Goal: Information Seeking & Learning: Learn about a topic

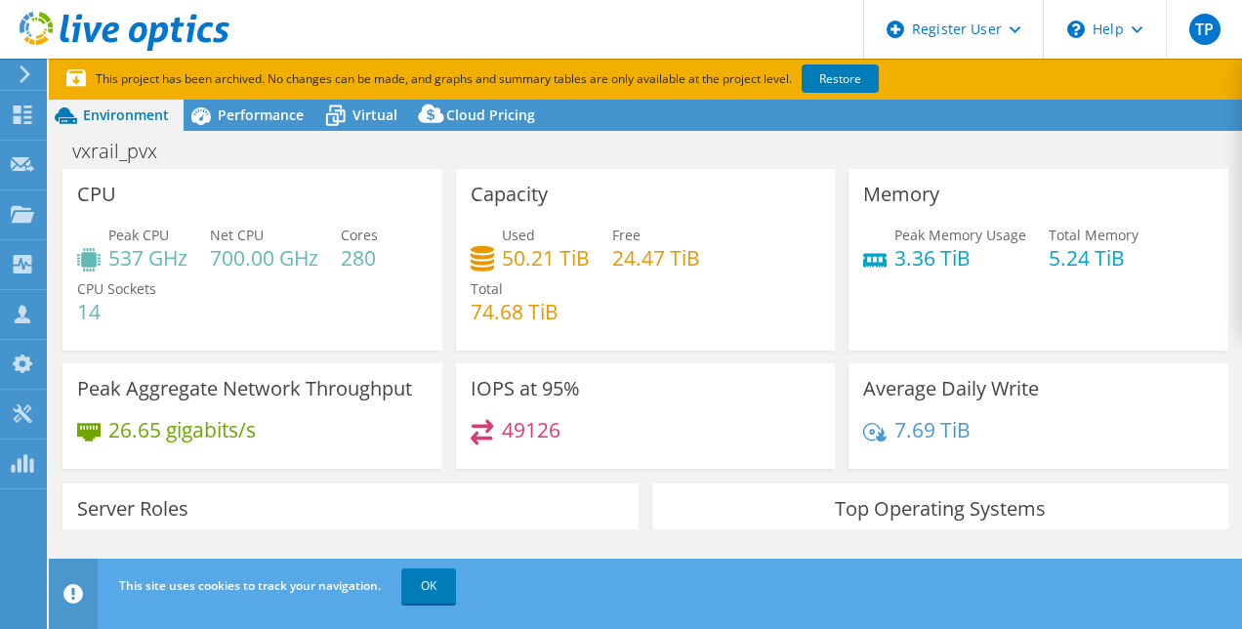
select select "USD"
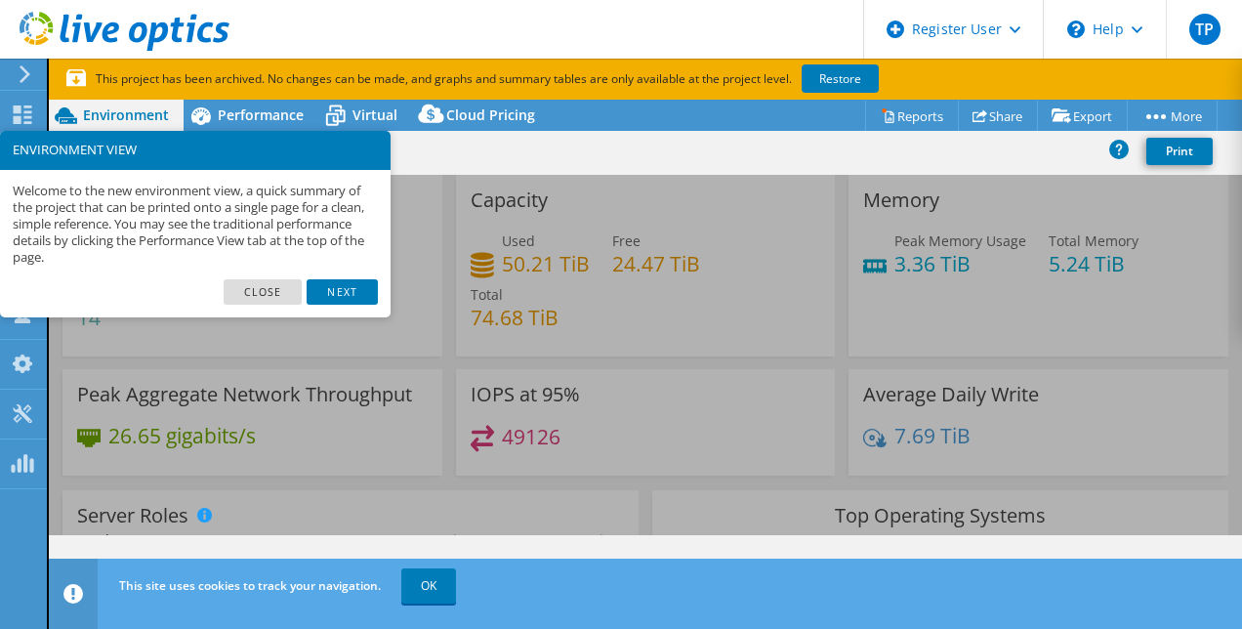
click at [349, 288] on link "Next" at bounding box center [342, 291] width 70 height 25
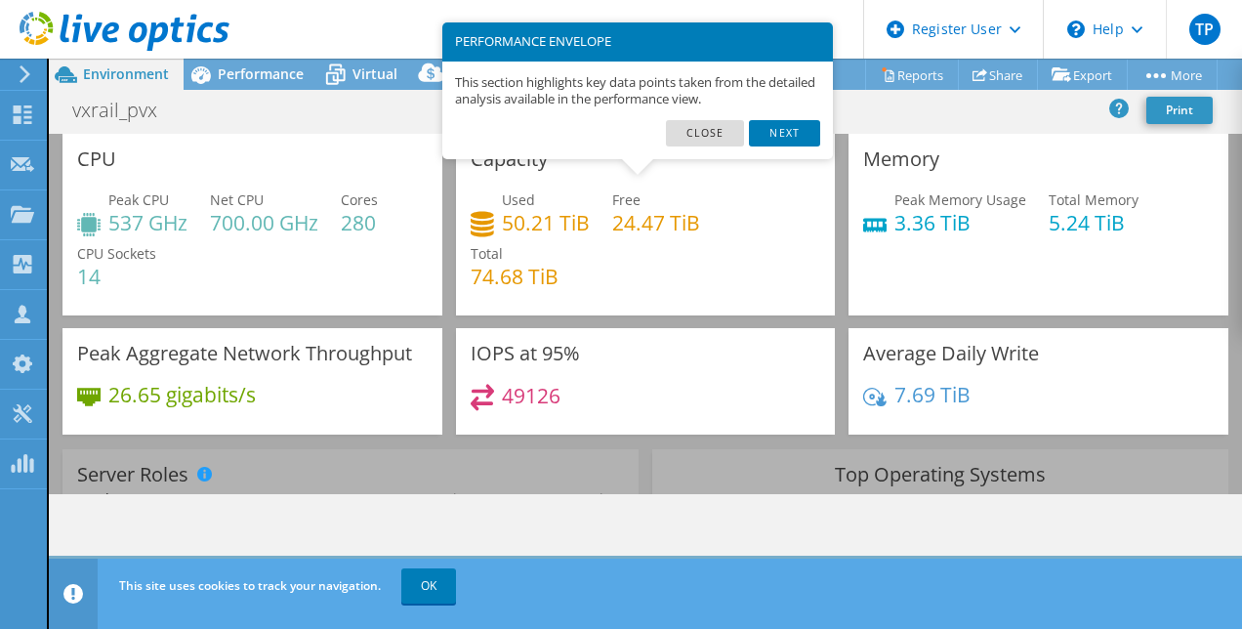
click at [790, 130] on link "Next" at bounding box center [784, 132] width 70 height 25
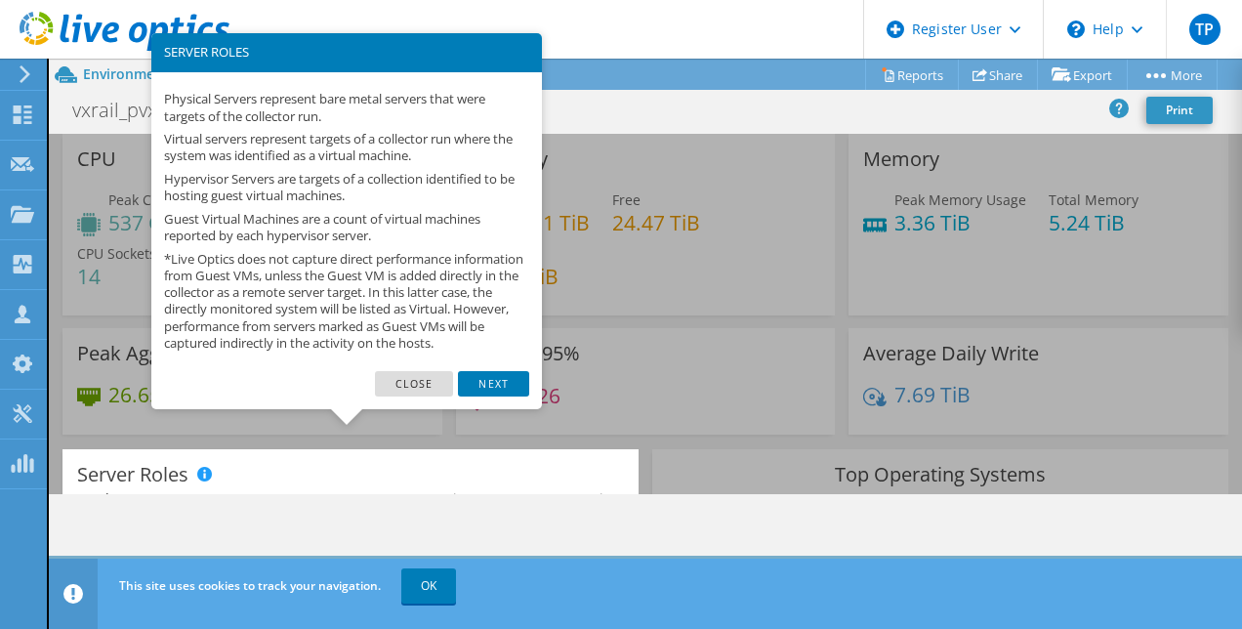
click at [493, 396] on link "Next" at bounding box center [493, 383] width 70 height 25
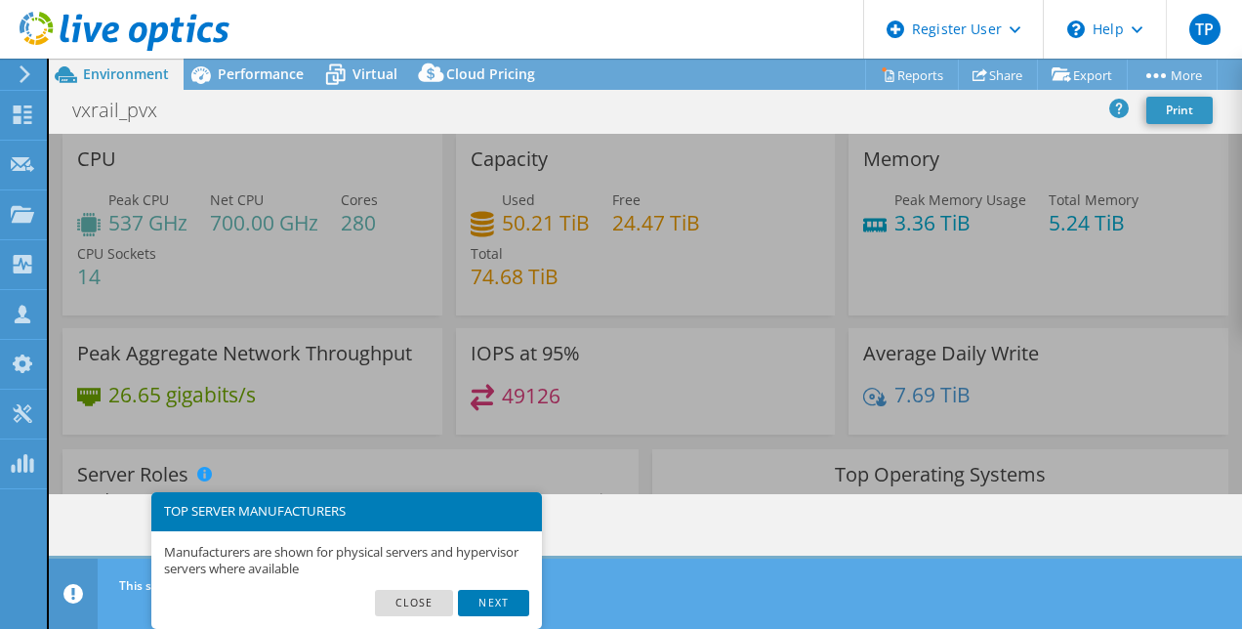
click at [1221, 20] on div "TP" at bounding box center [1204, 29] width 76 height 59
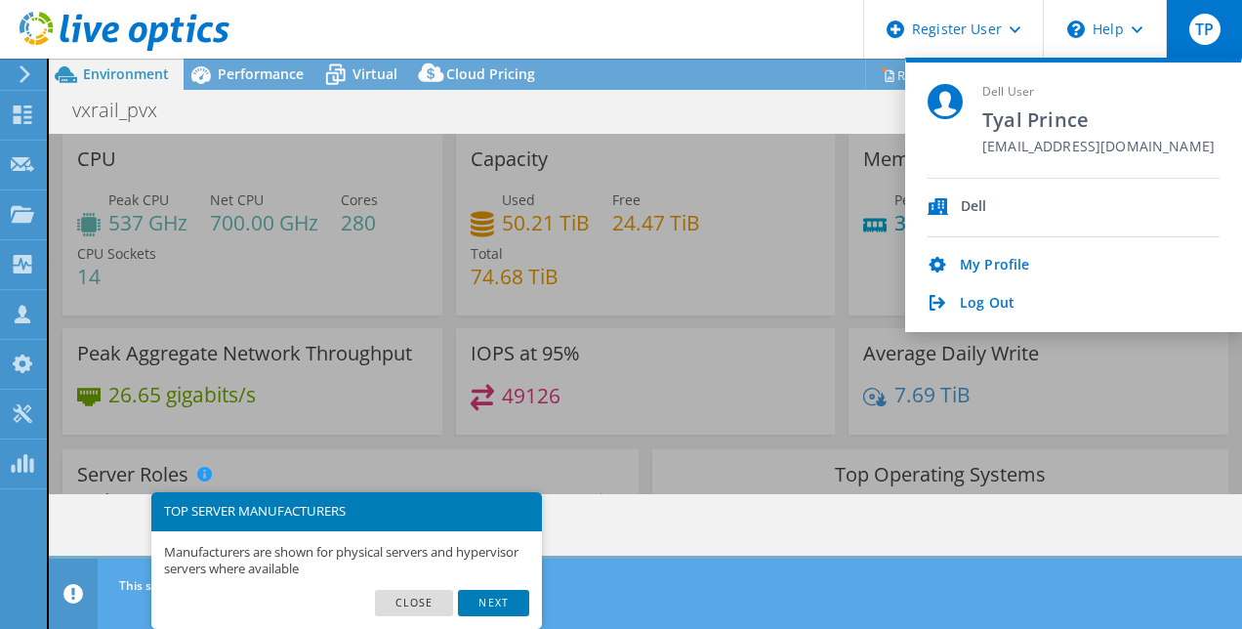
click at [973, 206] on div "Dell" at bounding box center [974, 207] width 26 height 19
click at [21, 70] on icon at bounding box center [25, 74] width 15 height 18
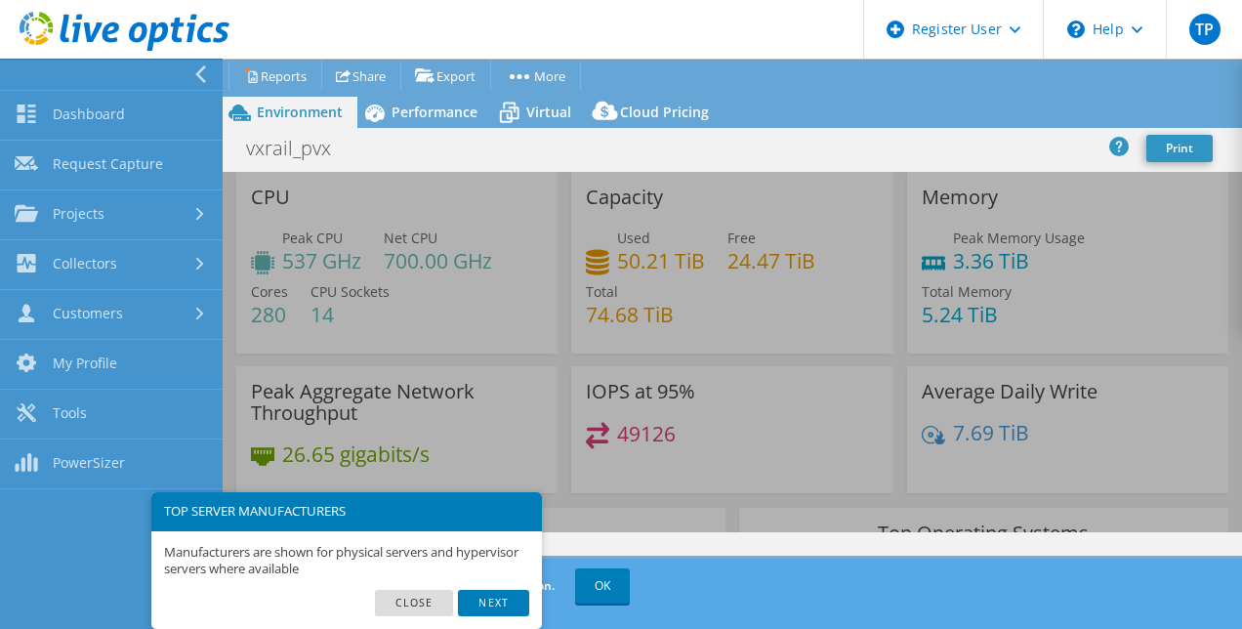
click at [111, 216] on link "Projects" at bounding box center [111, 215] width 223 height 50
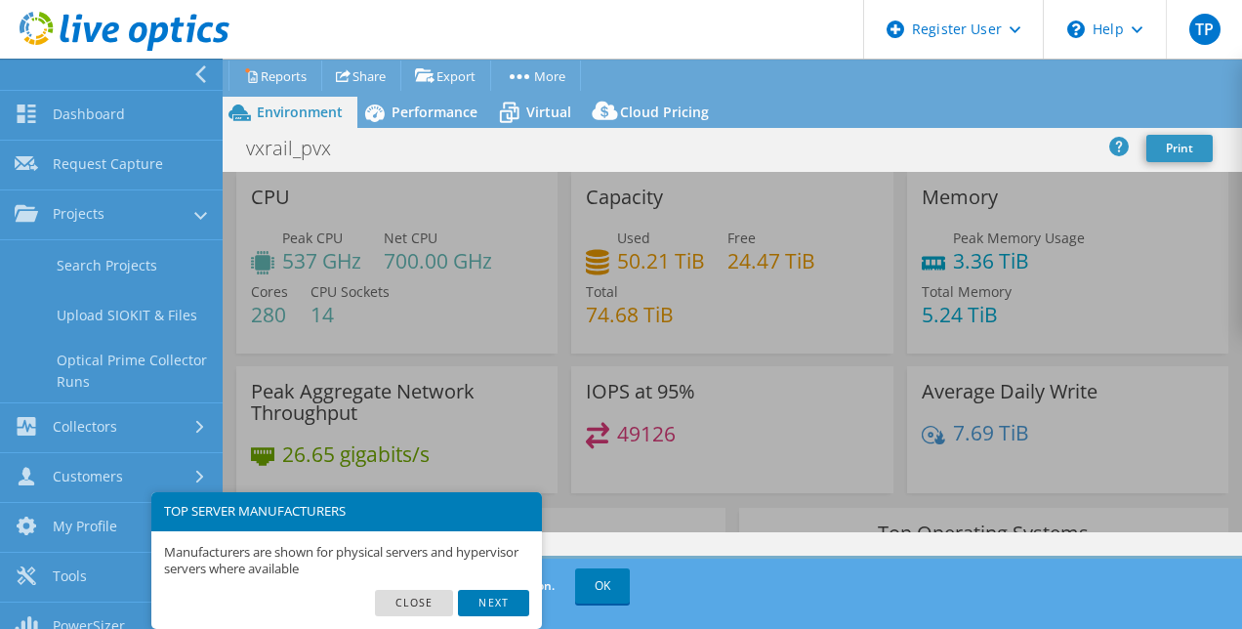
click at [134, 268] on link "Search Projects" at bounding box center [111, 265] width 223 height 50
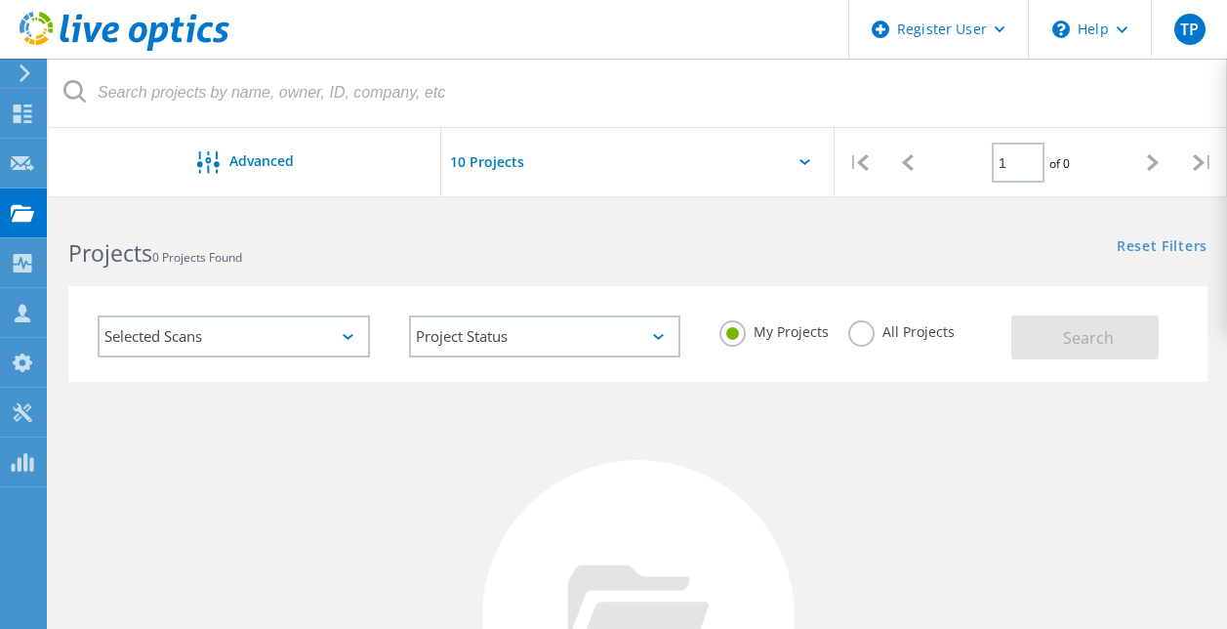
click at [327, 334] on div "Selected Scans" at bounding box center [234, 336] width 272 height 42
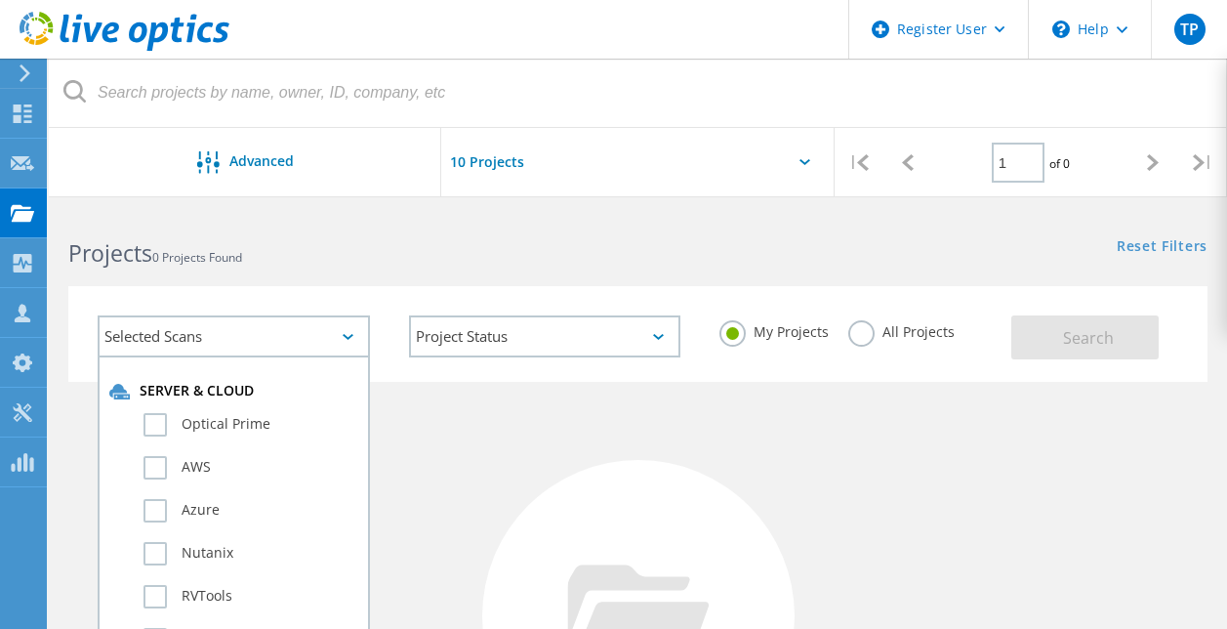
scroll to position [175, 0]
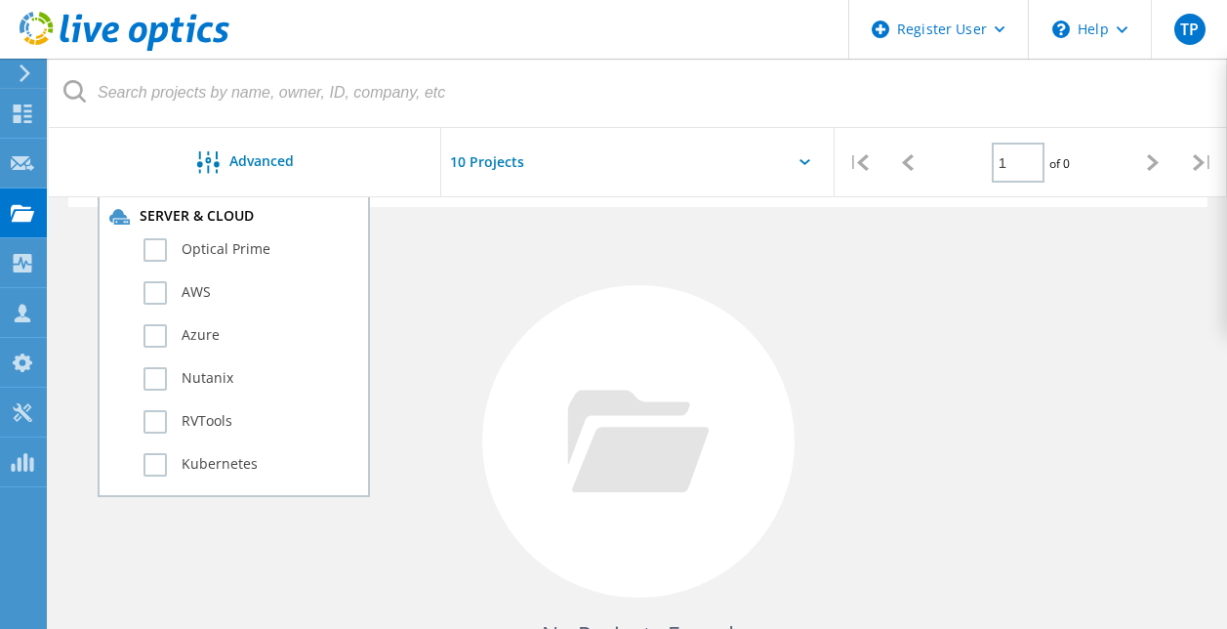
click at [160, 420] on label "RVTools" at bounding box center [251, 421] width 215 height 23
click at [0, 0] on input "RVTools" at bounding box center [0, 0] width 0 height 0
click at [160, 420] on label "RVTools" at bounding box center [251, 421] width 215 height 23
click at [0, 0] on input "RVTools" at bounding box center [0, 0] width 0 height 0
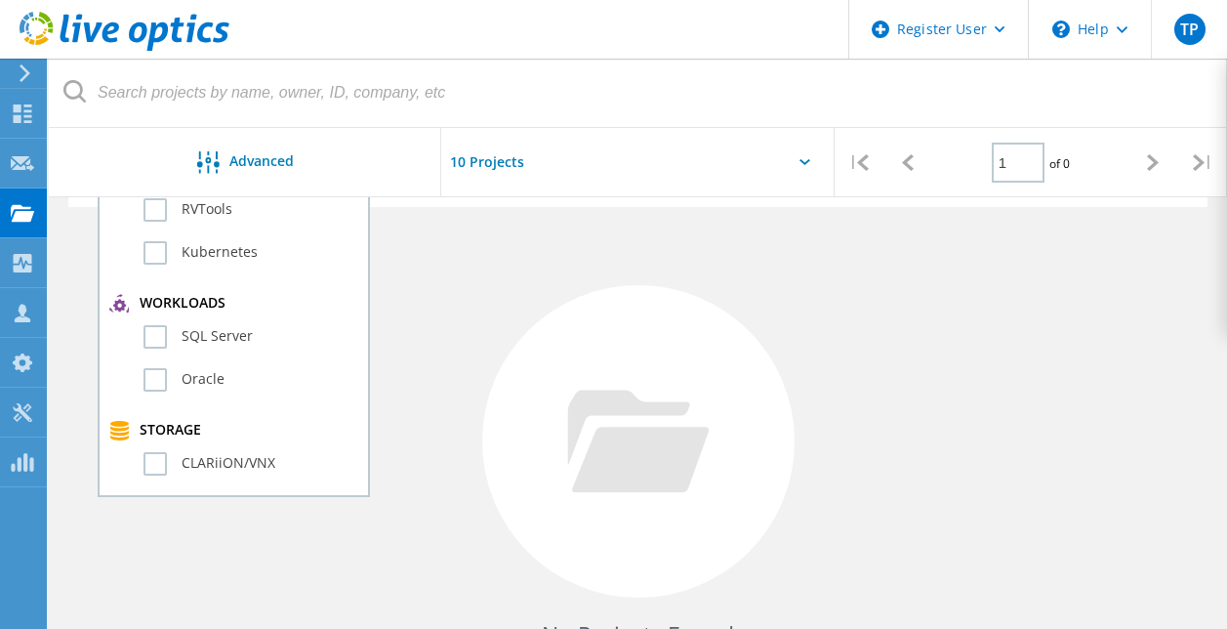
scroll to position [0, 0]
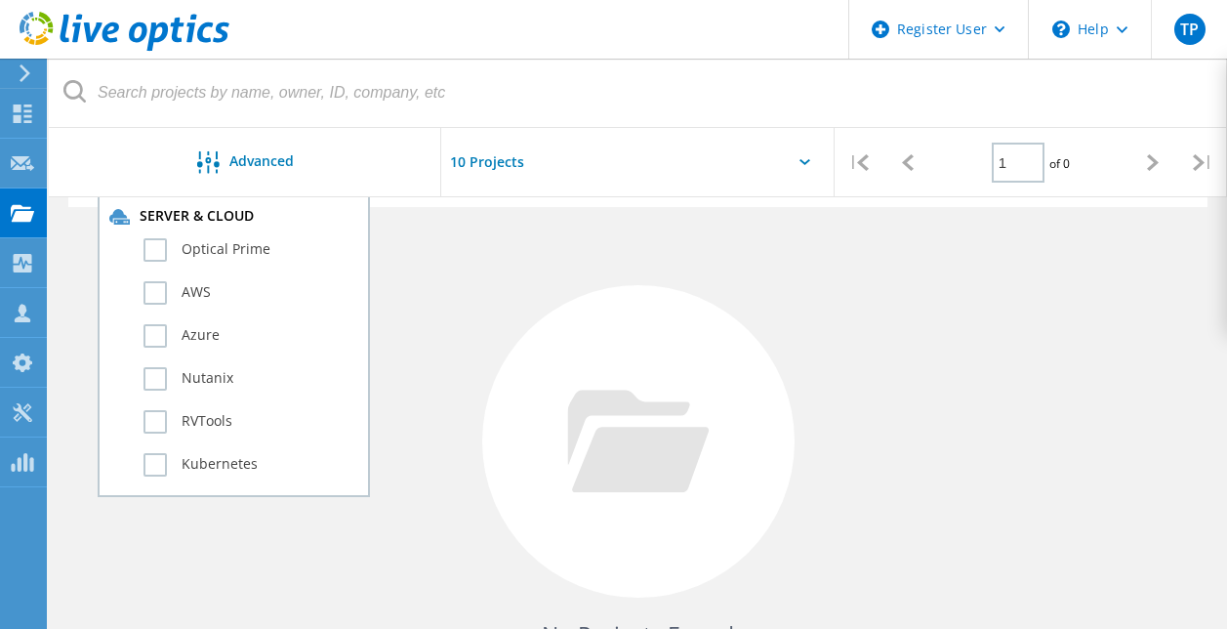
click at [613, 394] on icon at bounding box center [638, 441] width 142 height 103
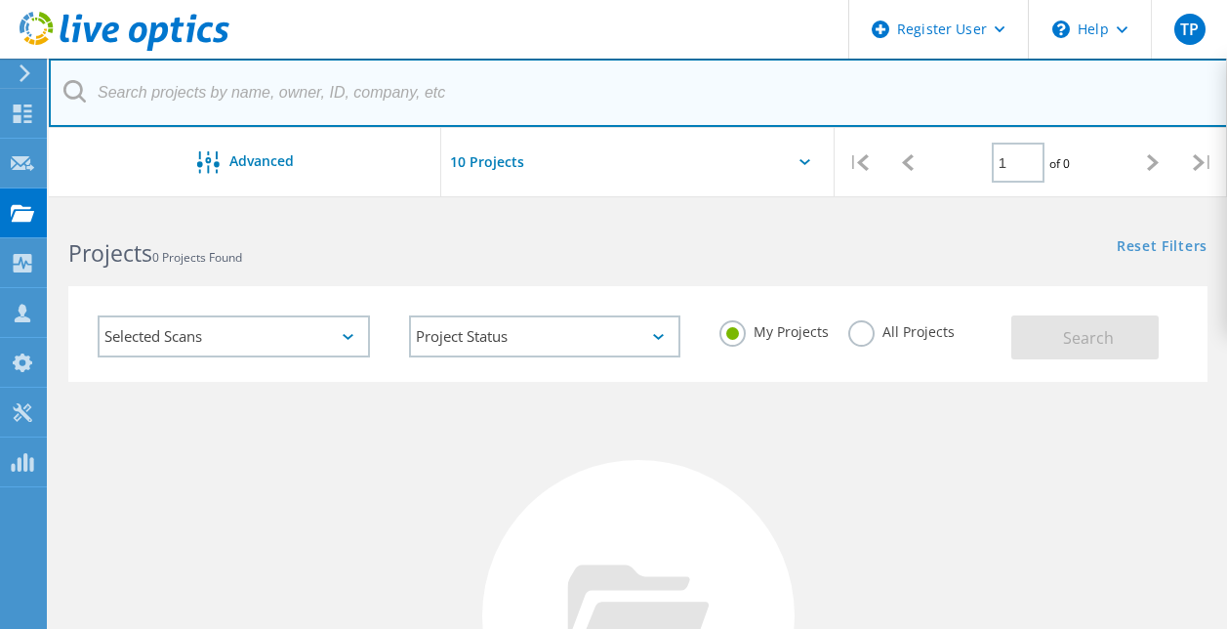
click at [251, 99] on input "text" at bounding box center [638, 93] width 1179 height 68
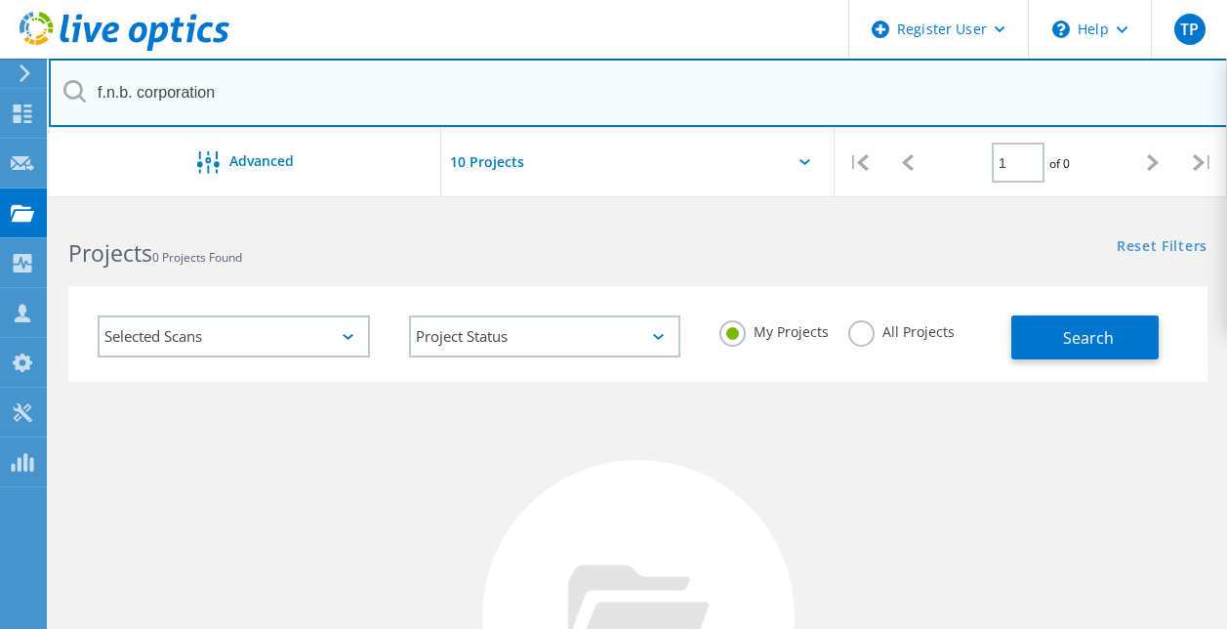
type input "f.n.b. corporation"
drag, startPoint x: 257, startPoint y: 89, endPoint x: -4, endPoint y: 107, distance: 261.3
click at [0, 107] on html "Register User \n Help Explore Helpful Articles Contact Support TP Dell User Tya…" at bounding box center [613, 483] width 1227 height 967
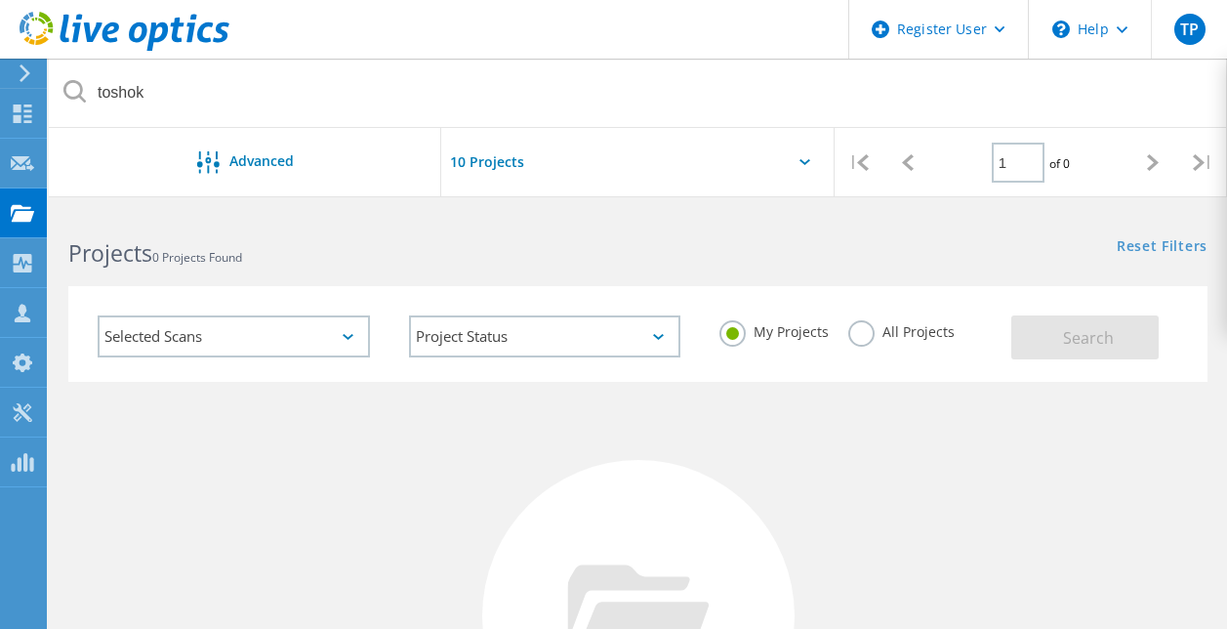
click at [865, 331] on label "All Projects" at bounding box center [901, 329] width 106 height 19
click at [0, 0] on input "All Projects" at bounding box center [0, 0] width 0 height 0
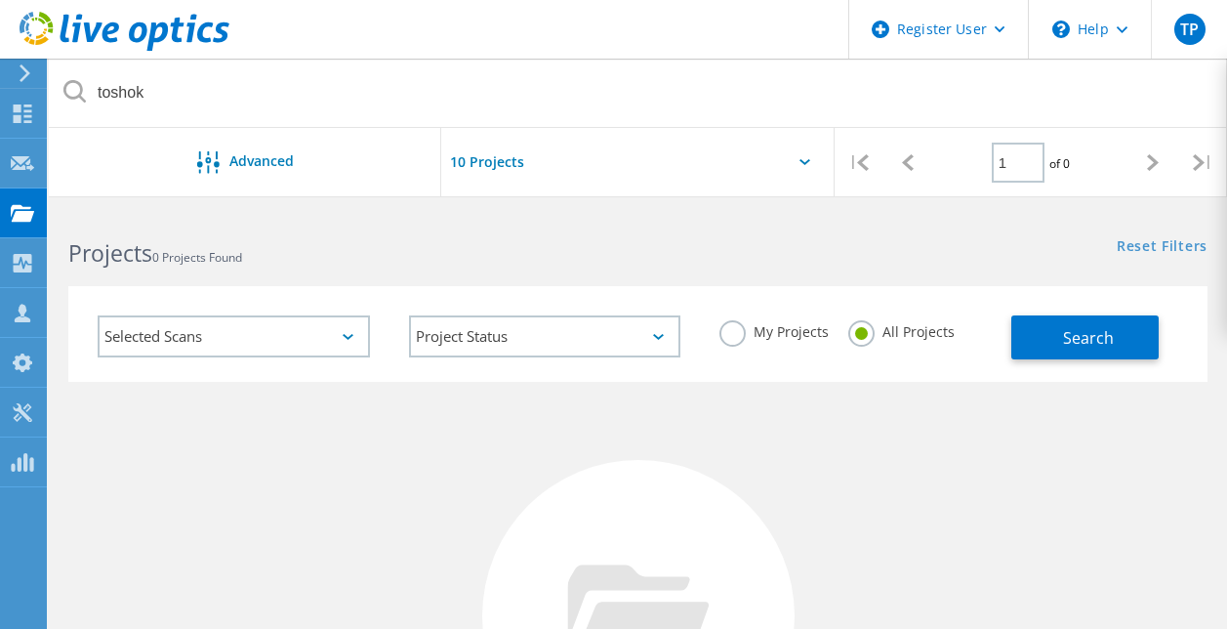
click at [1042, 336] on button "Search" at bounding box center [1084, 337] width 147 height 44
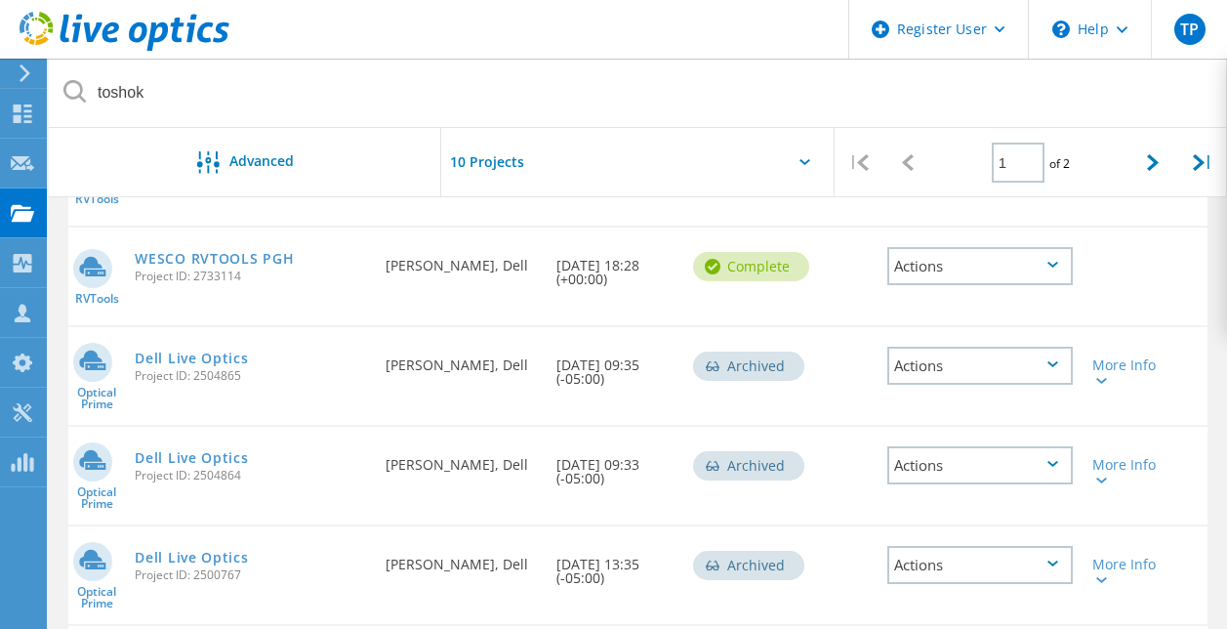
scroll to position [729, 0]
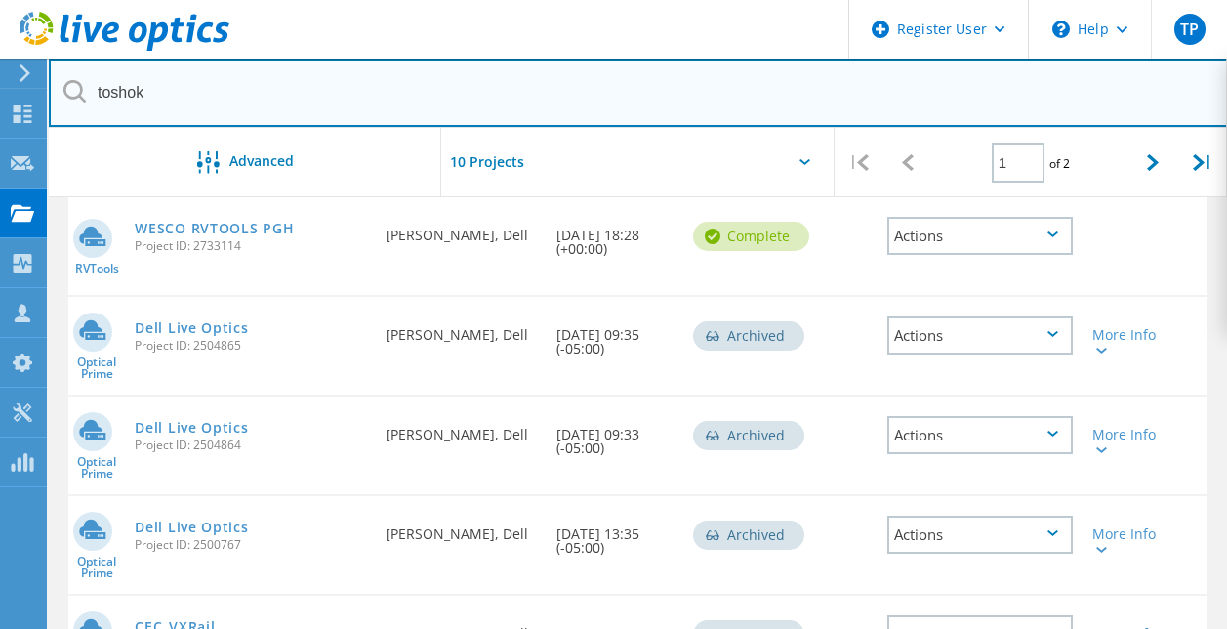
drag, startPoint x: 230, startPoint y: 91, endPoint x: 32, endPoint y: 96, distance: 198.2
click at [32, 96] on div "Register User \n Help Explore Helpful Articles Contact Support TP Dell User Tya…" at bounding box center [613, 126] width 1227 height 1291
type input "t"
type input "f.n.b."
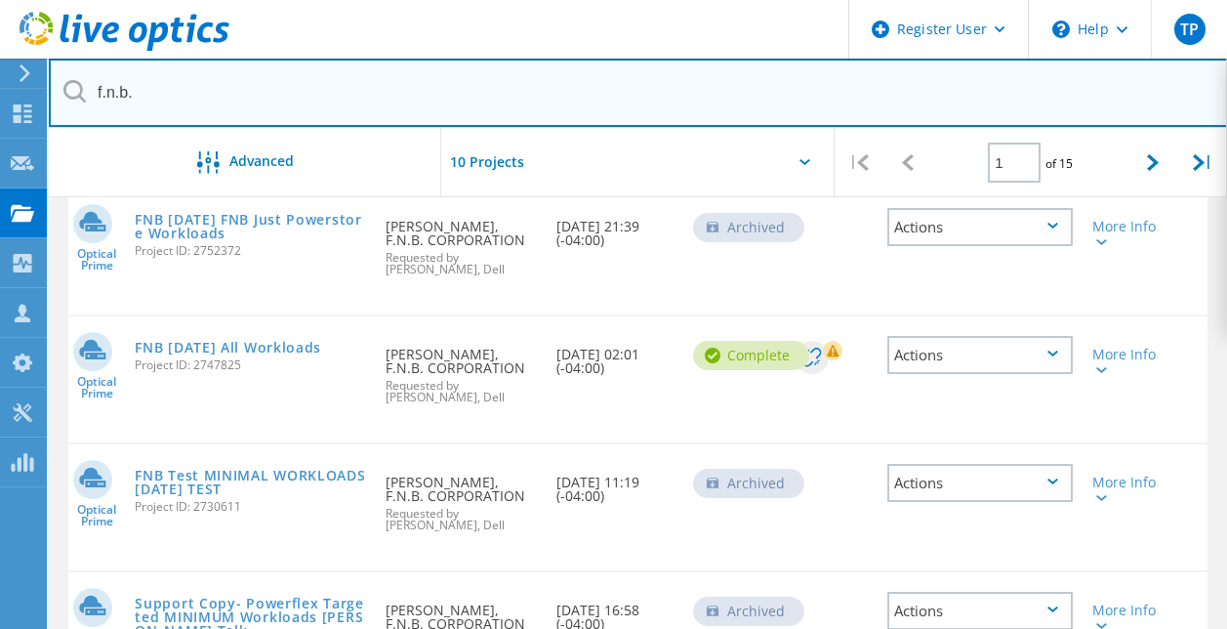
scroll to position [652, 0]
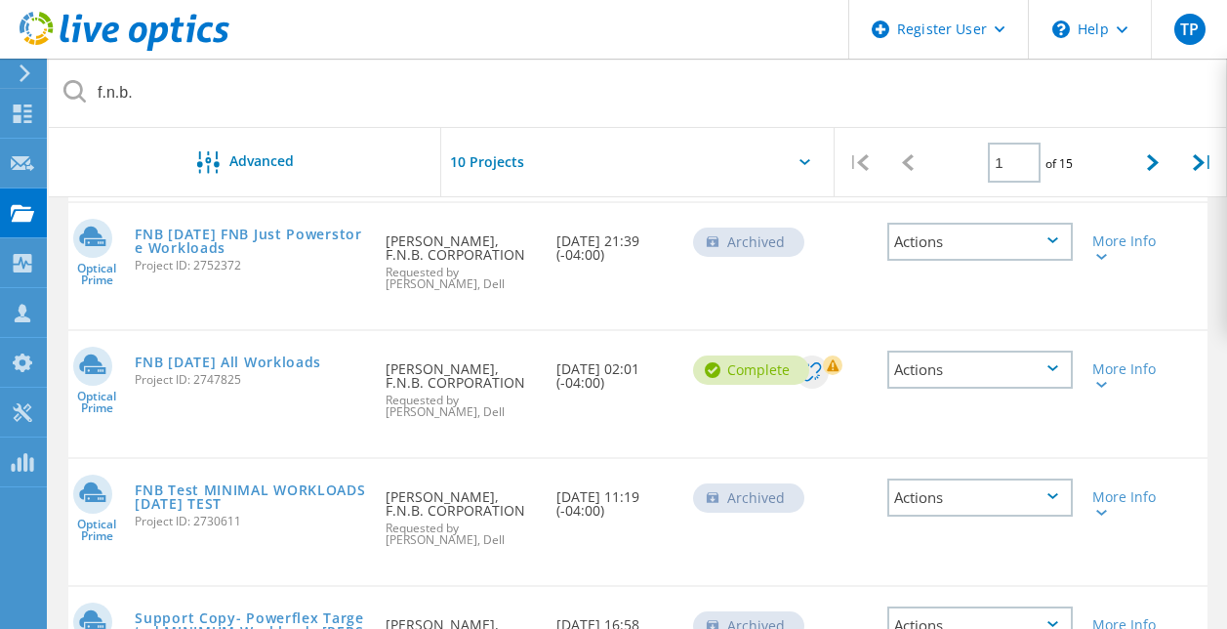
click at [1051, 373] on div "Actions" at bounding box center [979, 369] width 185 height 38
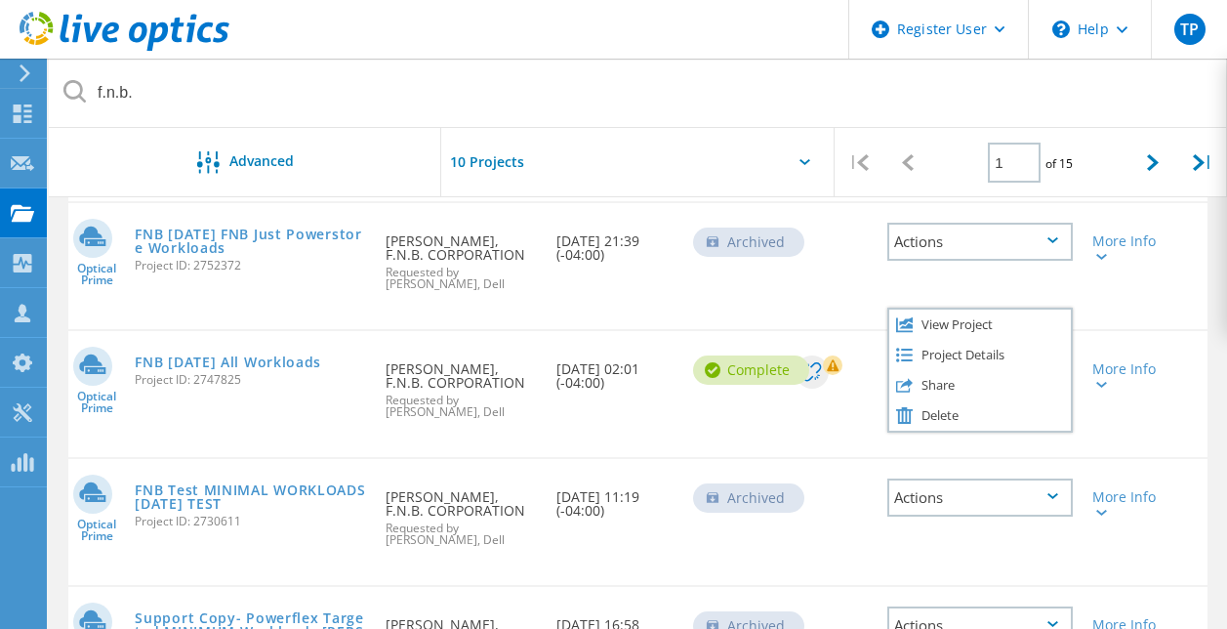
click at [1038, 385] on div "Share" at bounding box center [980, 385] width 182 height 30
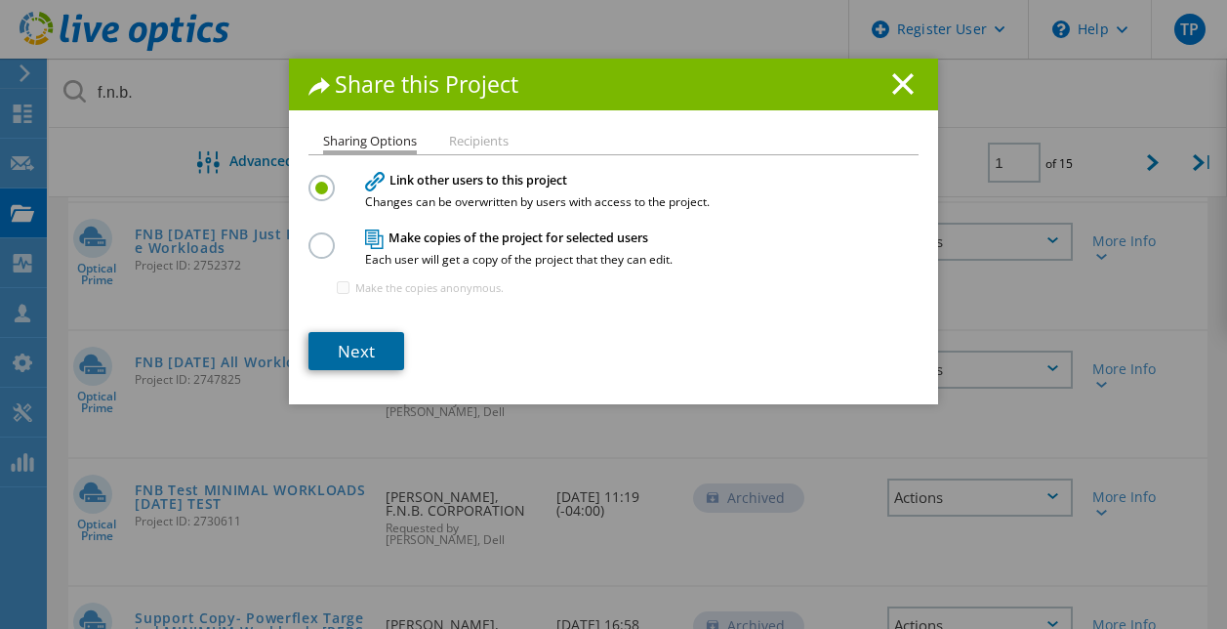
click at [377, 342] on link "Next" at bounding box center [356, 351] width 96 height 38
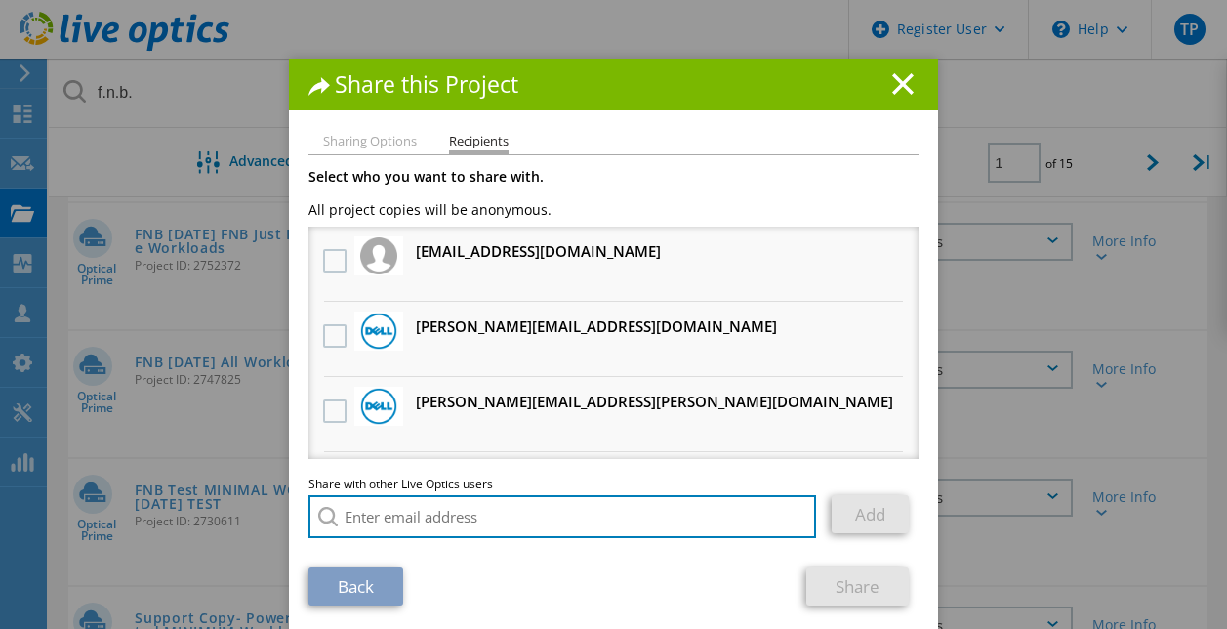
click at [398, 499] on input "search" at bounding box center [562, 516] width 508 height 43
type input "c"
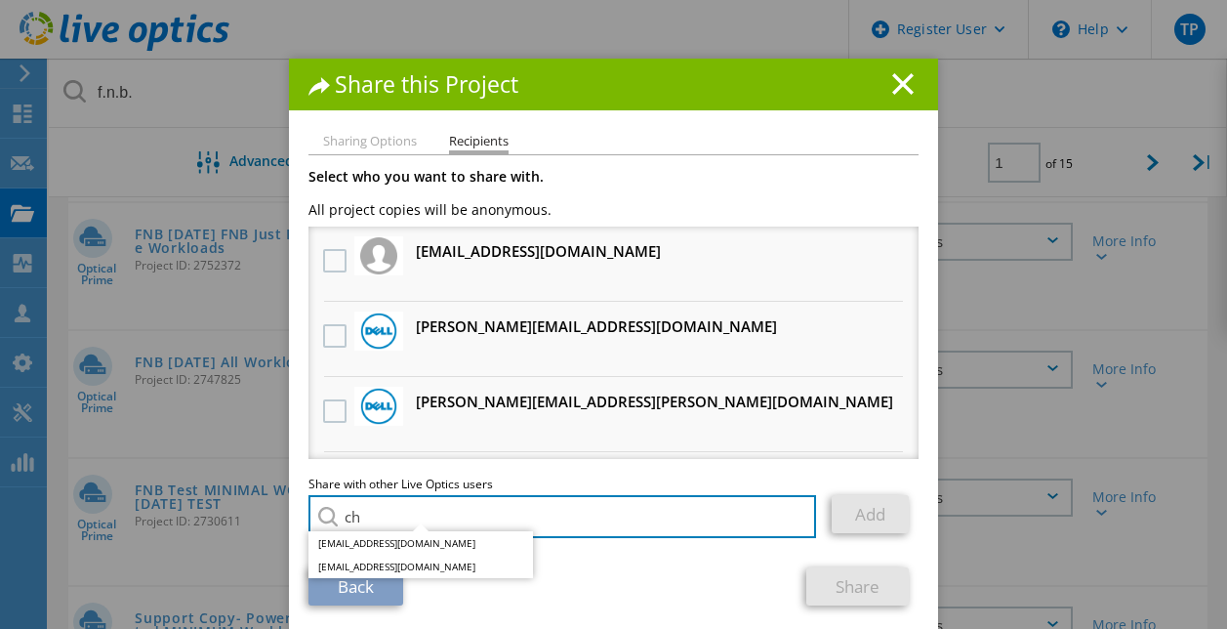
type input "c"
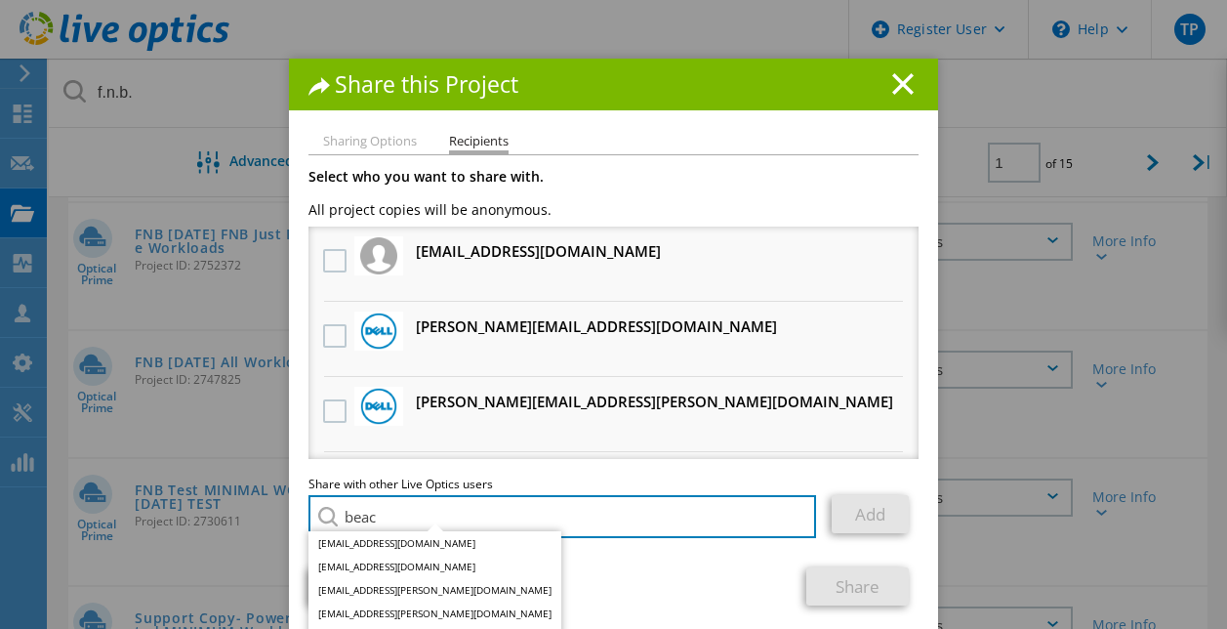
type input "beach"
drag, startPoint x: 464, startPoint y: 518, endPoint x: 242, endPoint y: 497, distance: 222.6
click at [242, 497] on div "Share this Project Sharing Options Recipients Link other users to this project …" at bounding box center [613, 344] width 1227 height 570
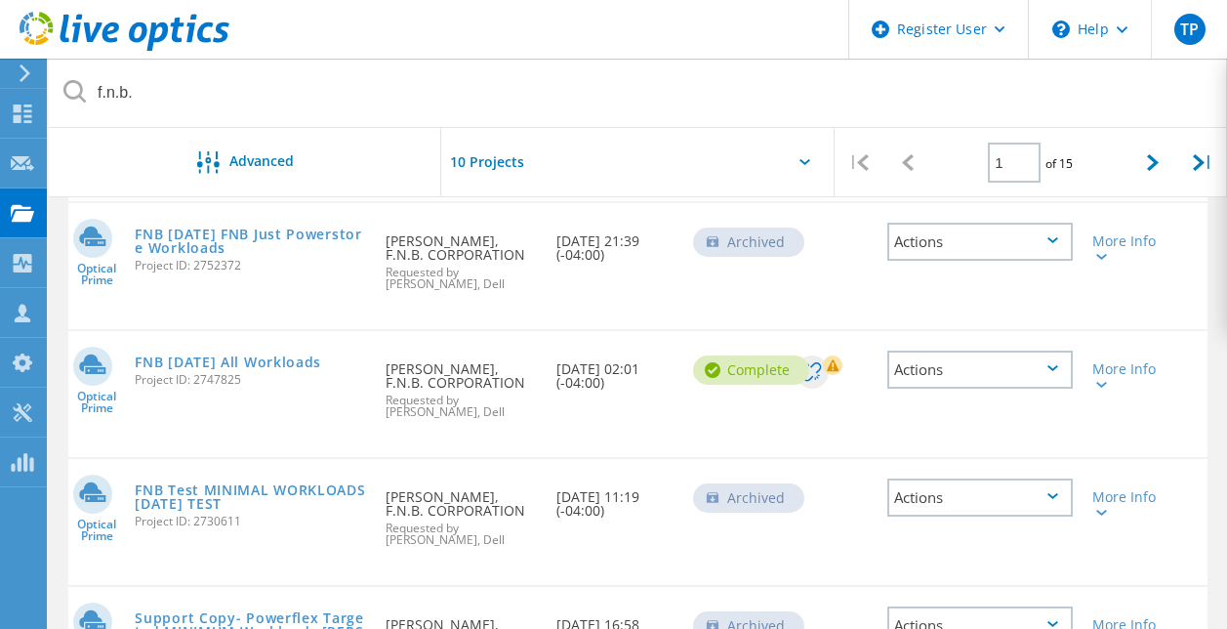
click at [1036, 384] on div "Actions" at bounding box center [979, 369] width 185 height 38
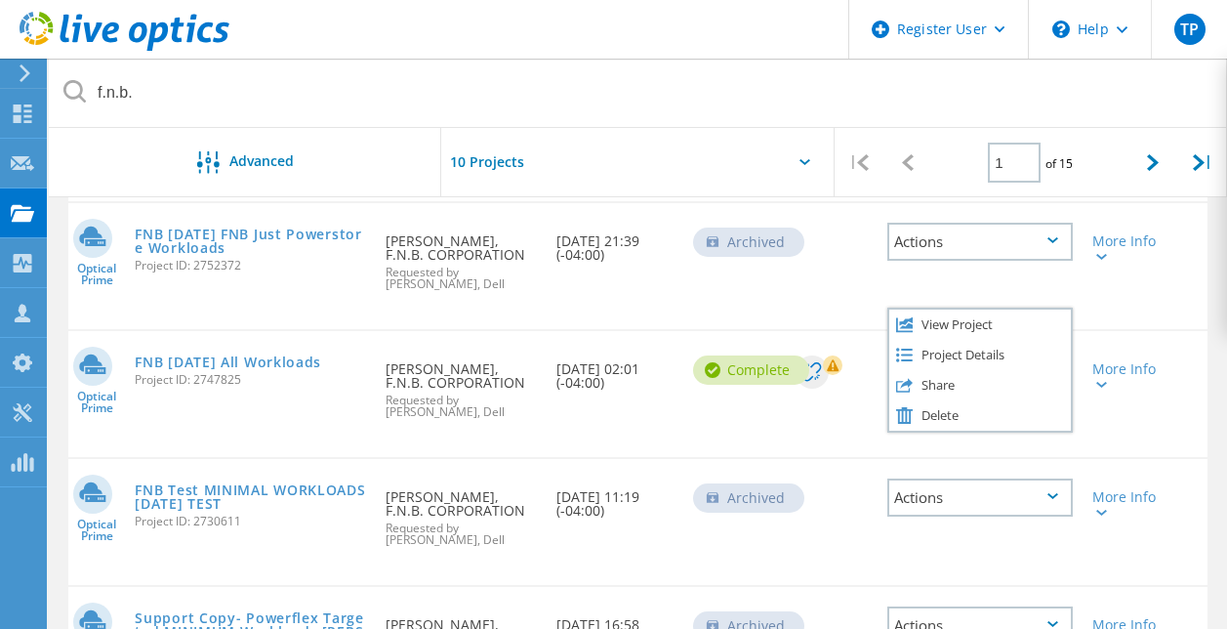
click at [977, 390] on div "Share" at bounding box center [980, 385] width 182 height 30
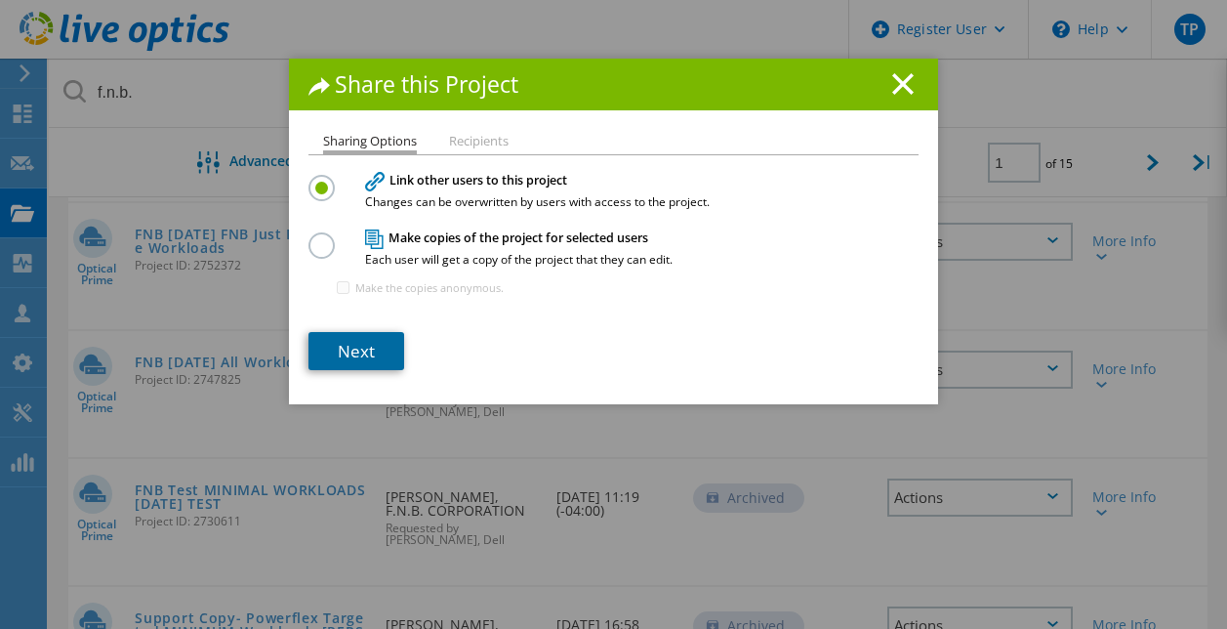
click at [368, 358] on link "Next" at bounding box center [356, 351] width 96 height 38
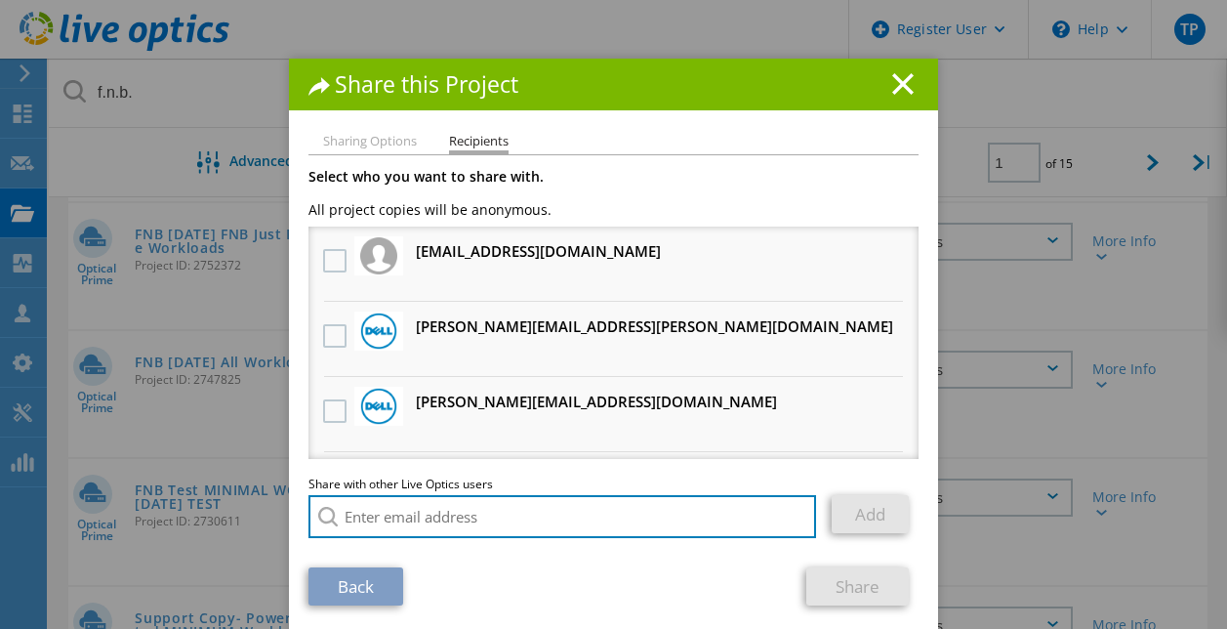
click at [384, 516] on input "search" at bounding box center [562, 516] width 508 height 43
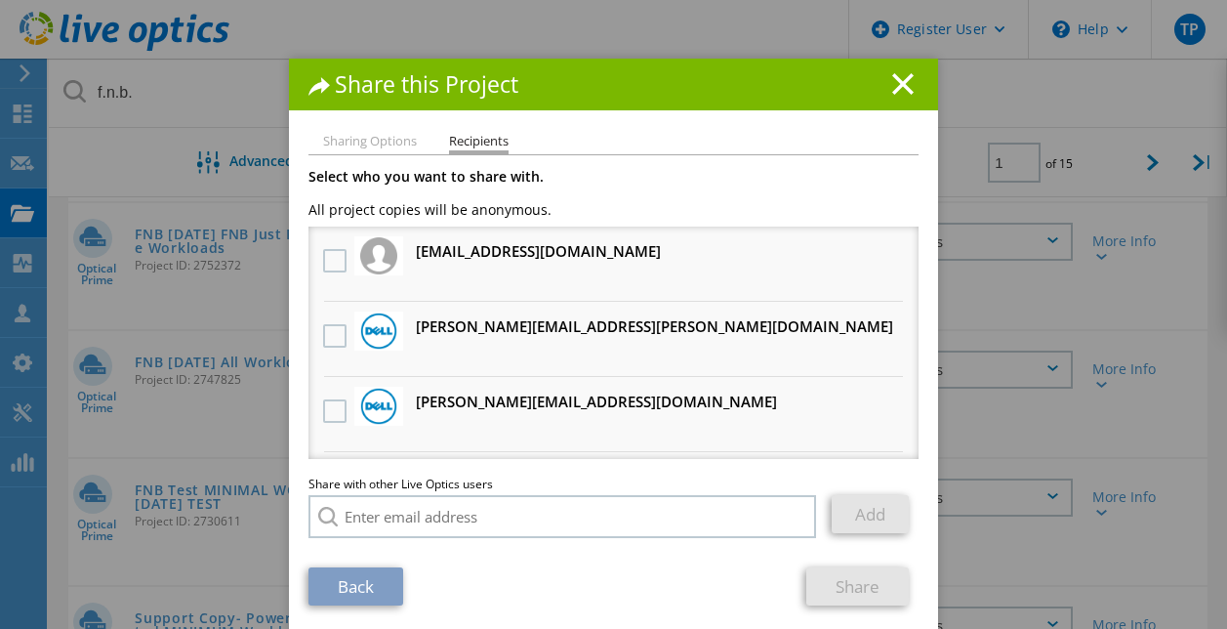
click at [574, 577] on div "Back Share" at bounding box center [613, 586] width 610 height 38
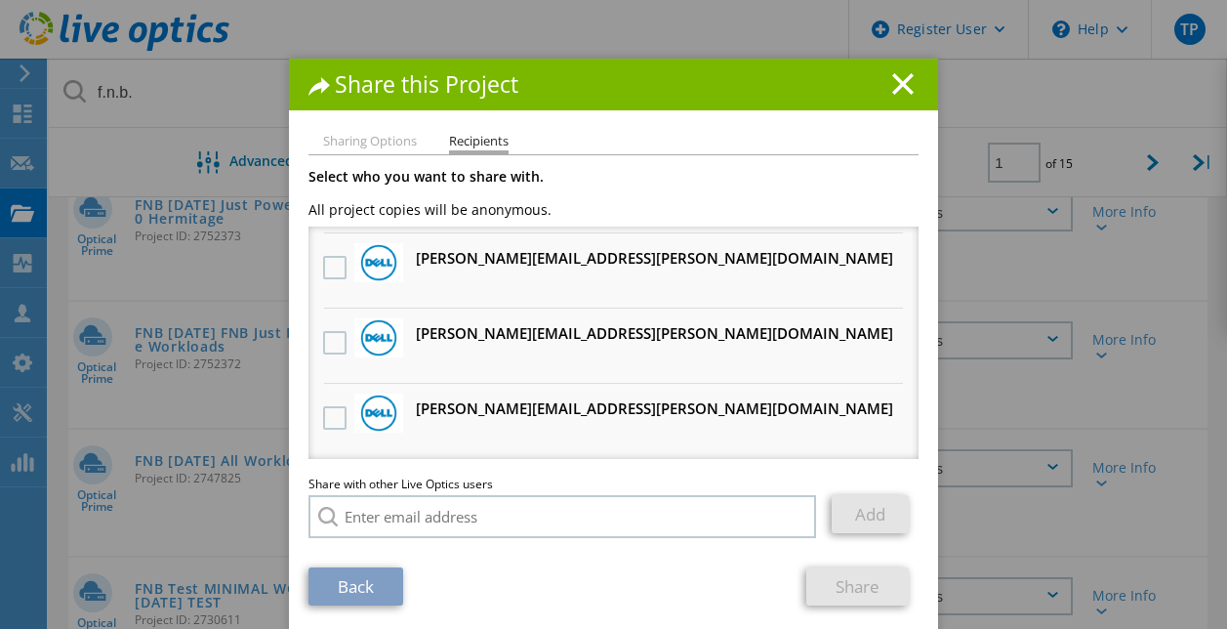
scroll to position [12, 0]
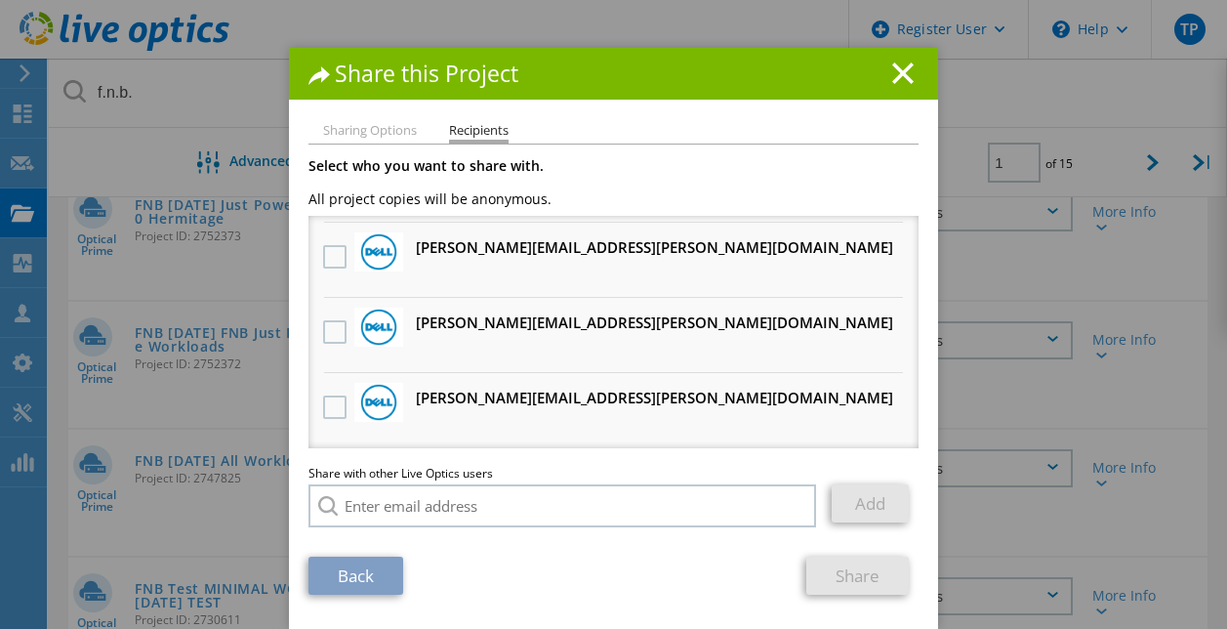
click at [895, 77] on icon at bounding box center [902, 72] width 21 height 21
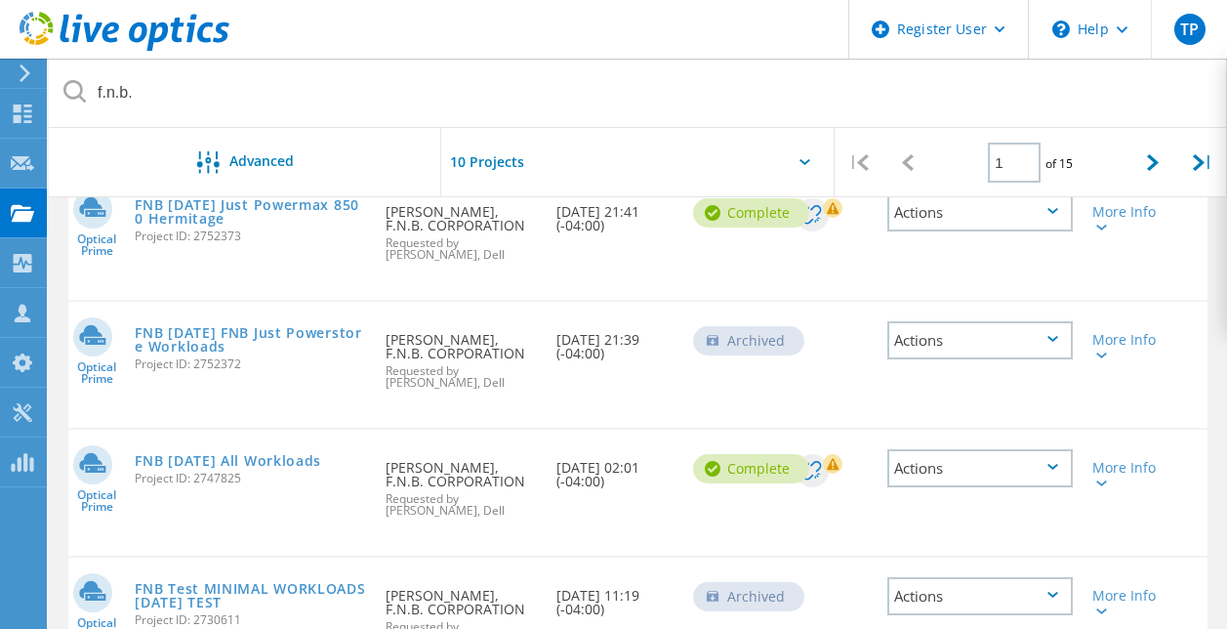
drag, startPoint x: 273, startPoint y: 480, endPoint x: 193, endPoint y: 483, distance: 80.1
click at [193, 483] on span "Project ID: 2747825" at bounding box center [250, 478] width 231 height 12
copy span "2747825"
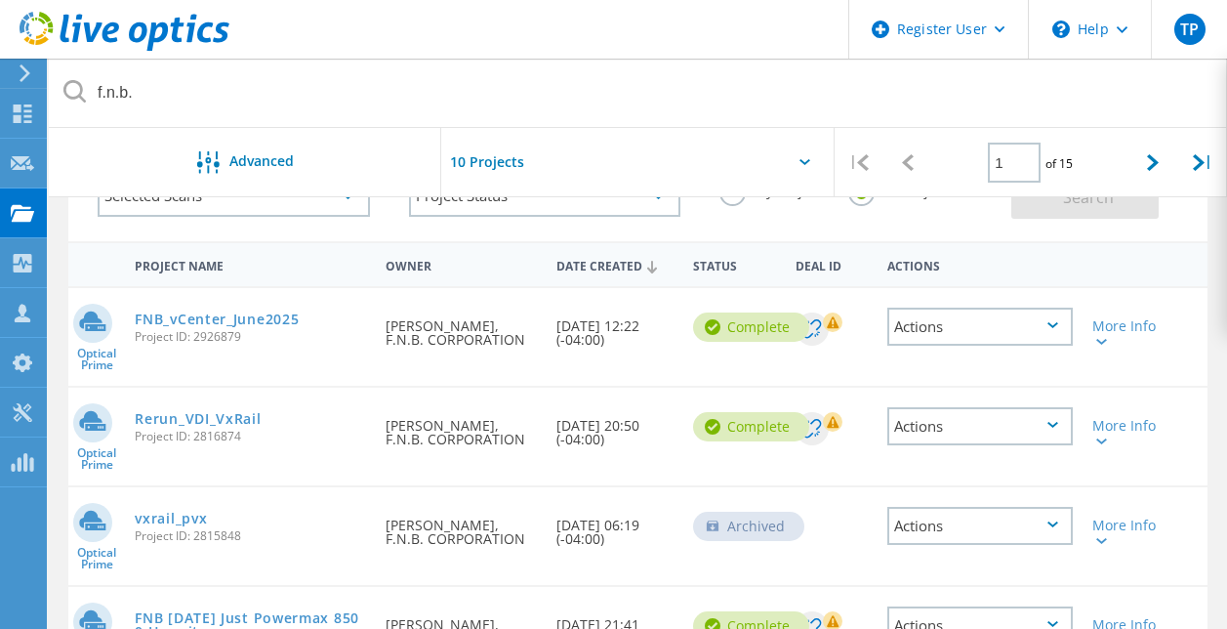
scroll to position [142, 0]
click at [242, 311] on link "FNB_vCenter_June2025" at bounding box center [217, 318] width 164 height 14
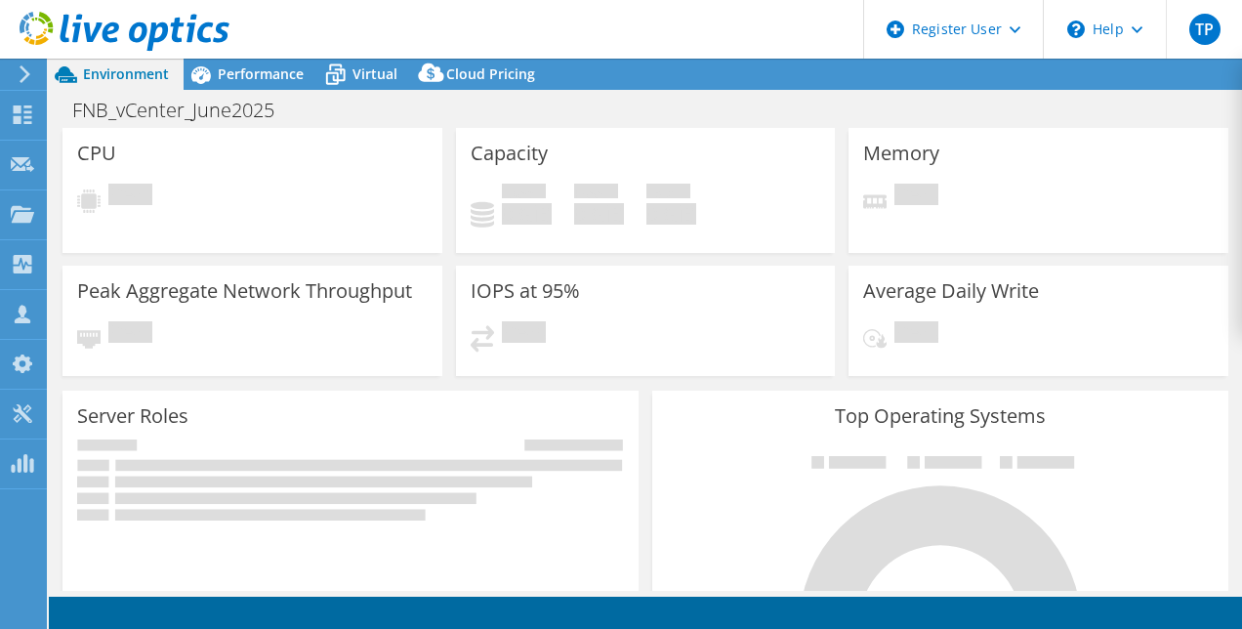
select select "USD"
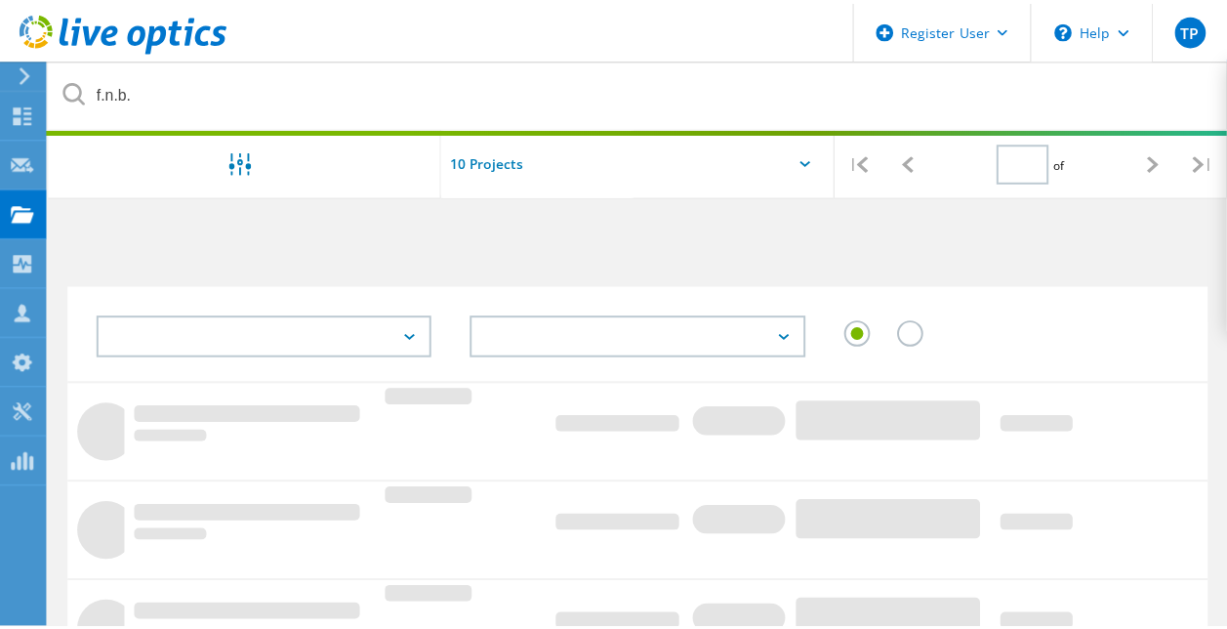
scroll to position [142, 0]
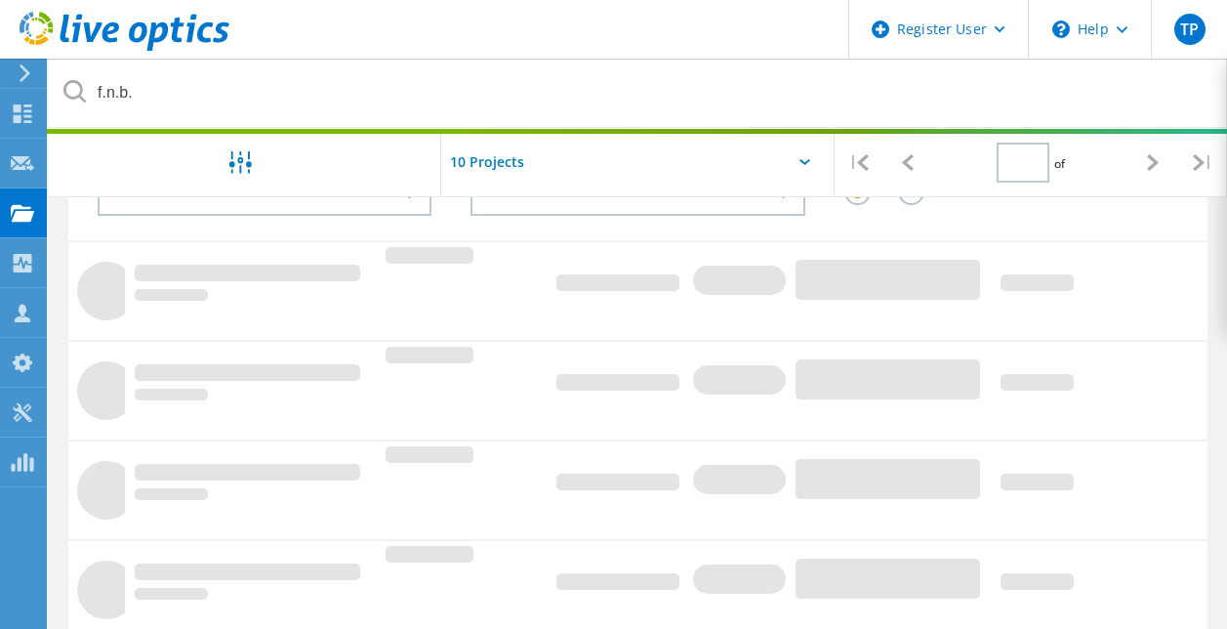
type input "1"
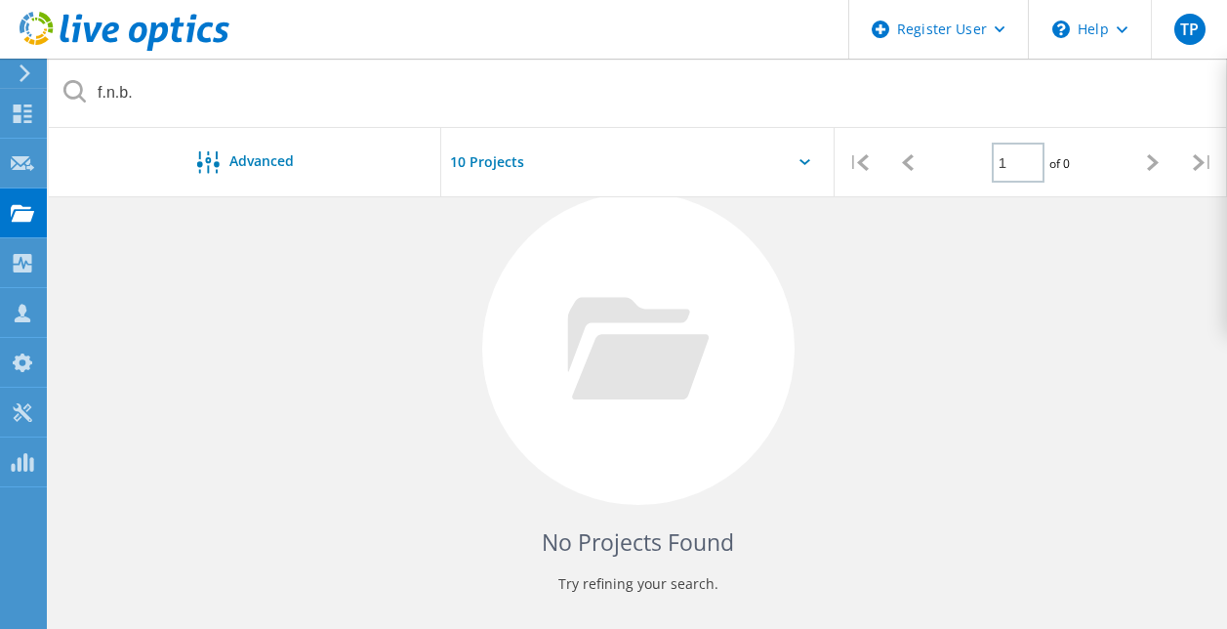
scroll to position [0, 0]
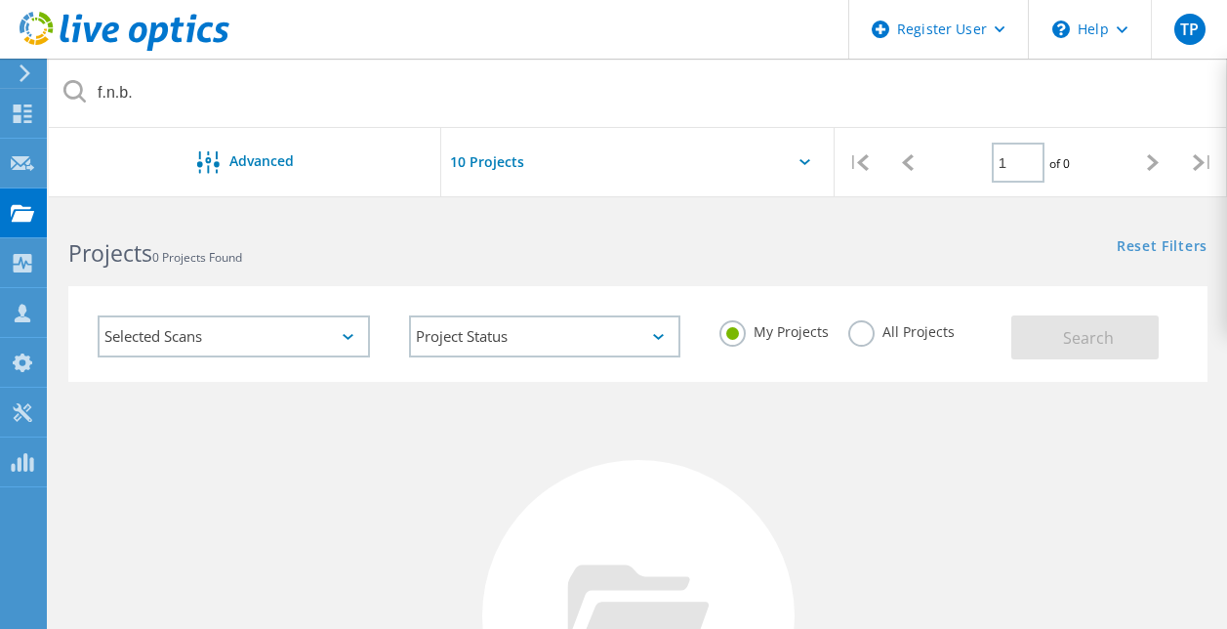
click at [850, 332] on label "All Projects" at bounding box center [901, 329] width 106 height 19
click at [0, 0] on input "All Projects" at bounding box center [0, 0] width 0 height 0
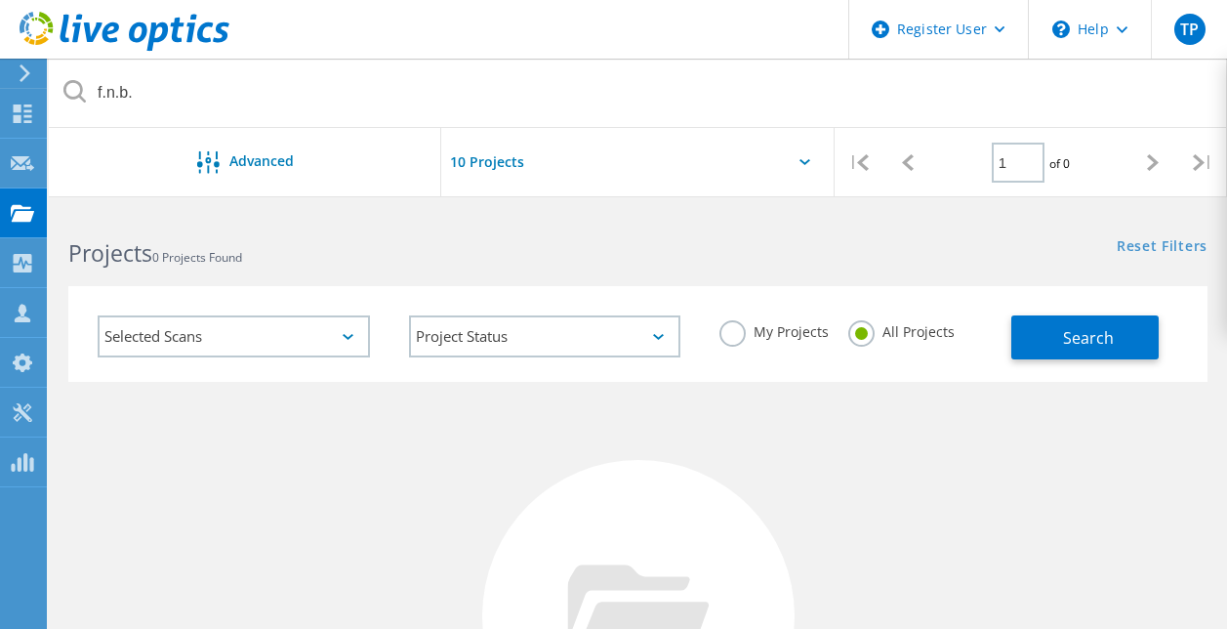
click at [1050, 339] on button "Search" at bounding box center [1084, 337] width 147 height 44
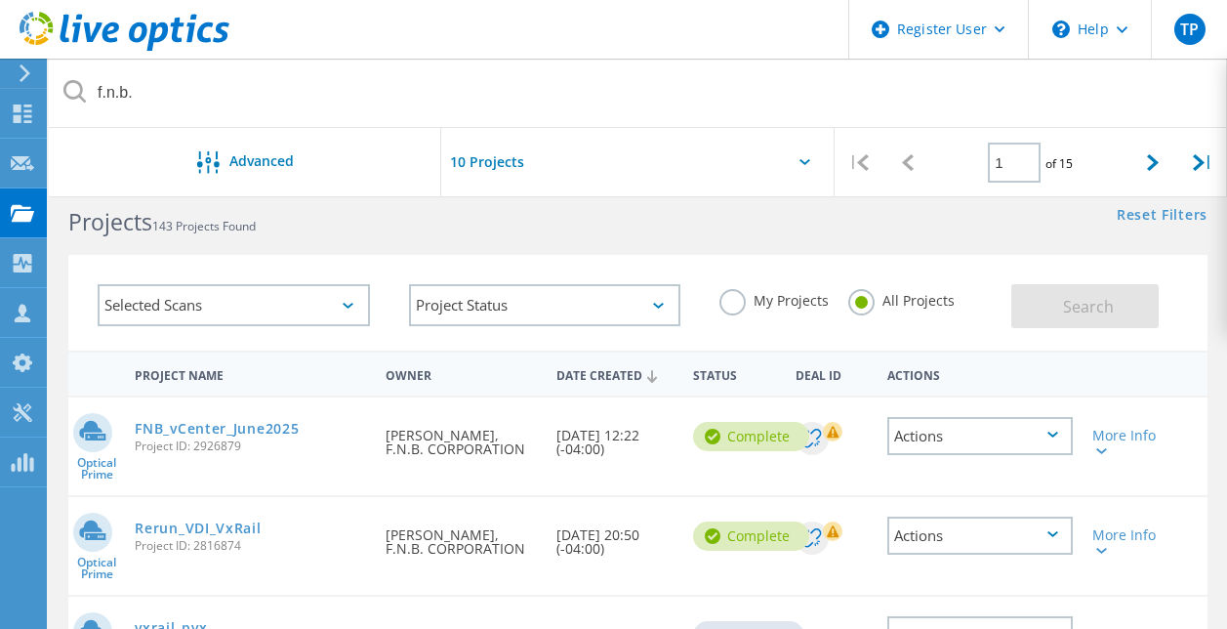
scroll to position [15, 0]
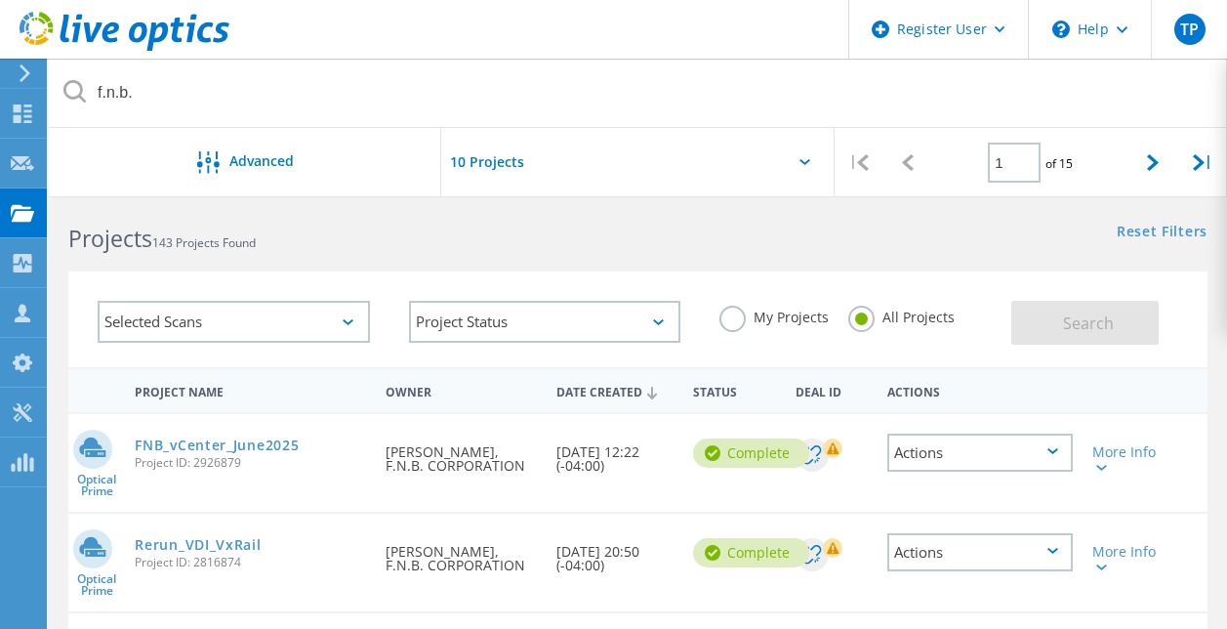
drag, startPoint x: 247, startPoint y: 465, endPoint x: 195, endPoint y: 466, distance: 51.7
click at [195, 466] on span "Project ID: 2926879" at bounding box center [250, 463] width 231 height 12
copy span "2926879"
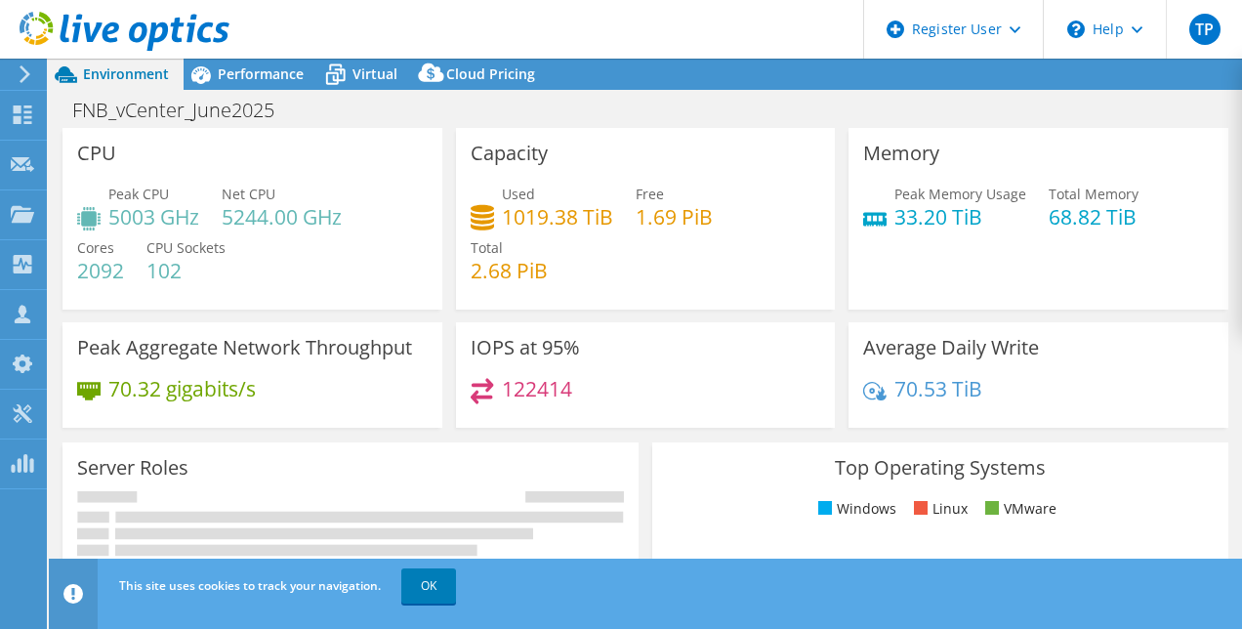
select select "USD"
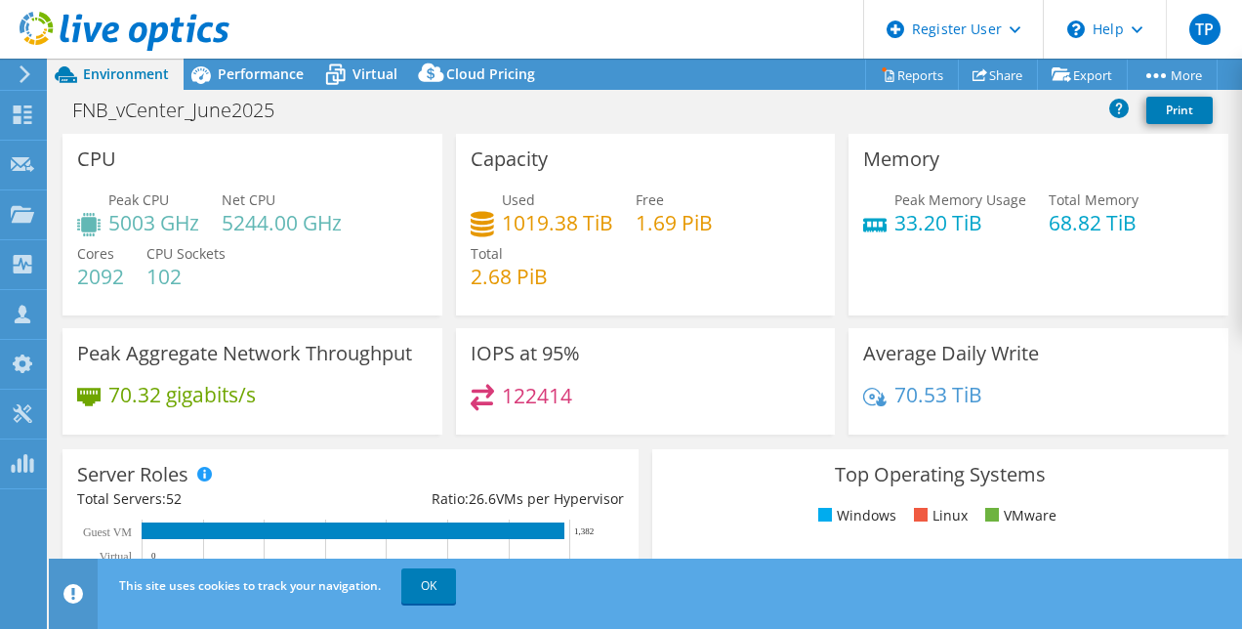
click at [235, 84] on div "Performance" at bounding box center [251, 74] width 135 height 31
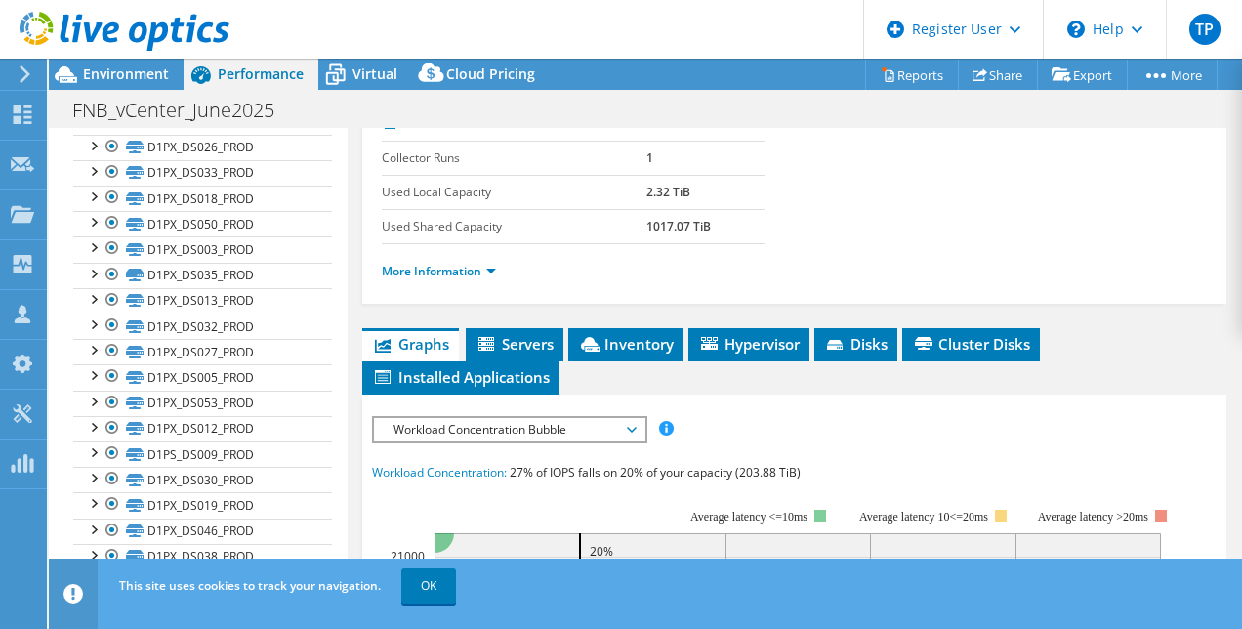
scroll to position [314, 0]
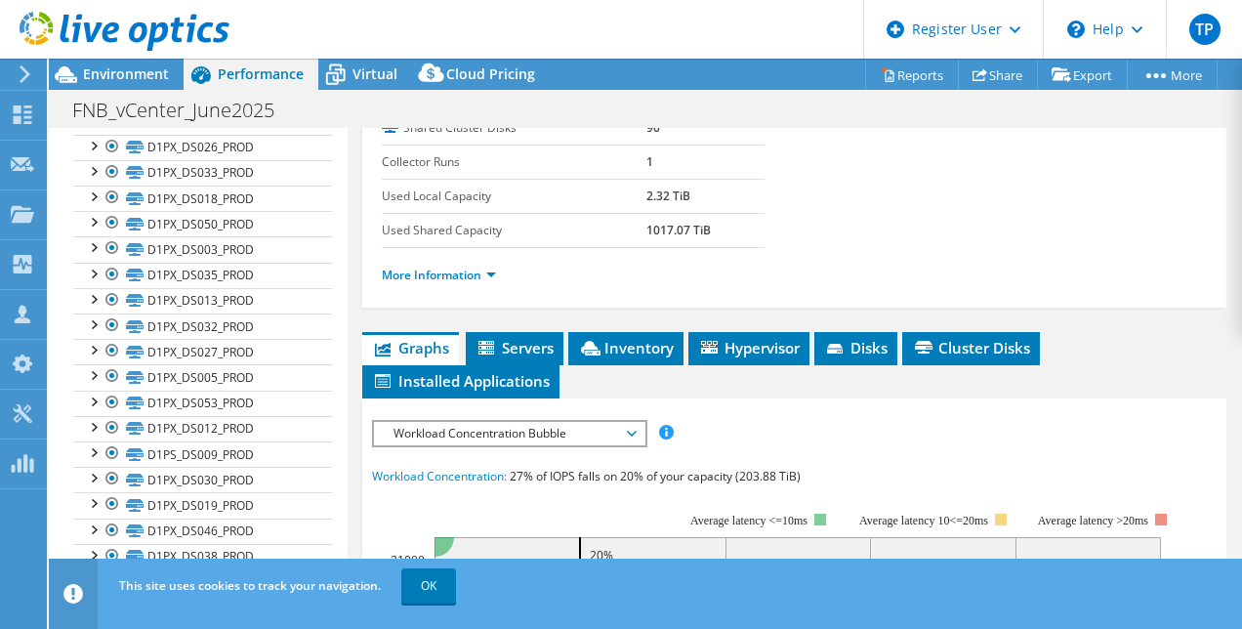
click at [617, 357] on span "Inventory" at bounding box center [626, 348] width 96 height 20
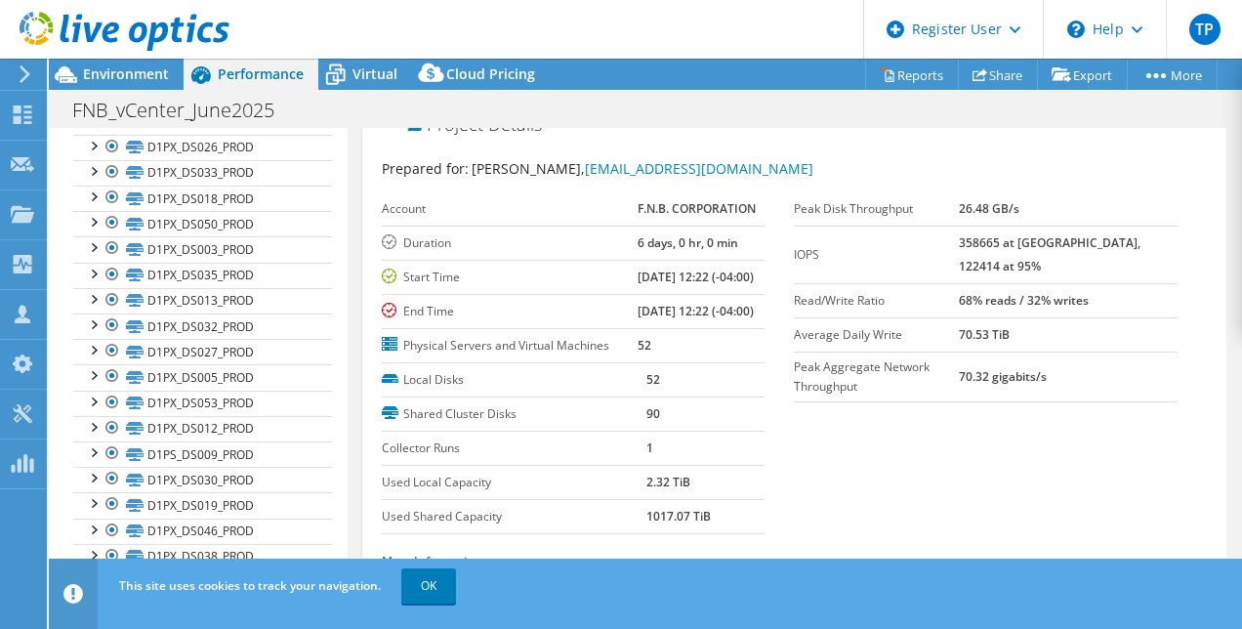
scroll to position [7, 0]
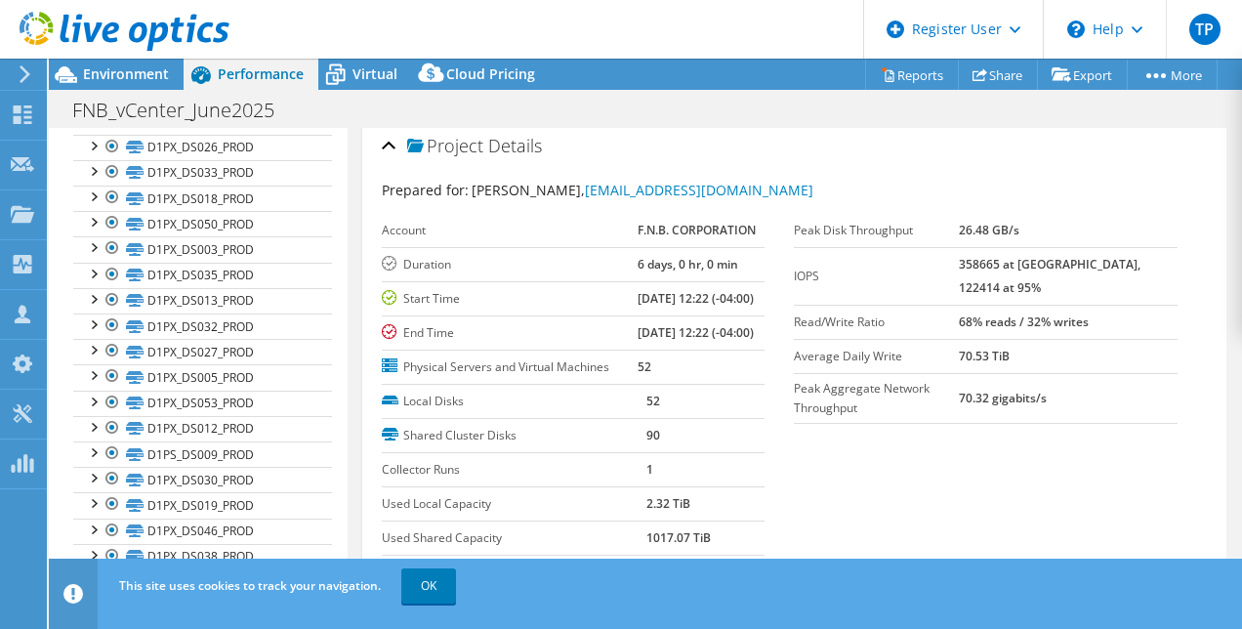
click at [386, 78] on span "Virtual" at bounding box center [374, 73] width 45 height 19
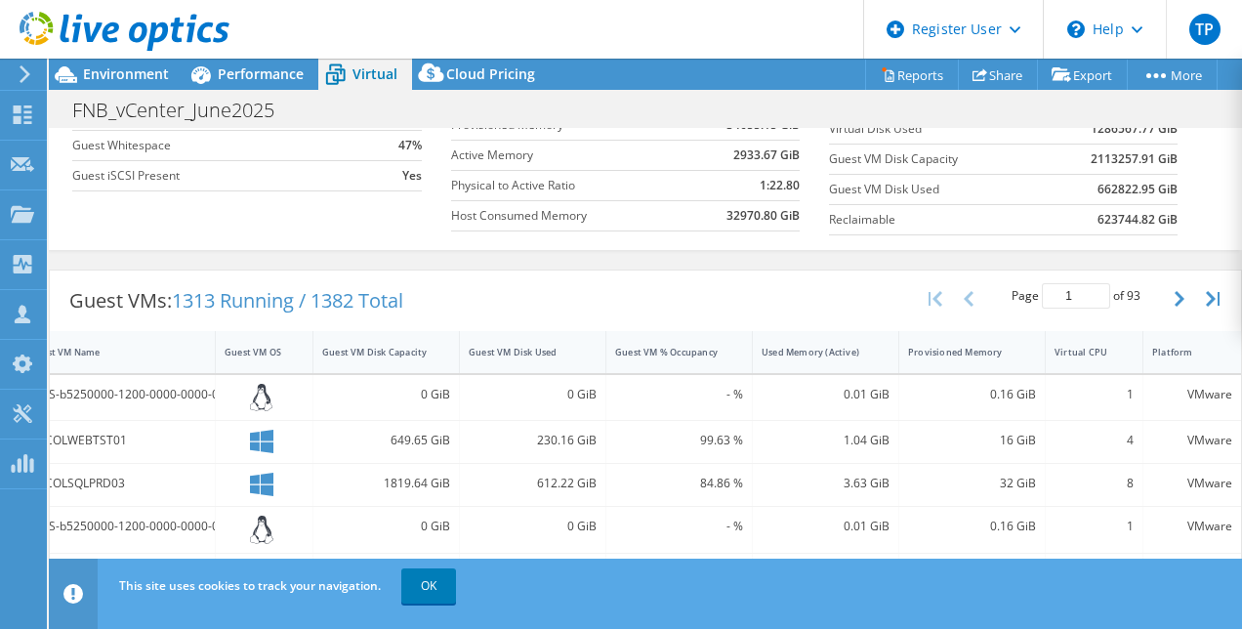
scroll to position [0, 0]
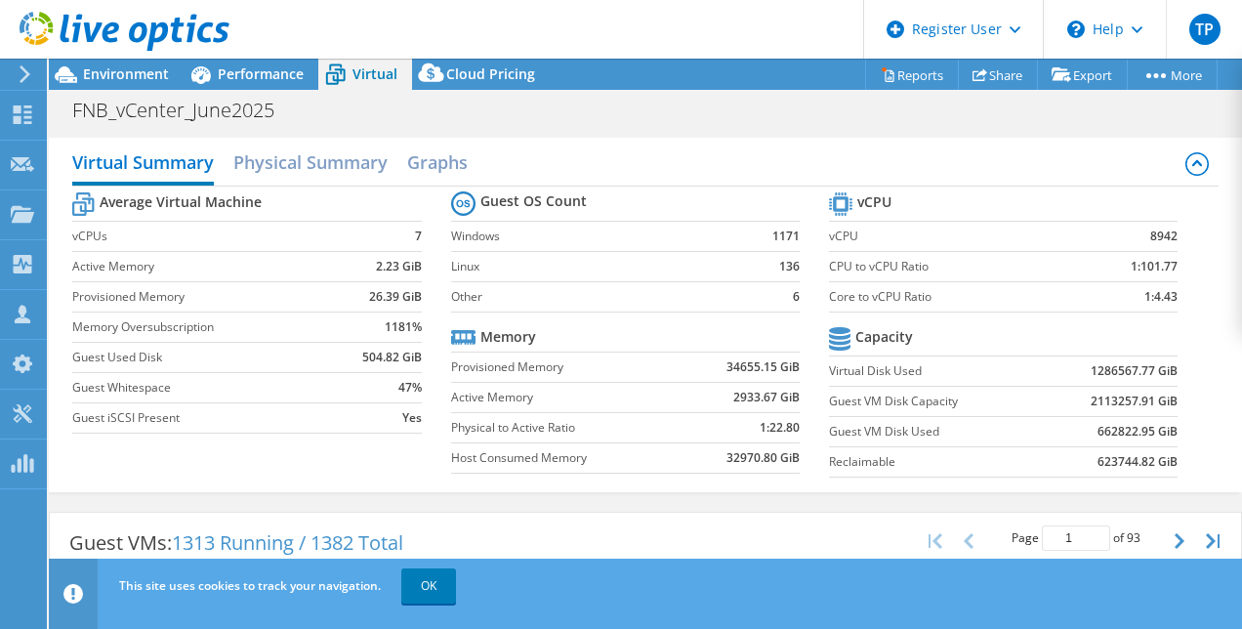
click at [318, 161] on h2 "Physical Summary" at bounding box center [310, 162] width 154 height 39
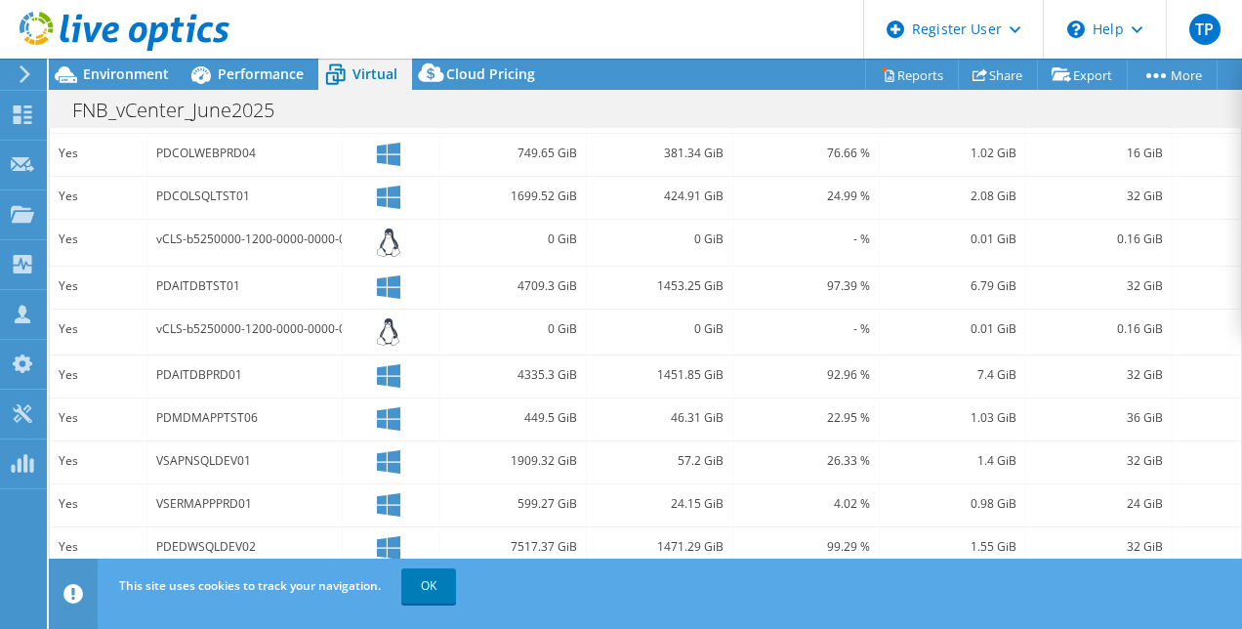
scroll to position [524, 0]
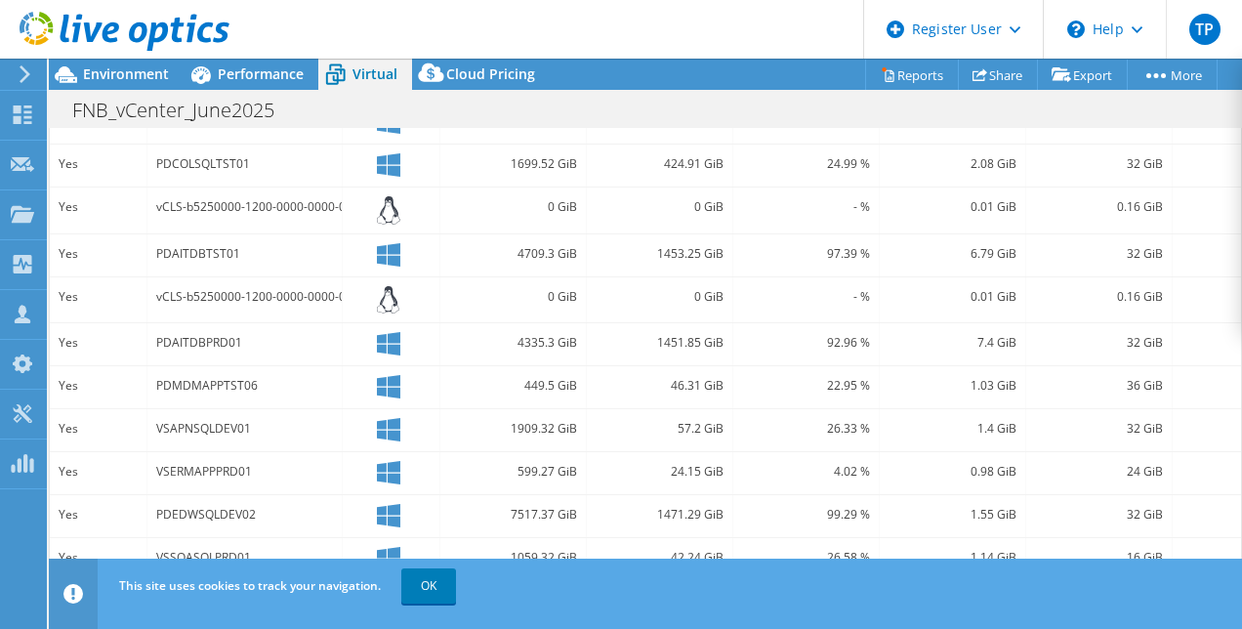
click at [423, 582] on link "OK" at bounding box center [428, 585] width 55 height 35
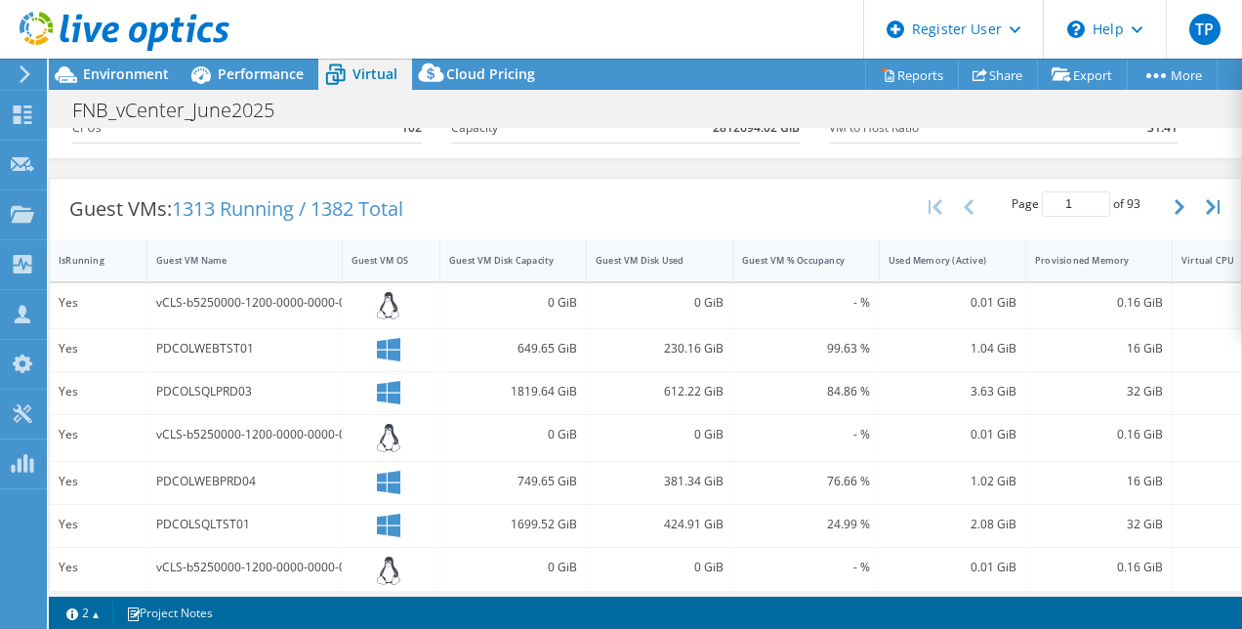
scroll to position [0, 0]
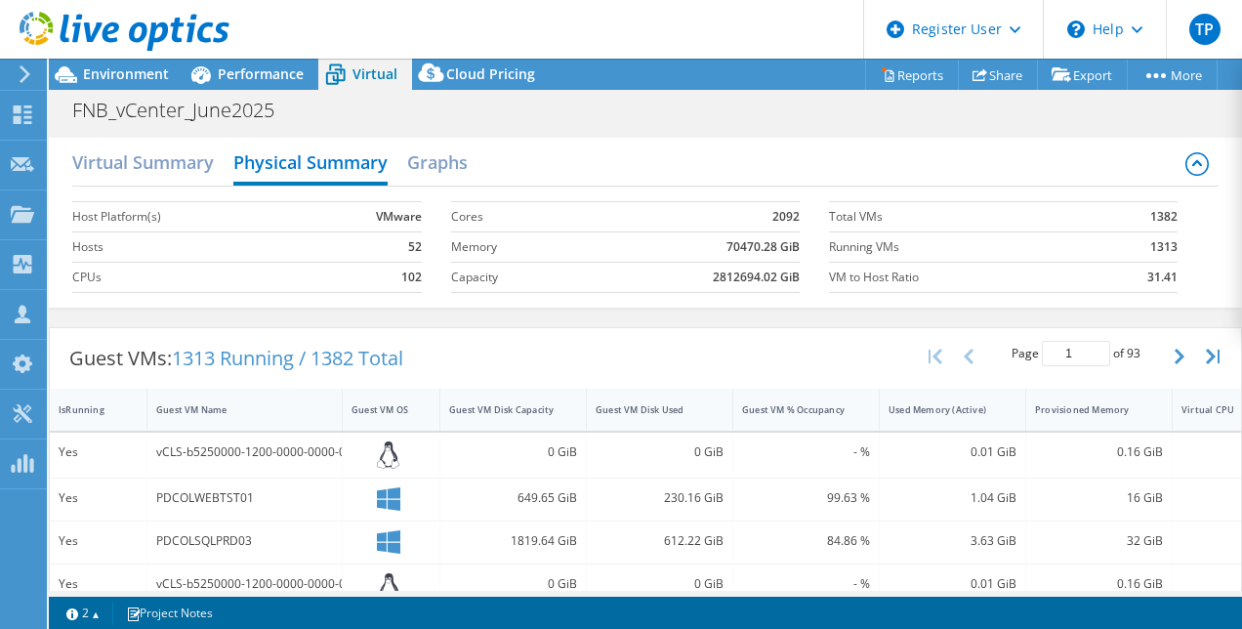
click at [173, 158] on h2 "Virtual Summary" at bounding box center [143, 162] width 142 height 39
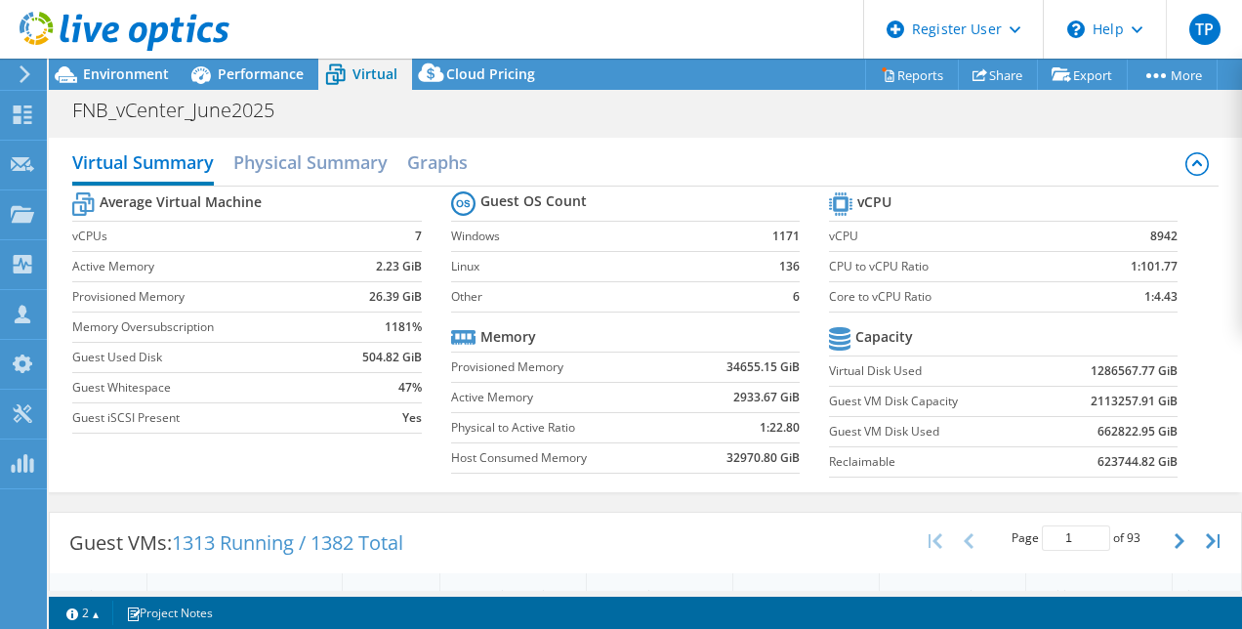
click at [105, 68] on span "Environment" at bounding box center [126, 73] width 86 height 19
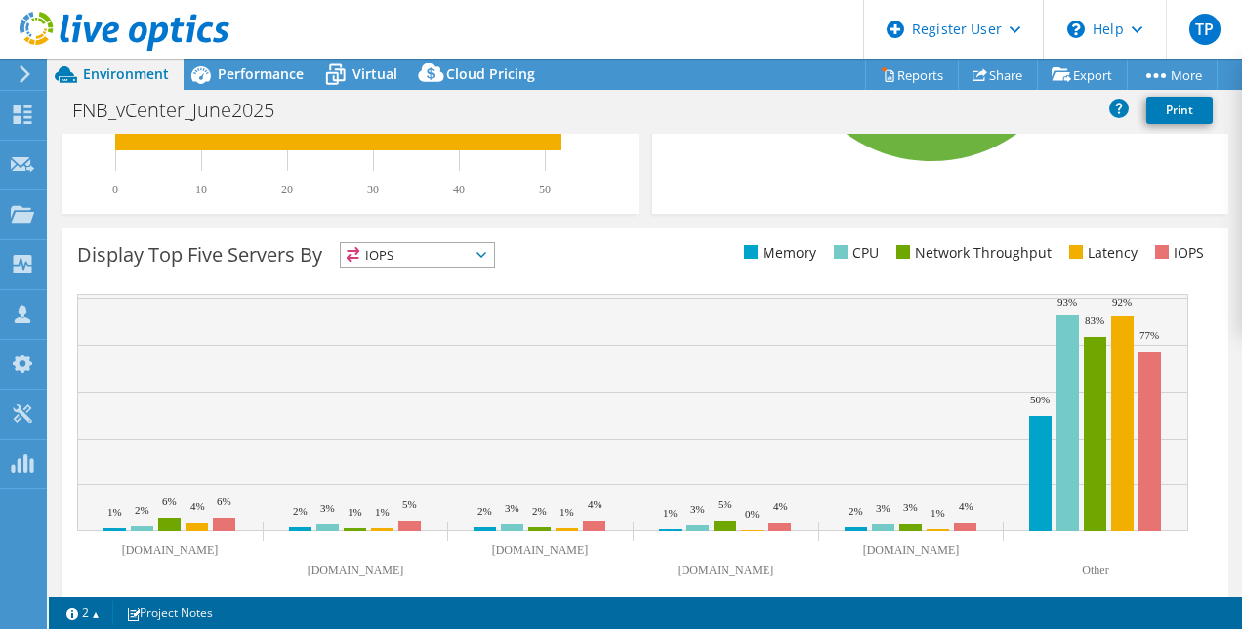
scroll to position [727, 0]
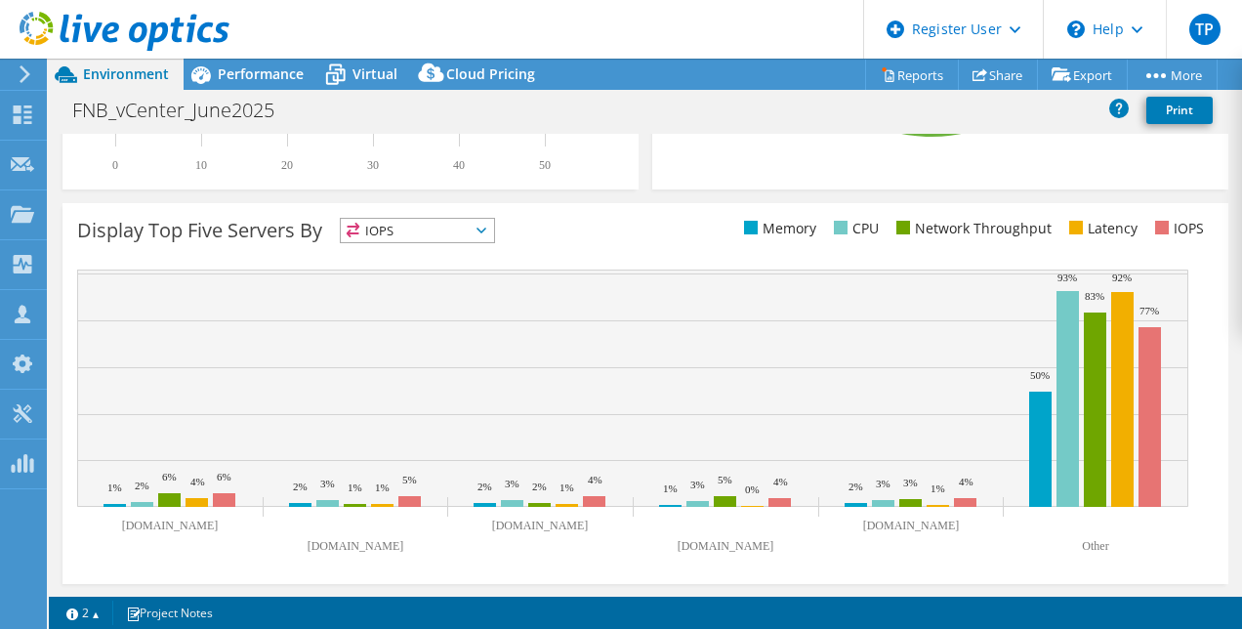
click at [422, 220] on span "IOPS" at bounding box center [417, 230] width 153 height 23
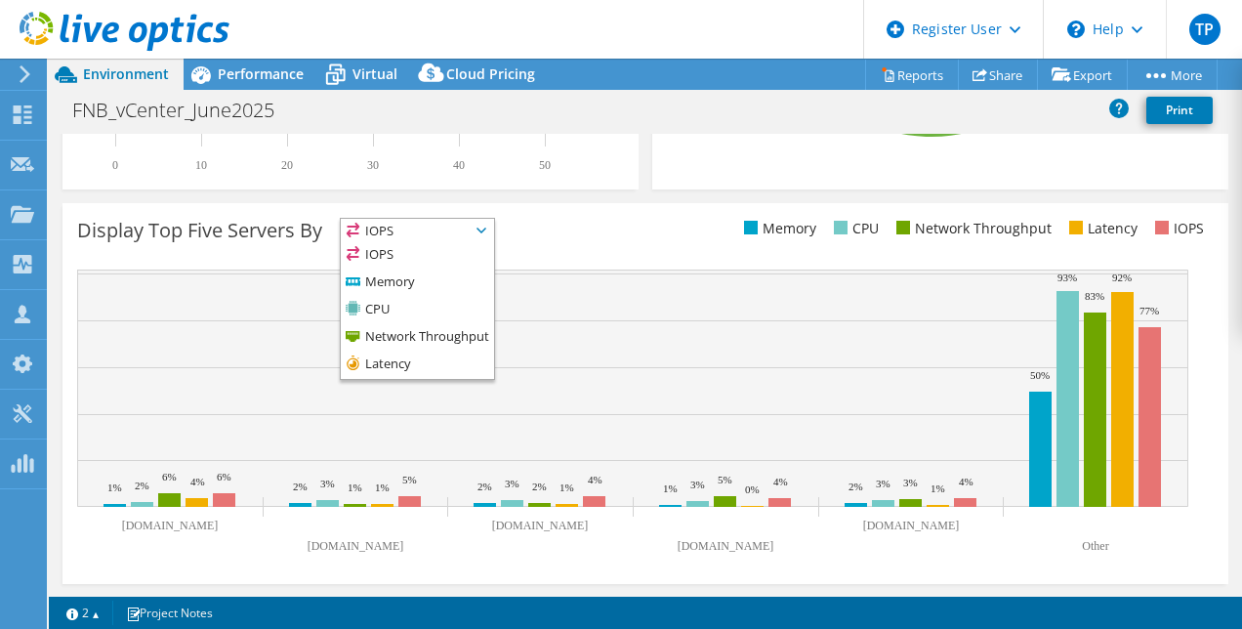
click at [598, 243] on div "Display Top Five Servers By IOPS IOPS" at bounding box center [361, 234] width 568 height 32
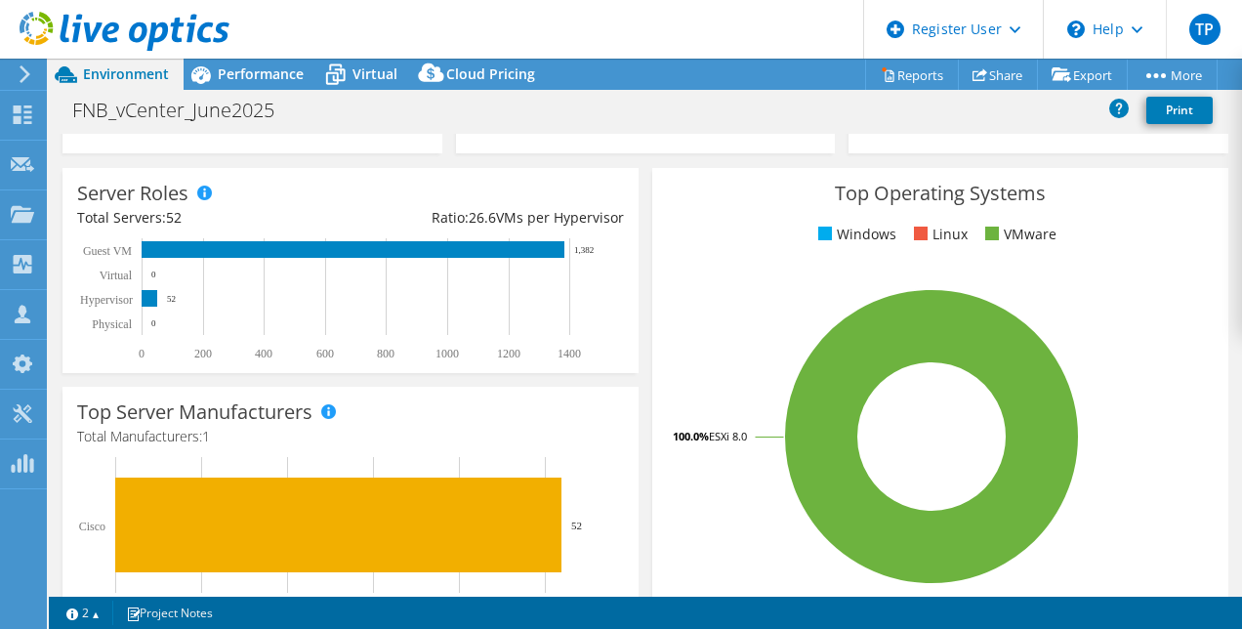
scroll to position [0, 0]
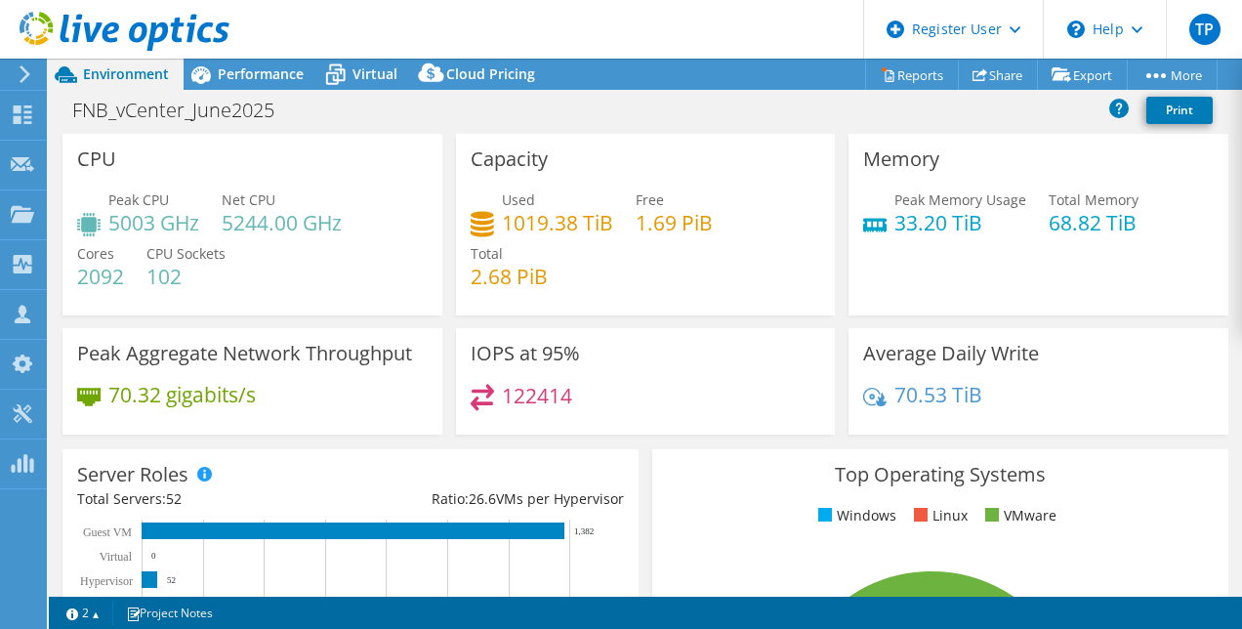
click at [526, 212] on h4 "1019.38 TiB" at bounding box center [557, 222] width 111 height 21
click at [489, 295] on div "Used 1019.38 TiB Free 1.69 PiB Total 2.68 PiB" at bounding box center [646, 247] width 350 height 117
click at [501, 287] on h4 "2.68 PiB" at bounding box center [509, 276] width 77 height 21
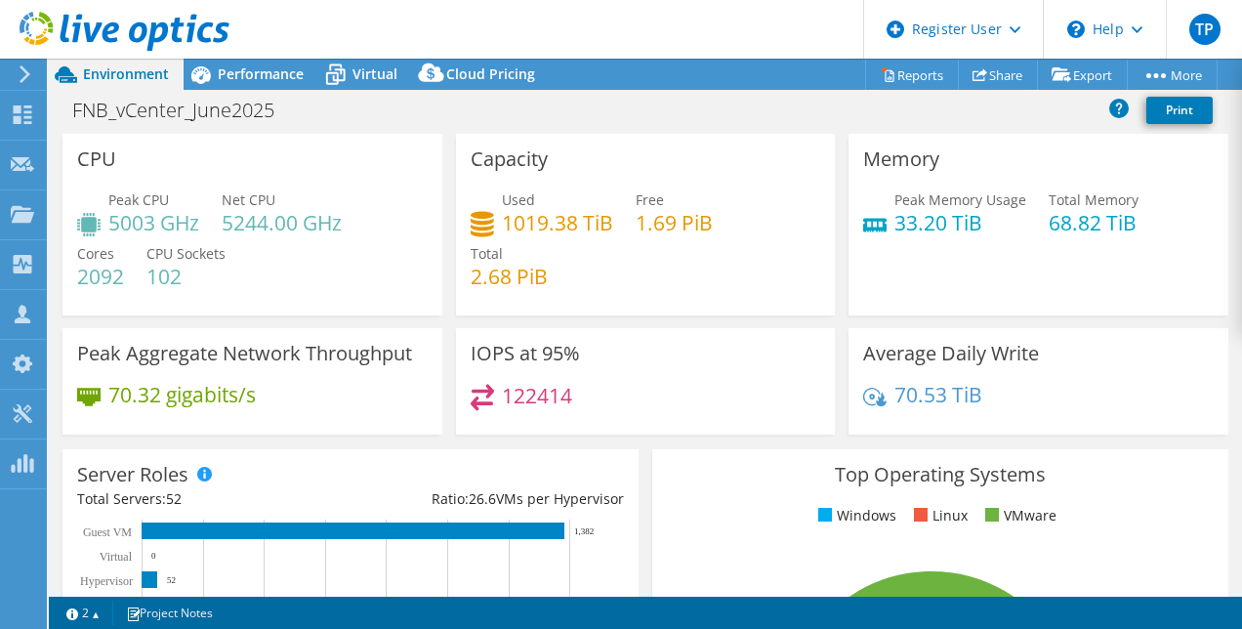
drag, startPoint x: 501, startPoint y: 287, endPoint x: 671, endPoint y: 221, distance: 182.4
click at [671, 221] on h4 "1.69 PiB" at bounding box center [674, 222] width 77 height 21
click at [491, 80] on span "Cloud Pricing" at bounding box center [490, 73] width 89 height 19
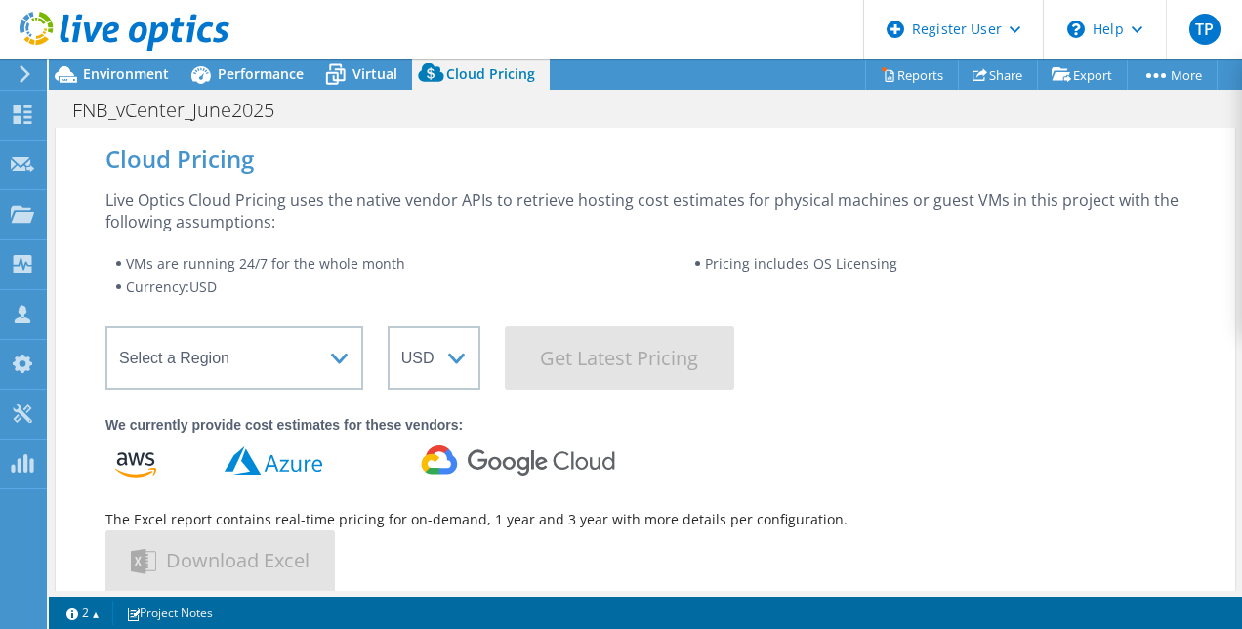
click at [233, 73] on span "Performance" at bounding box center [261, 73] width 86 height 19
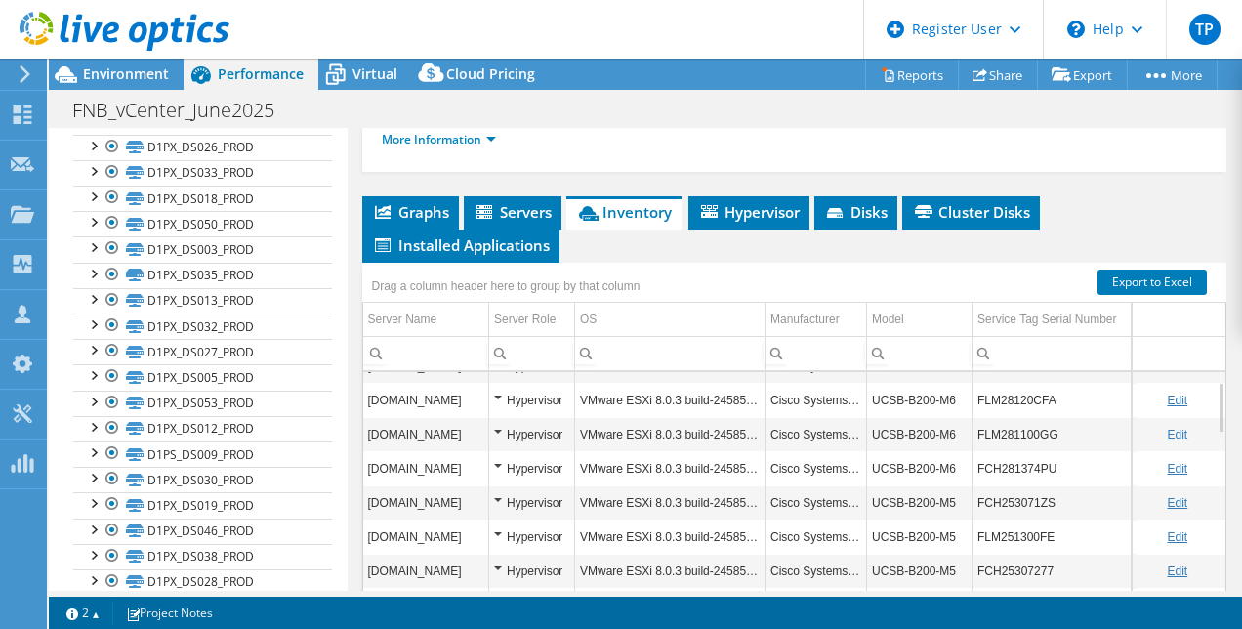
scroll to position [451, 0]
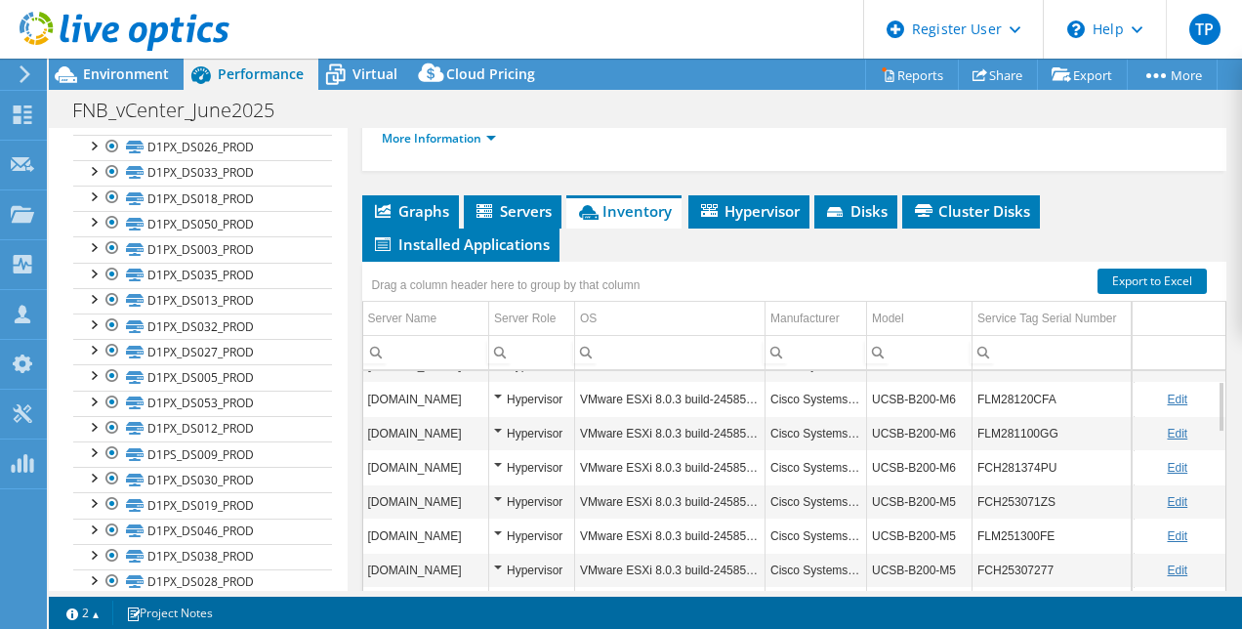
click at [515, 221] on span "Servers" at bounding box center [512, 211] width 78 height 20
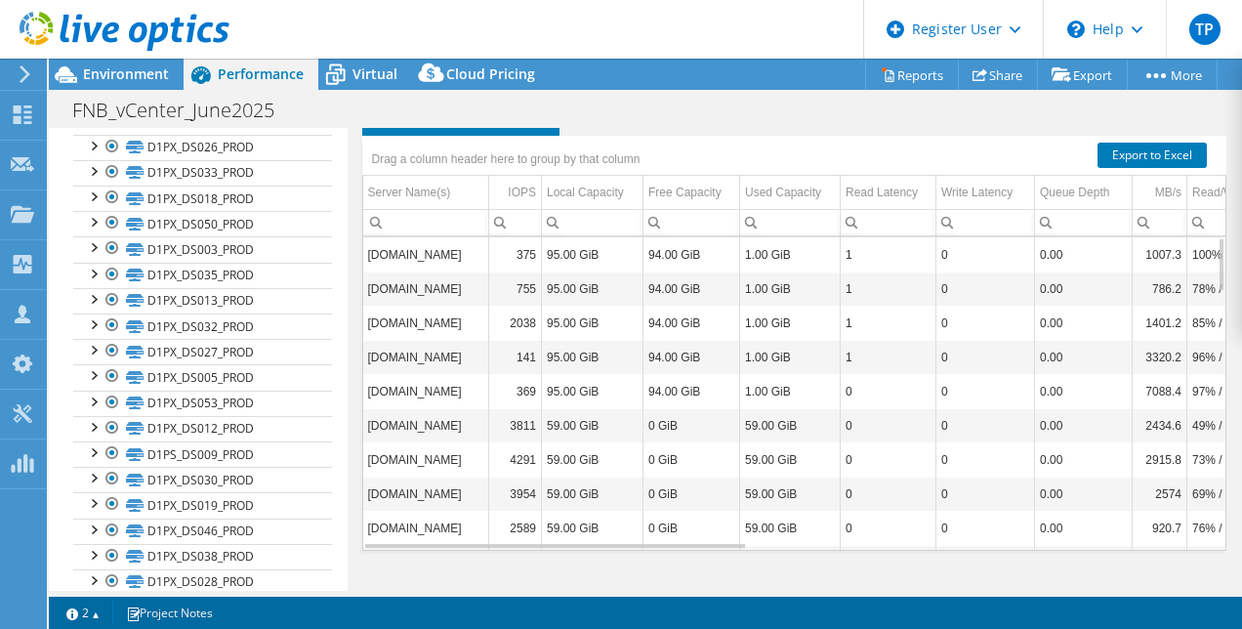
scroll to position [538, 0]
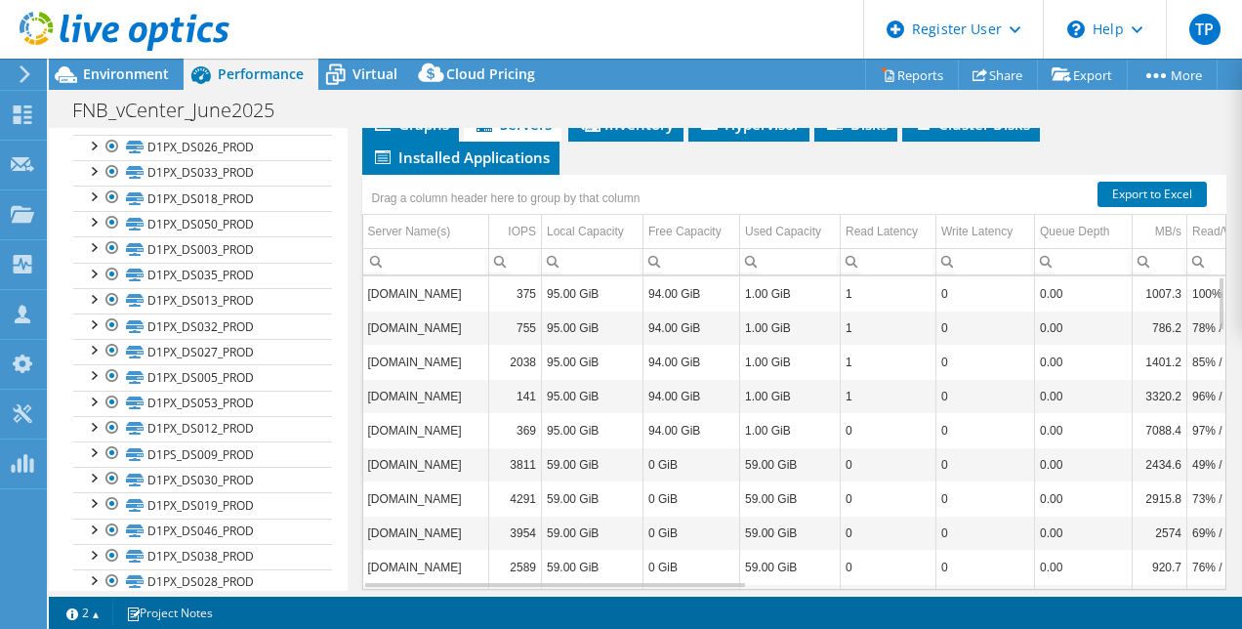
click at [865, 134] on span "Disks" at bounding box center [855, 124] width 63 height 20
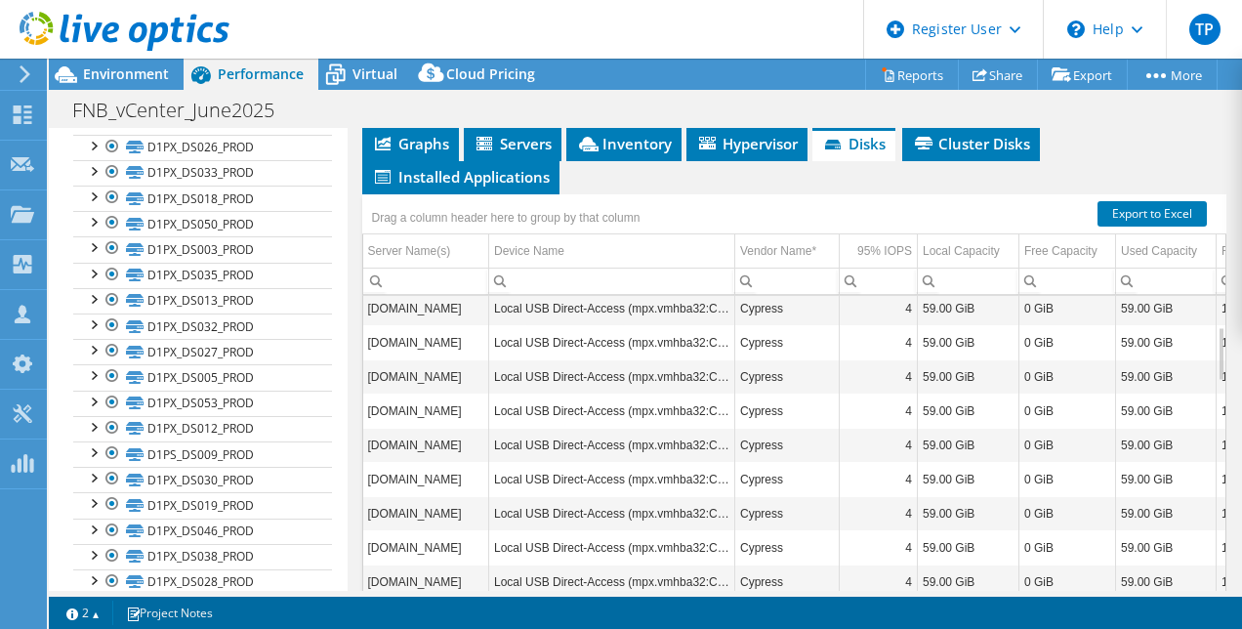
scroll to position [517, 0]
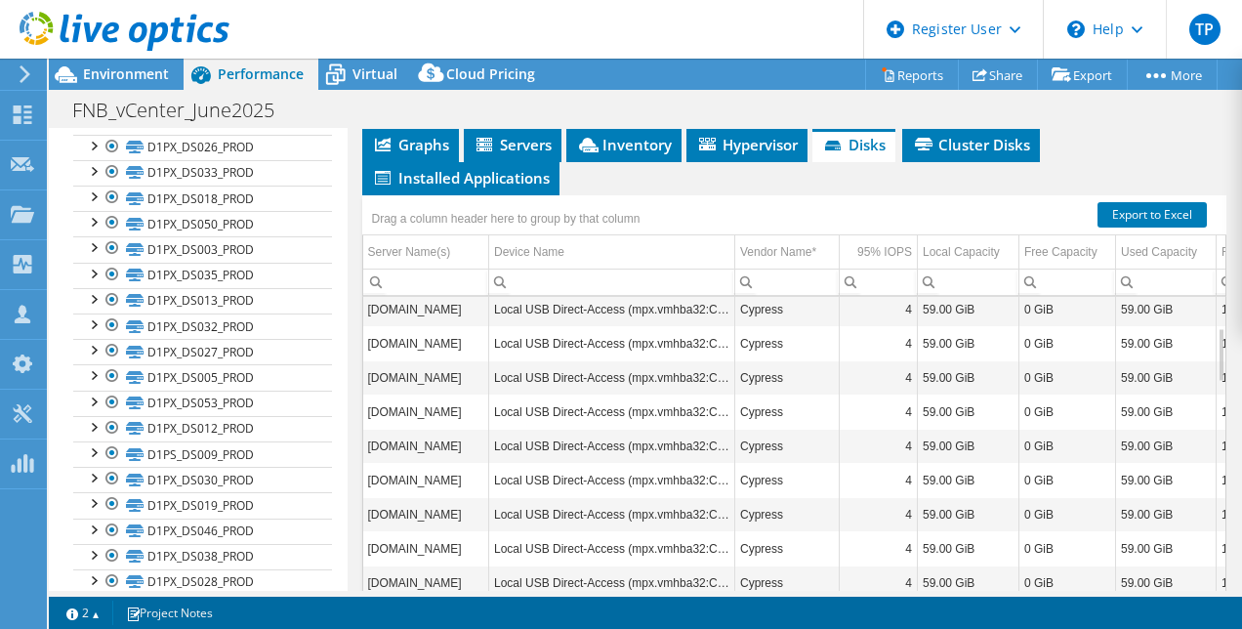
click at [480, 187] on span "Installed Applications" at bounding box center [461, 178] width 178 height 20
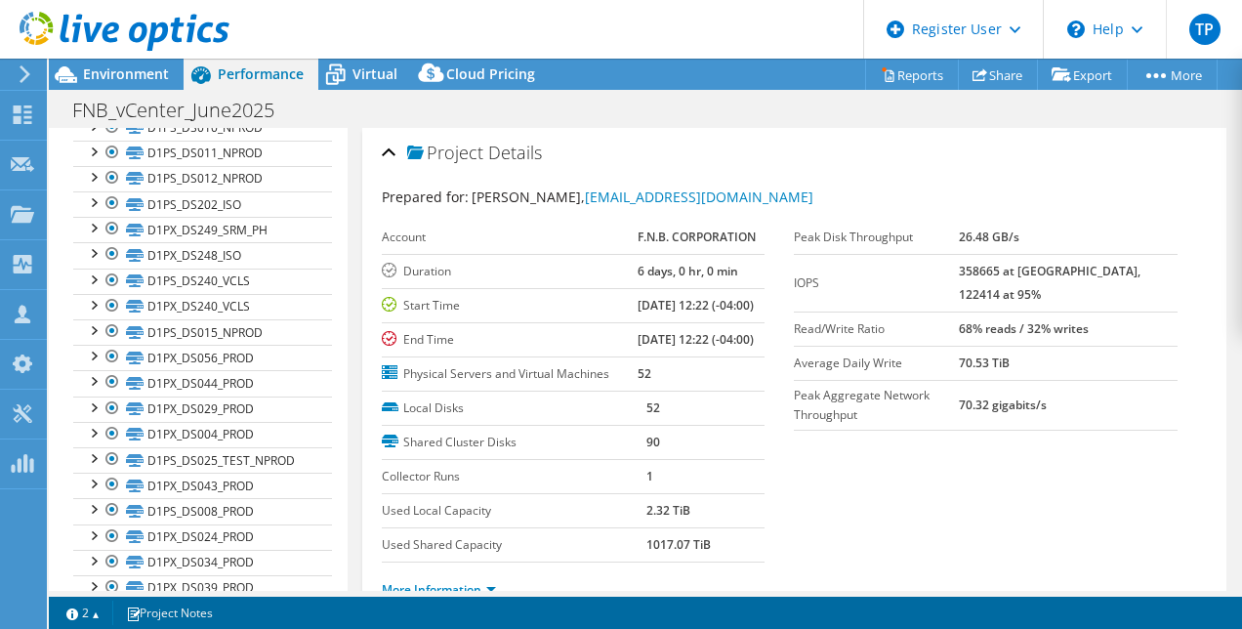
scroll to position [0, 0]
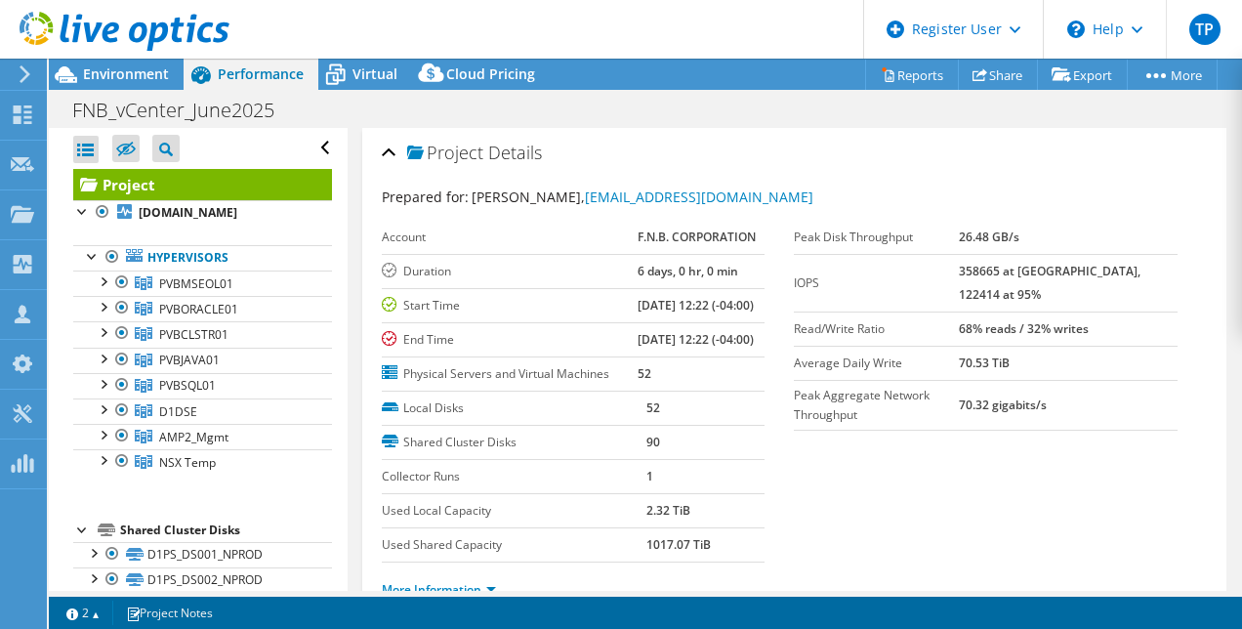
click at [121, 457] on div at bounding box center [122, 460] width 20 height 23
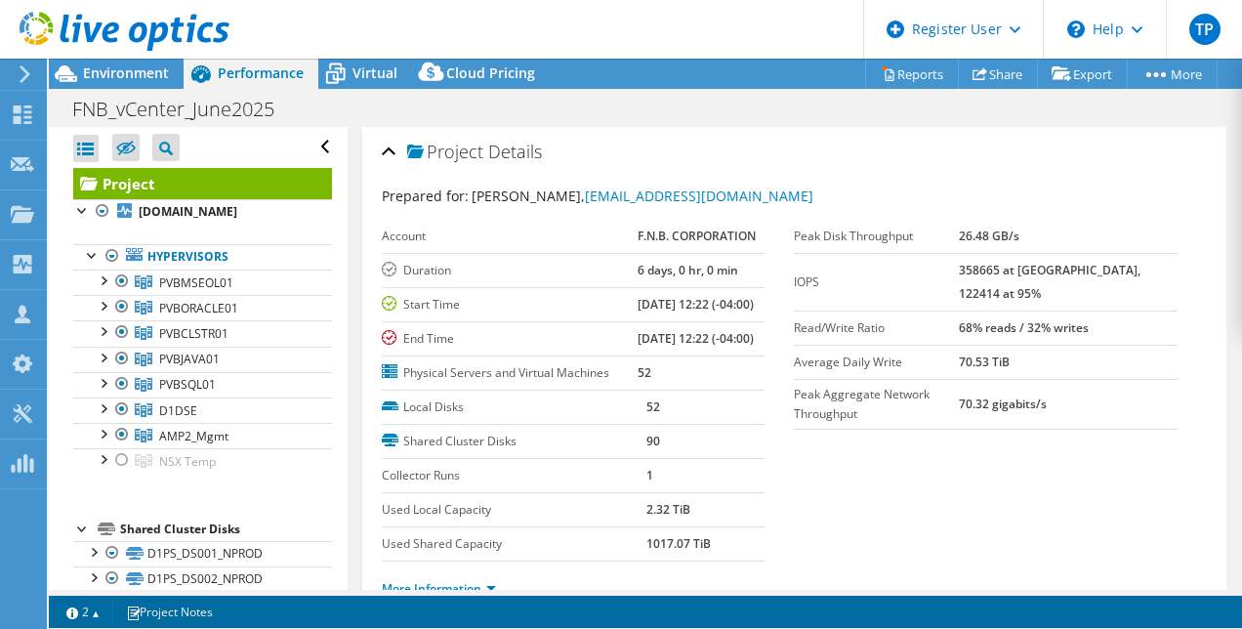
click at [124, 431] on div at bounding box center [122, 434] width 20 height 23
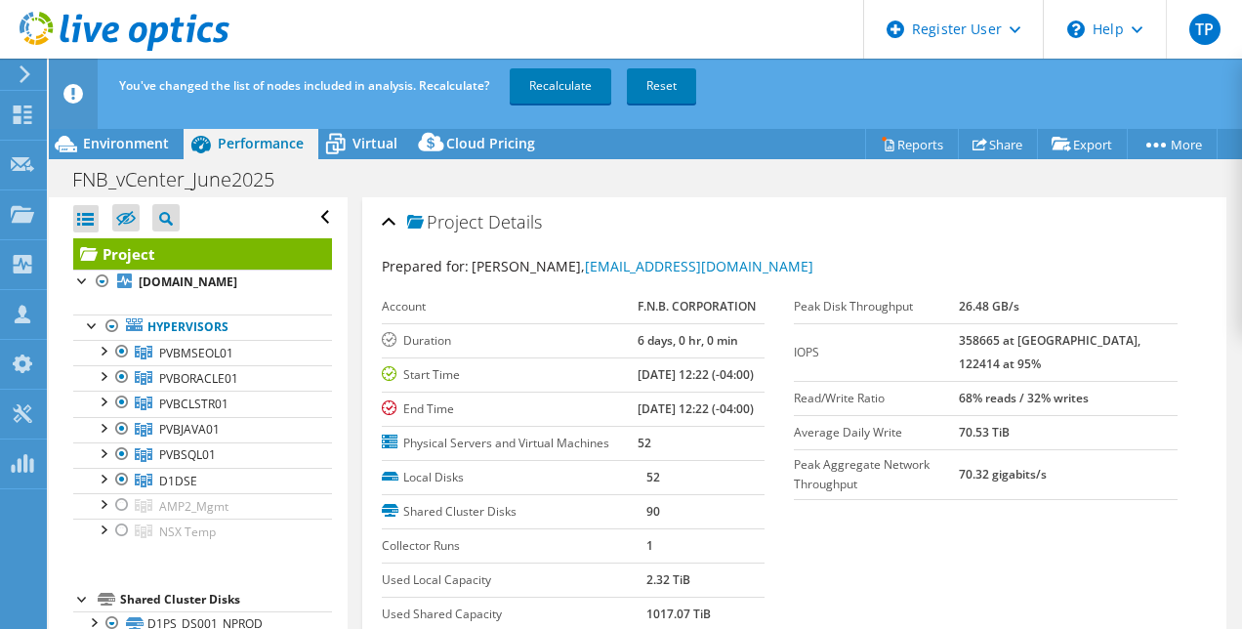
click at [123, 433] on div at bounding box center [122, 428] width 20 height 23
click at [123, 446] on div at bounding box center [122, 453] width 20 height 23
click at [123, 477] on div at bounding box center [122, 479] width 20 height 23
click at [125, 380] on div at bounding box center [122, 376] width 20 height 23
click at [125, 350] on div at bounding box center [122, 351] width 20 height 23
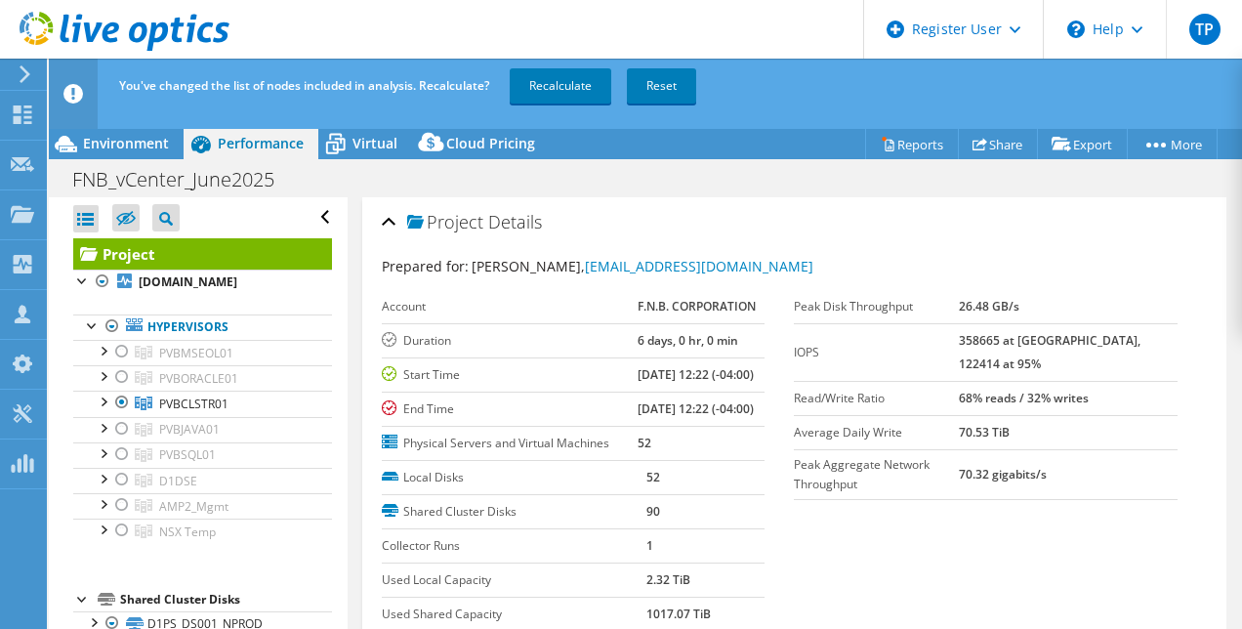
click at [386, 334] on label "Duration" at bounding box center [510, 341] width 256 height 20
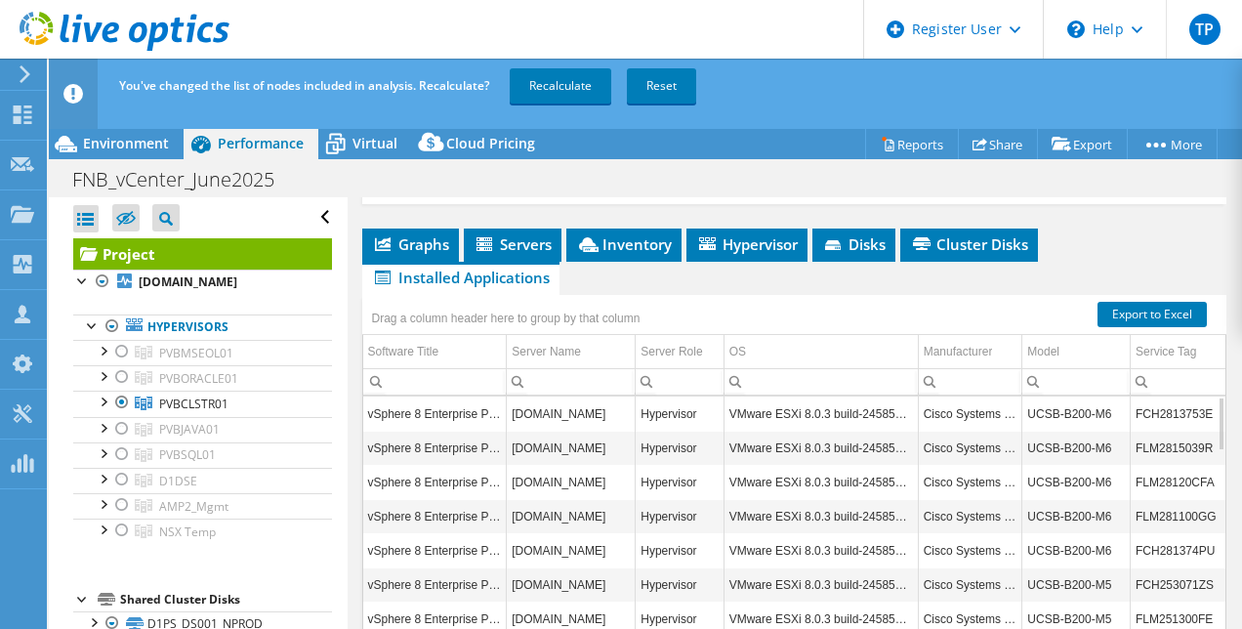
scroll to position [486, 0]
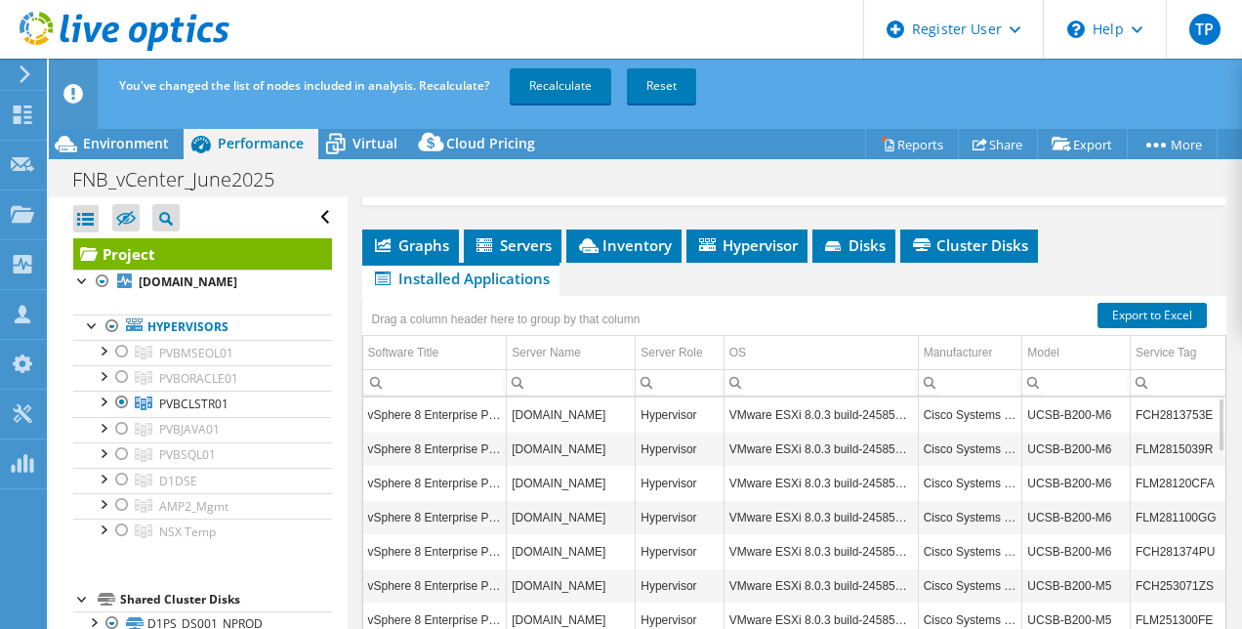
click at [529, 255] on span "Servers" at bounding box center [512, 245] width 78 height 20
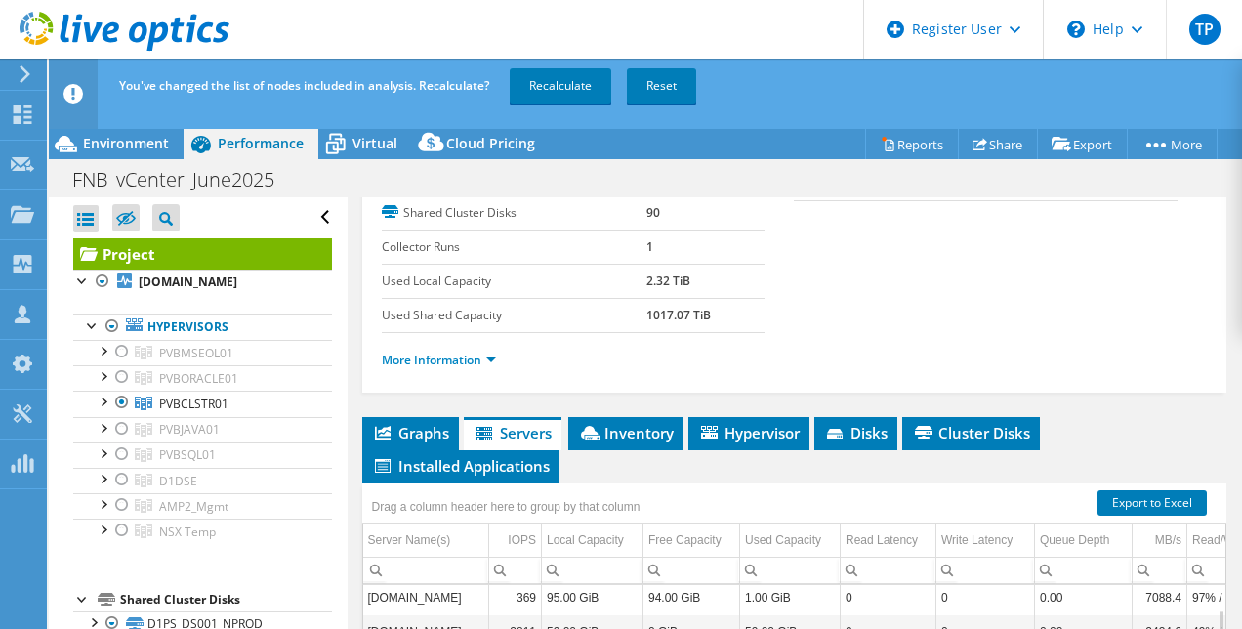
scroll to position [284, 0]
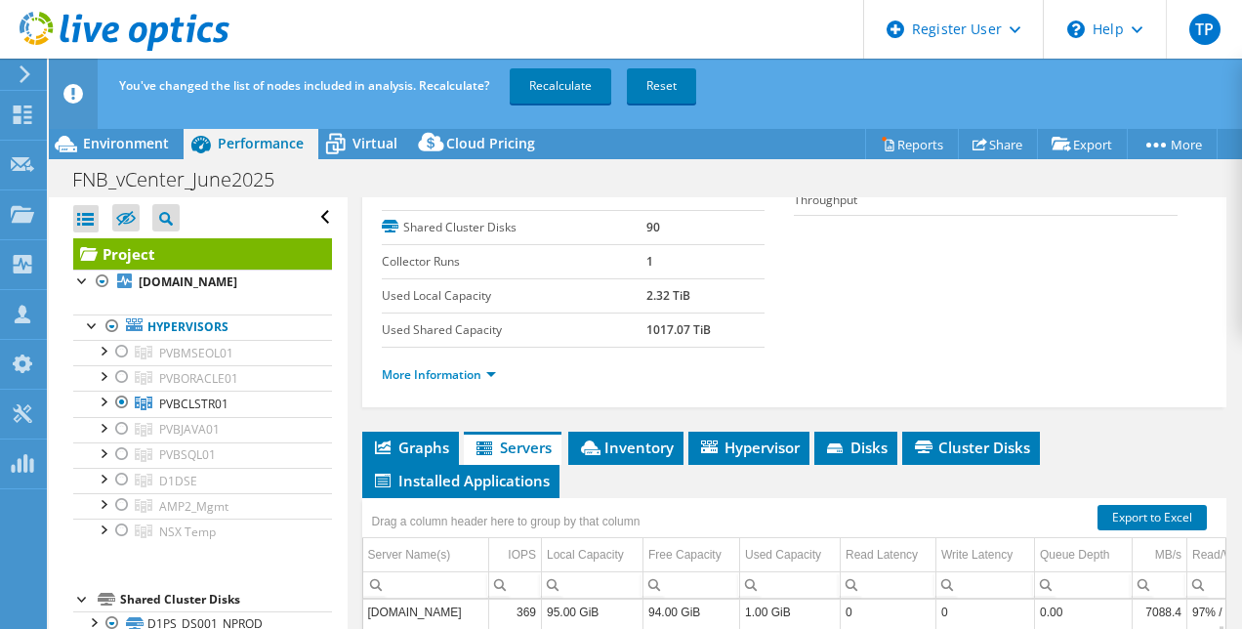
click at [863, 457] on span "Disks" at bounding box center [855, 447] width 63 height 20
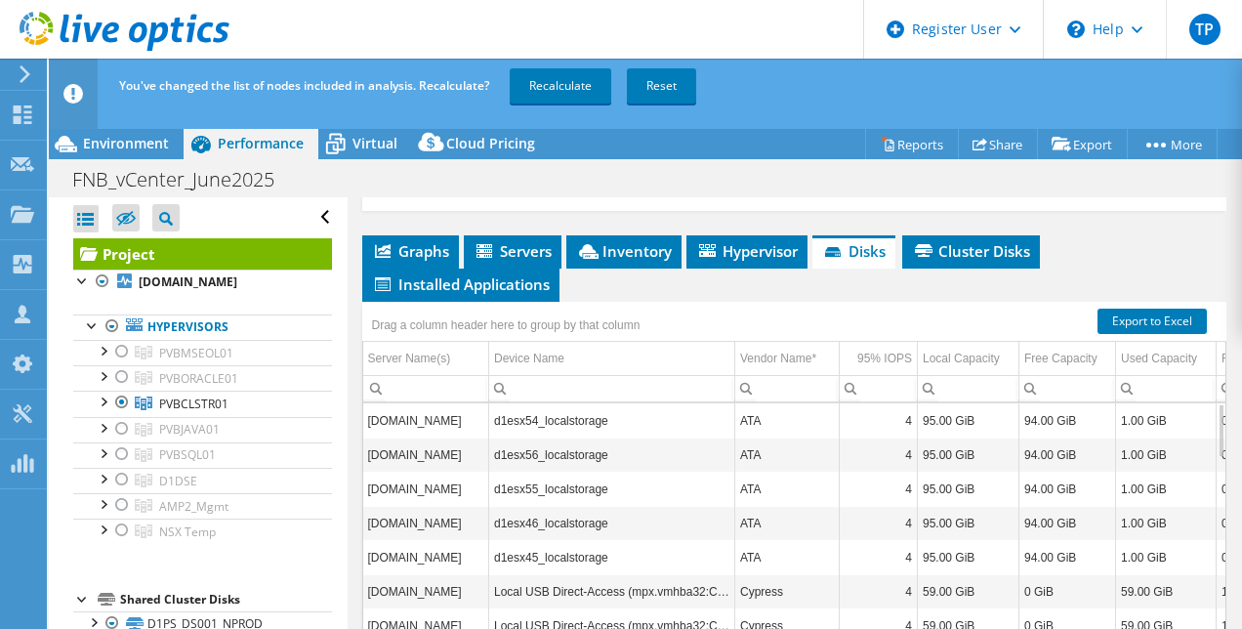
scroll to position [491, 0]
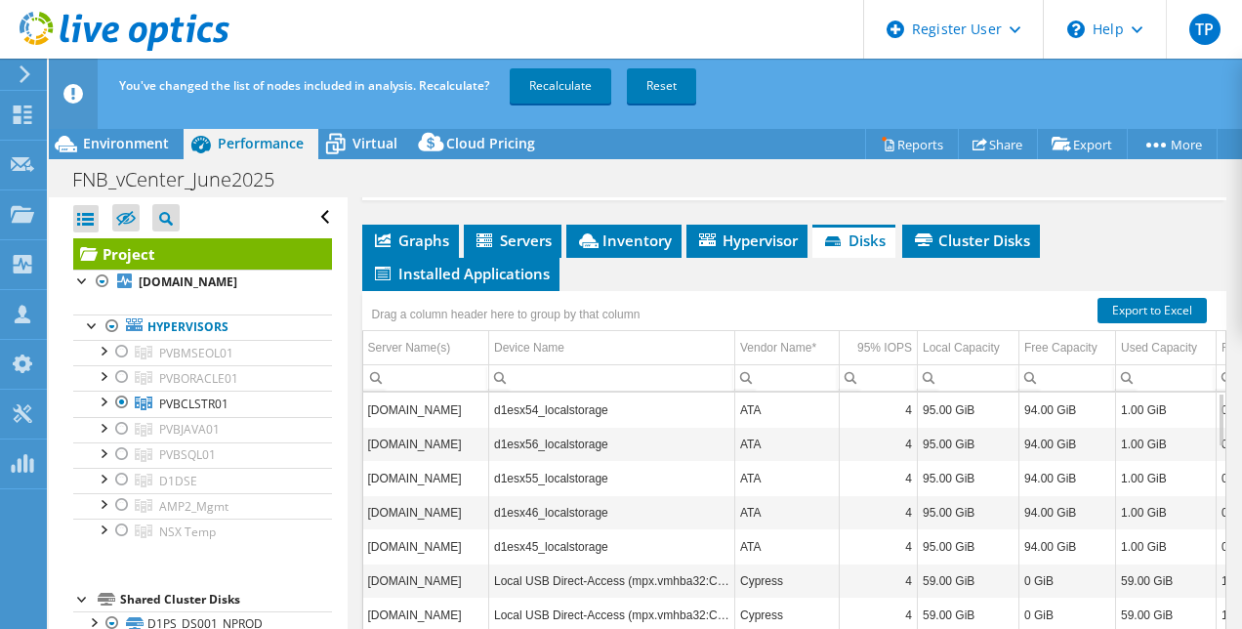
click at [979, 283] on div "Project Details Prepared for: Matt DiSilvestri, DiSilvest@fnb-corp.com Account …" at bounding box center [795, 245] width 894 height 1079
click at [947, 250] on span "Cluster Disks" at bounding box center [971, 240] width 118 height 20
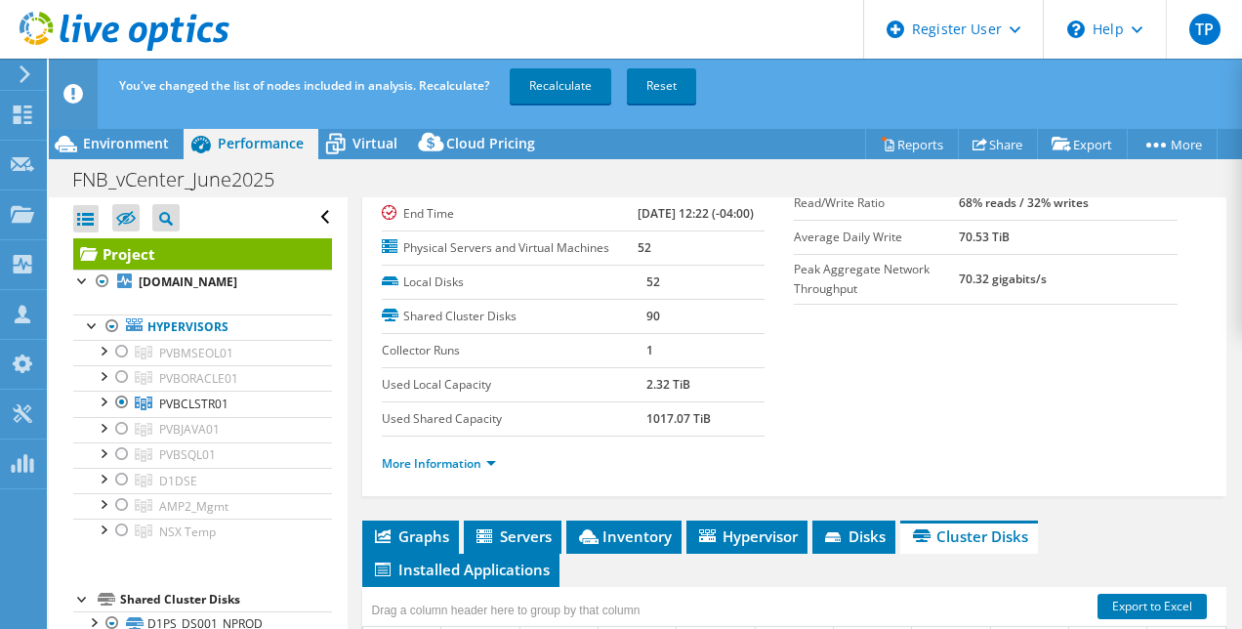
scroll to position [203, 0]
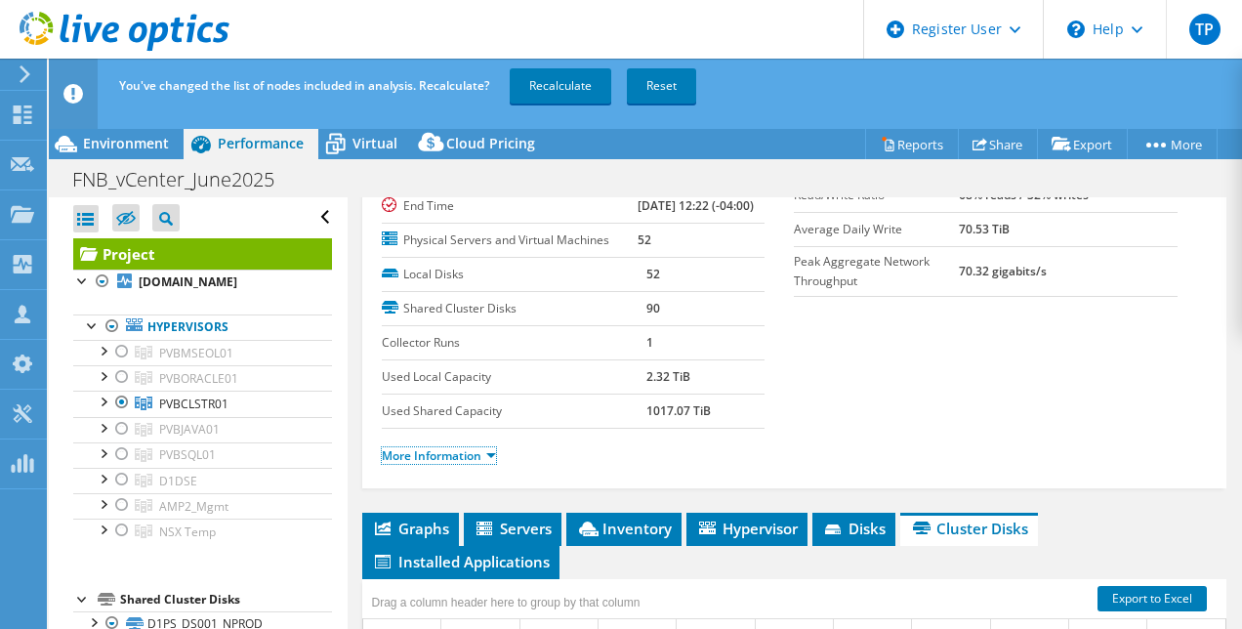
click at [463, 464] on link "More Information" at bounding box center [439, 455] width 114 height 17
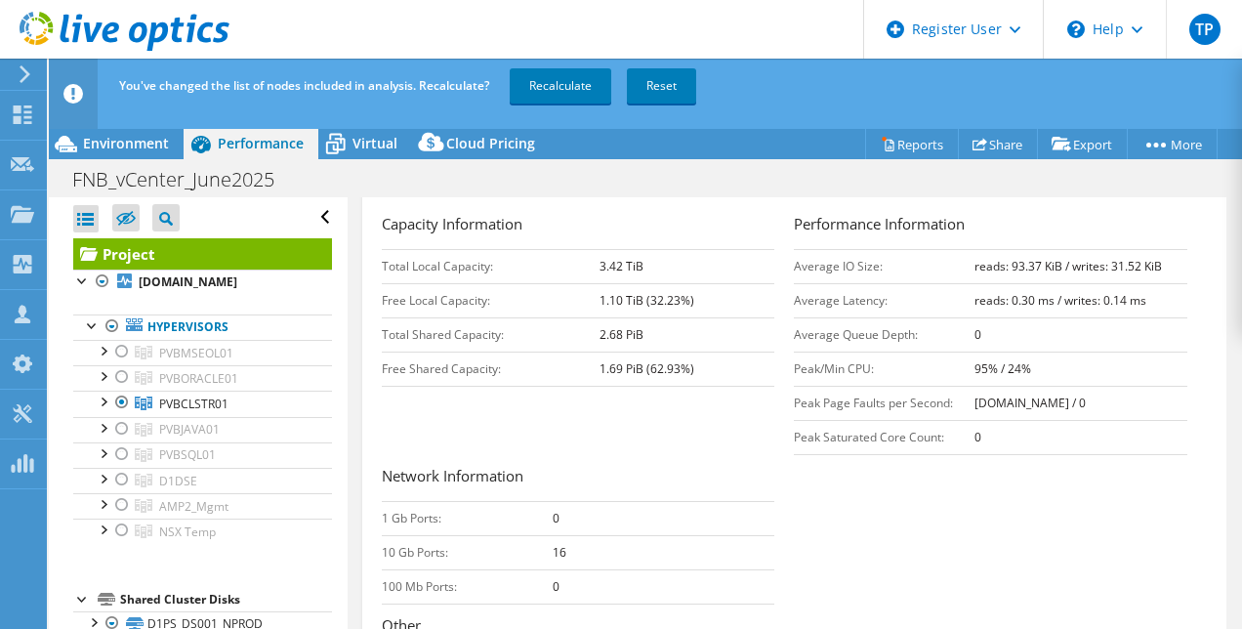
scroll to position [486, 0]
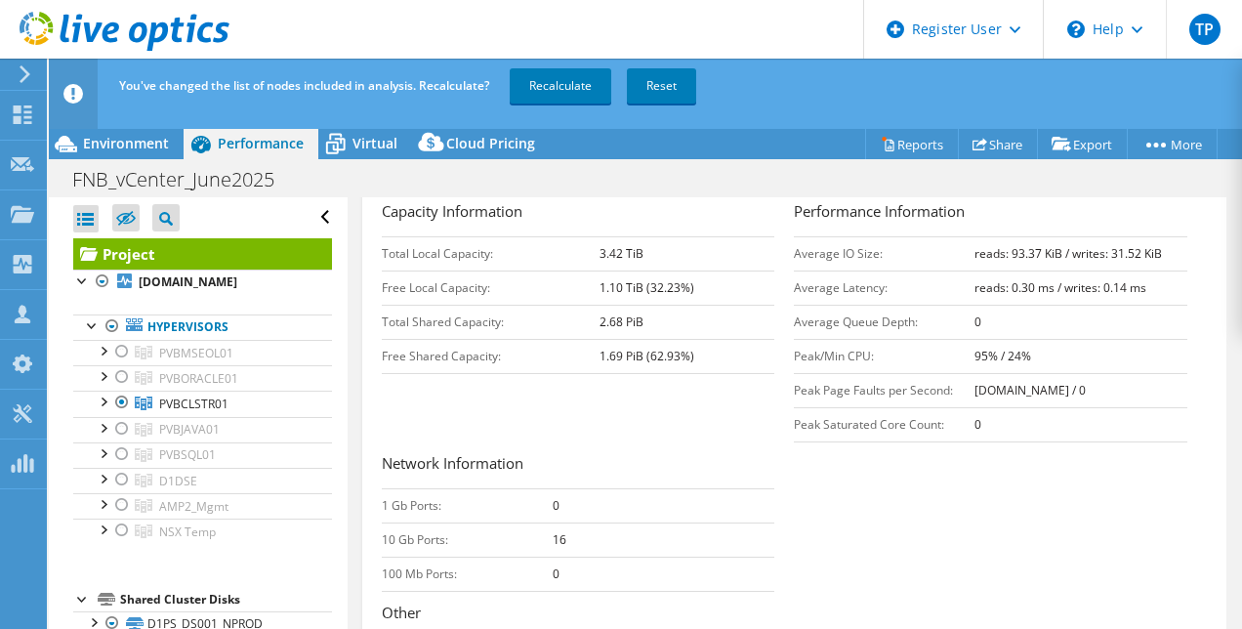
click at [164, 361] on span "PVBORACLE01" at bounding box center [196, 353] width 74 height 17
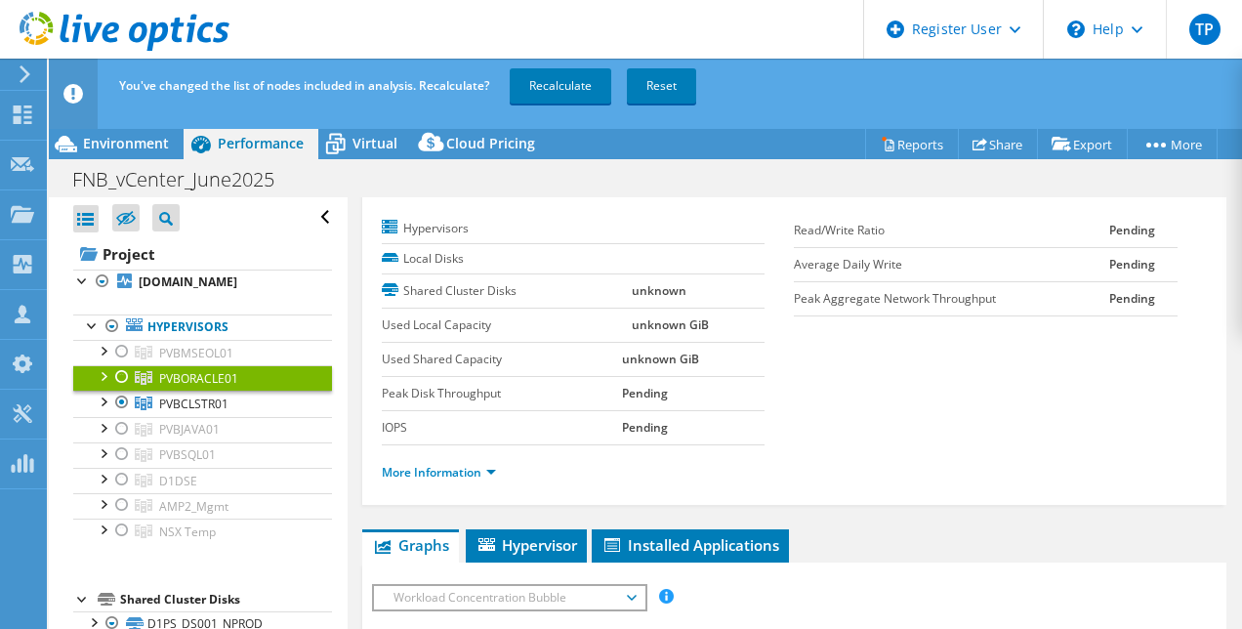
scroll to position [0, 0]
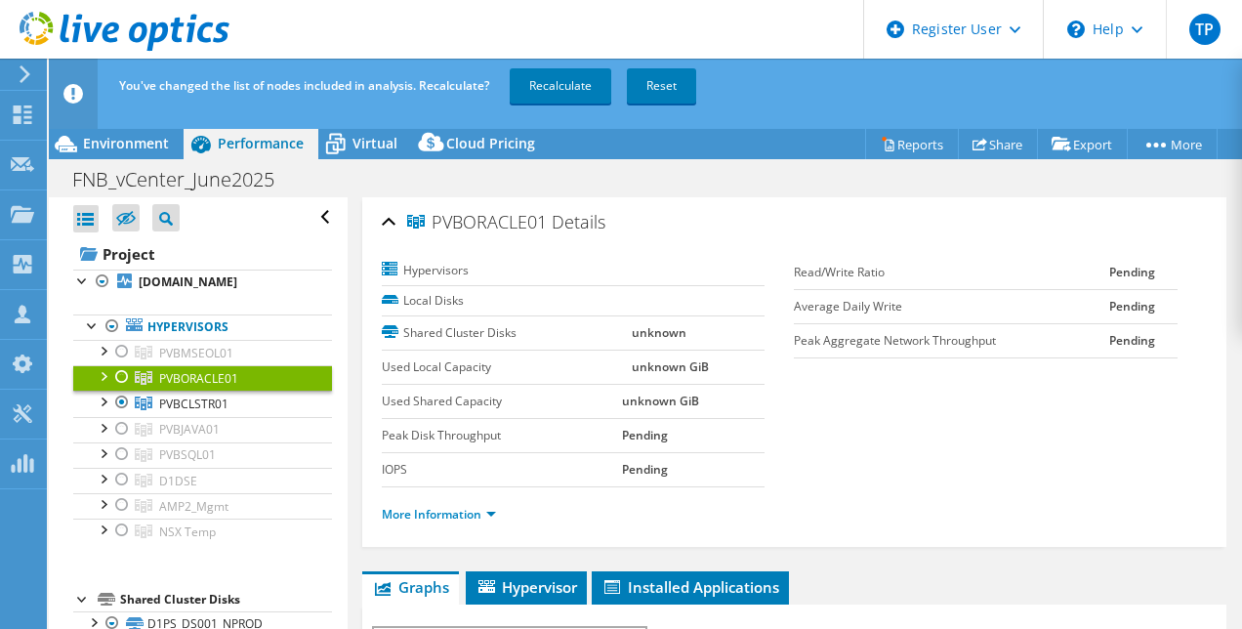
click at [119, 374] on div at bounding box center [122, 376] width 20 height 23
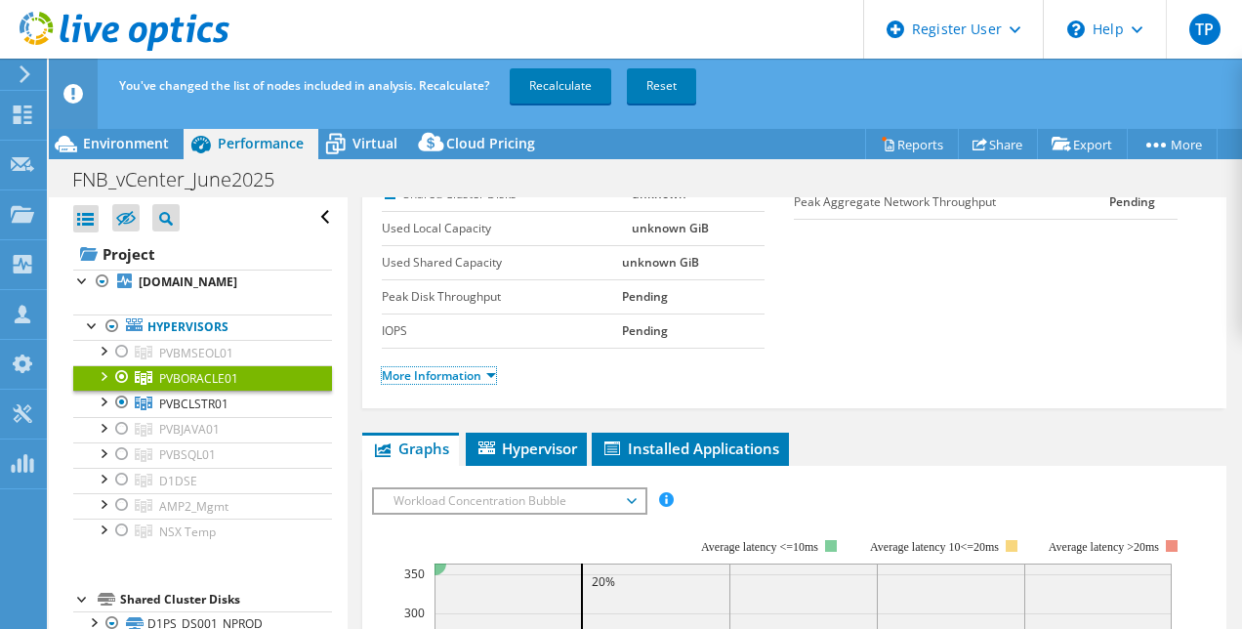
click at [473, 375] on link "More Information" at bounding box center [439, 375] width 114 height 17
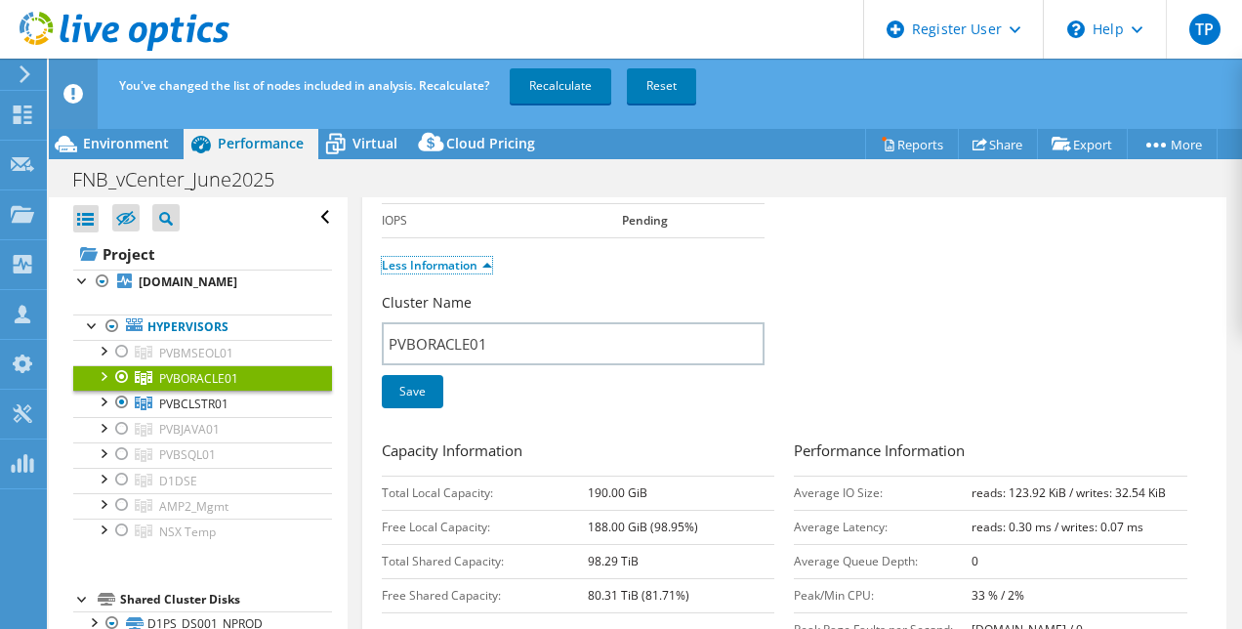
scroll to position [279, 0]
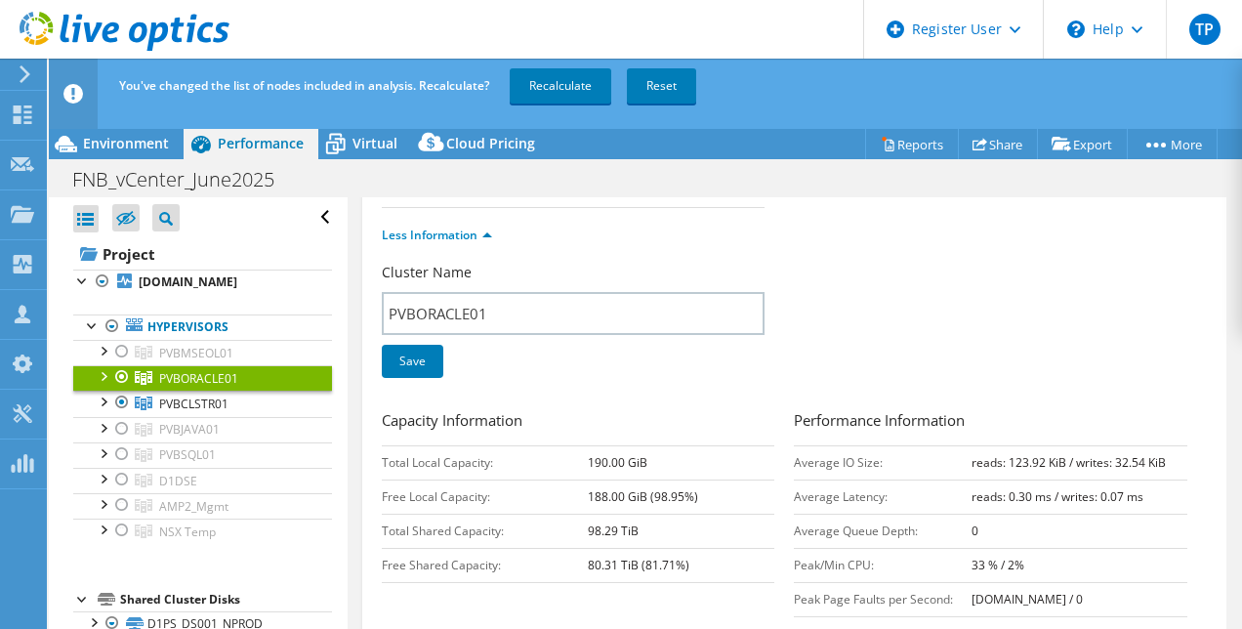
click at [118, 373] on div at bounding box center [122, 376] width 20 height 23
click at [225, 361] on span "PVBCLSTR01" at bounding box center [196, 353] width 74 height 17
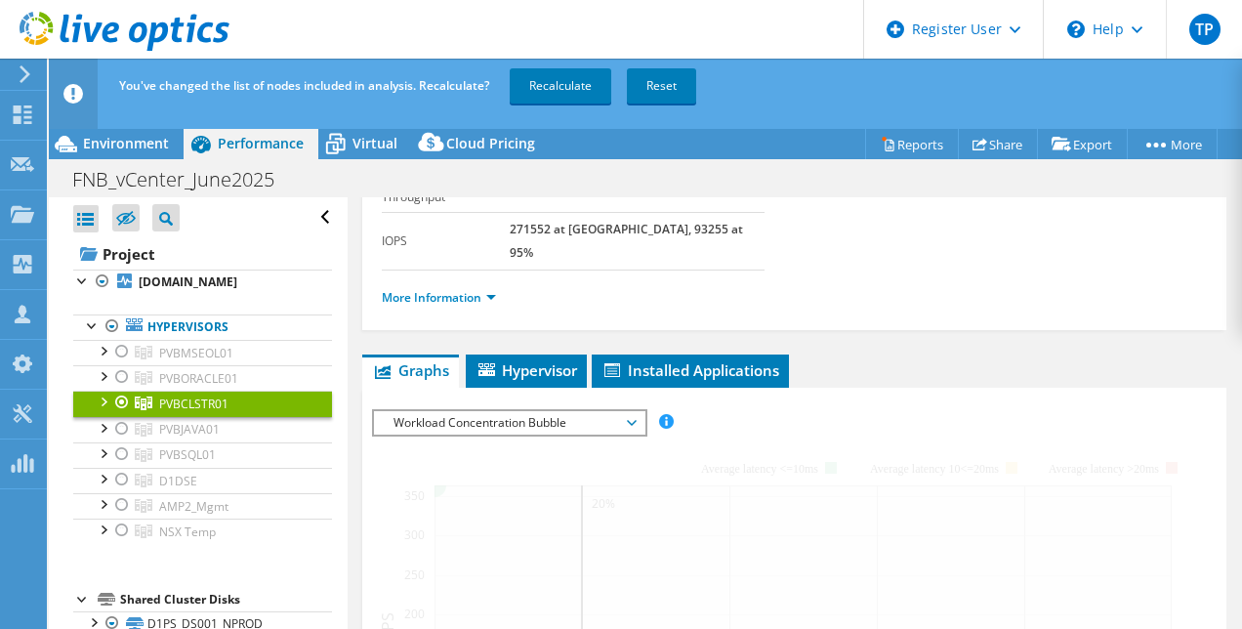
click at [225, 402] on span "PVBCLSTR01" at bounding box center [193, 403] width 69 height 17
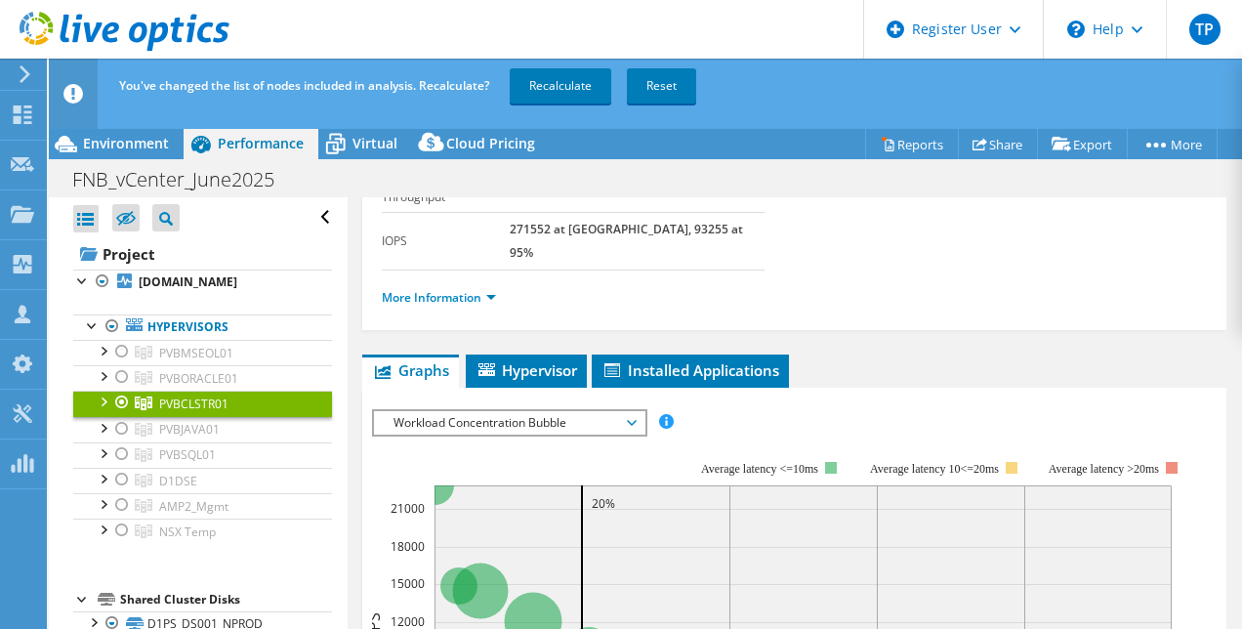
click at [441, 435] on rect at bounding box center [779, 630] width 815 height 390
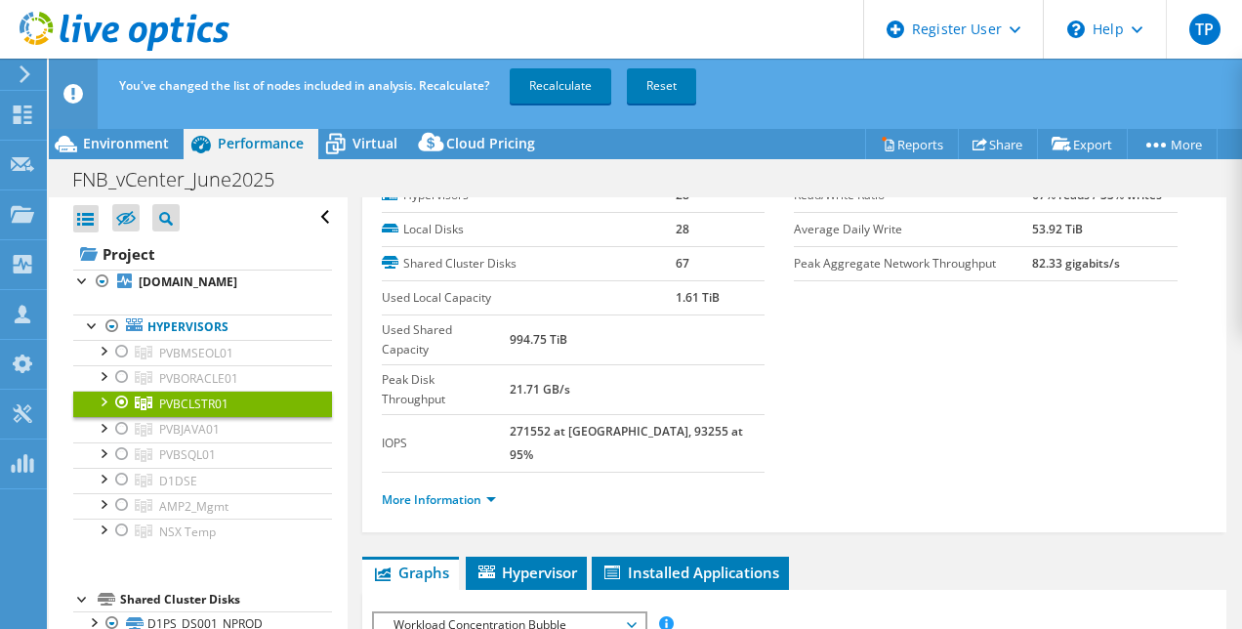
scroll to position [76, 0]
click at [466, 492] on link "More Information" at bounding box center [439, 500] width 114 height 17
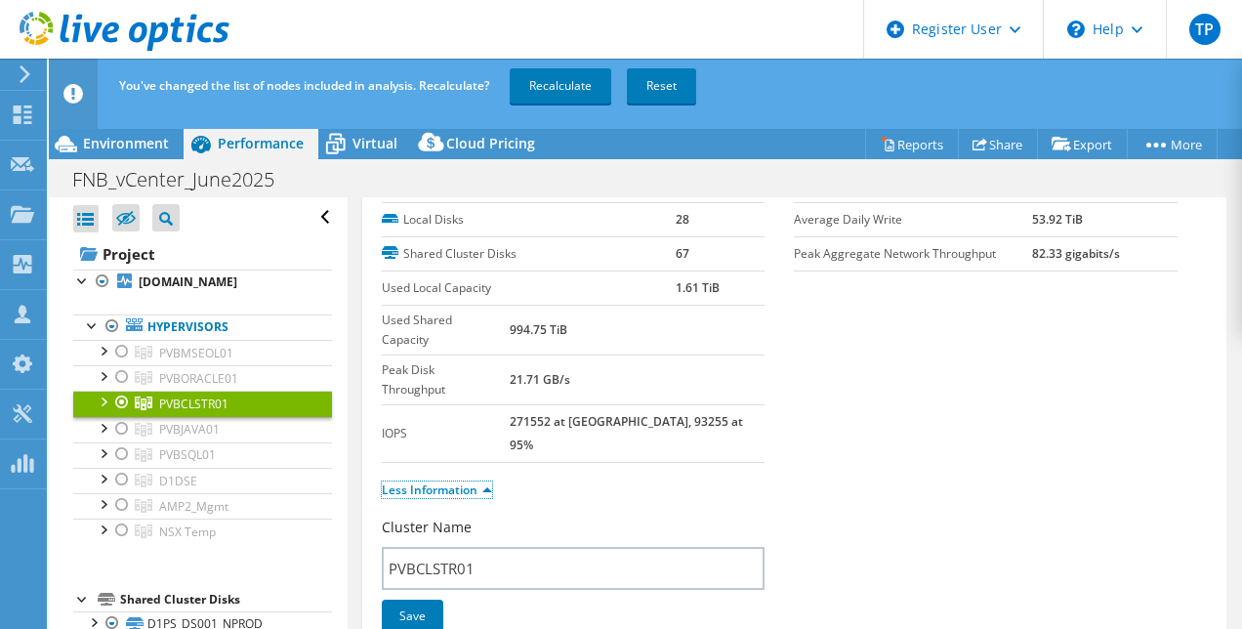
scroll to position [0, 0]
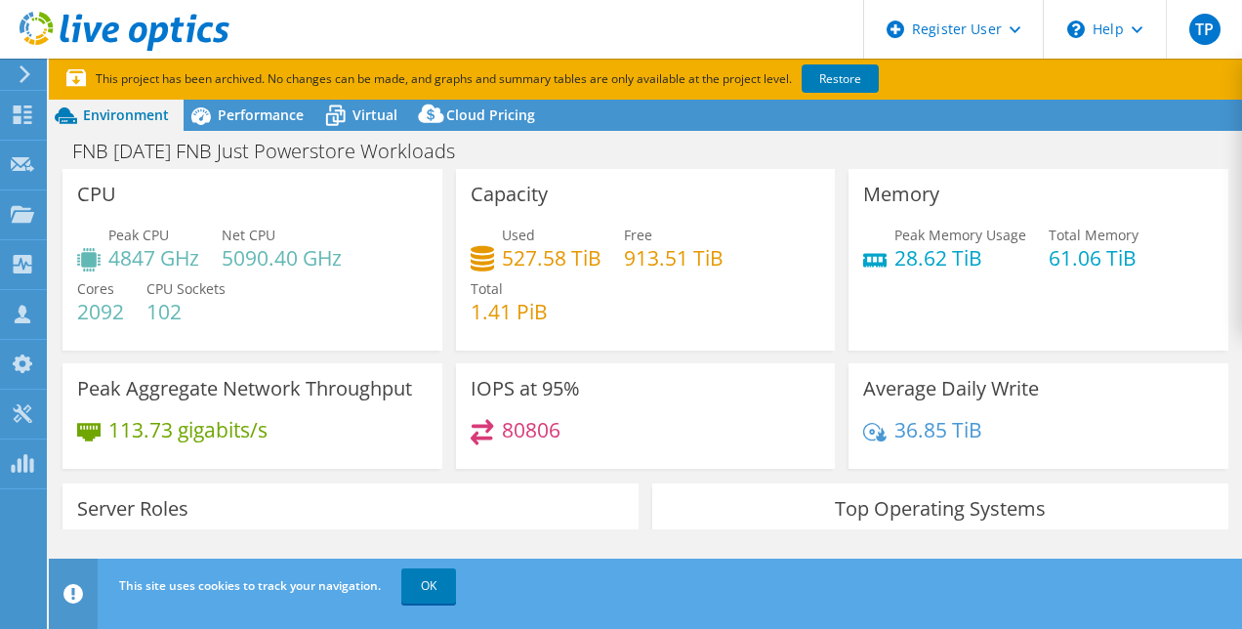
select select "USD"
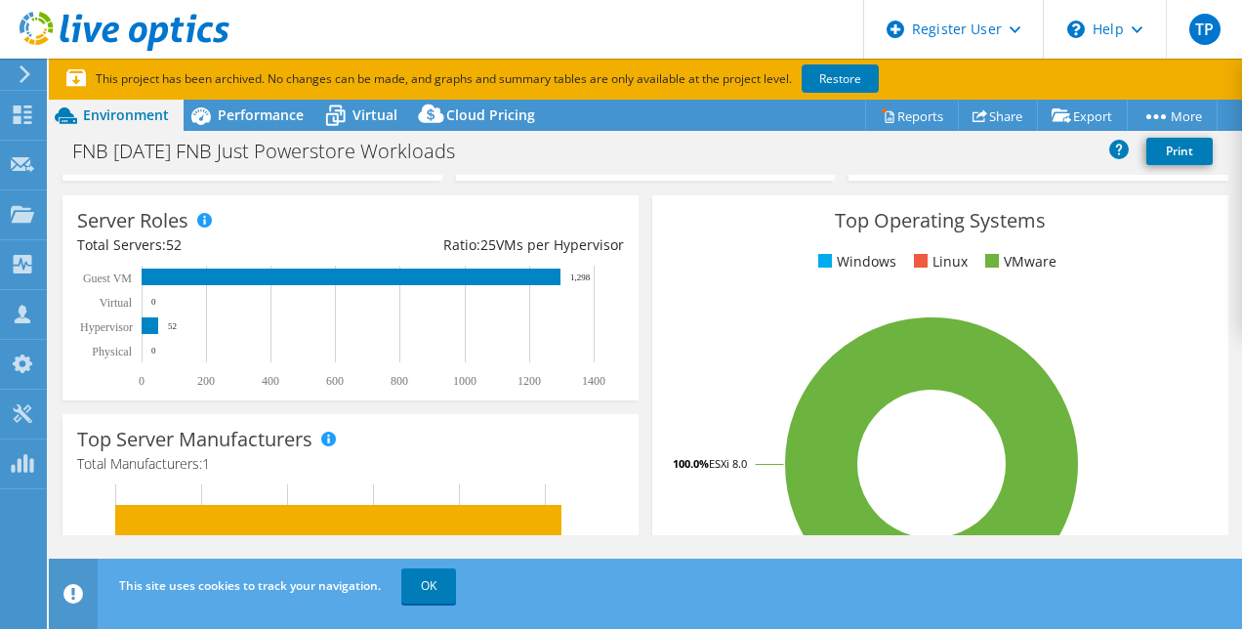
scroll to position [296, 0]
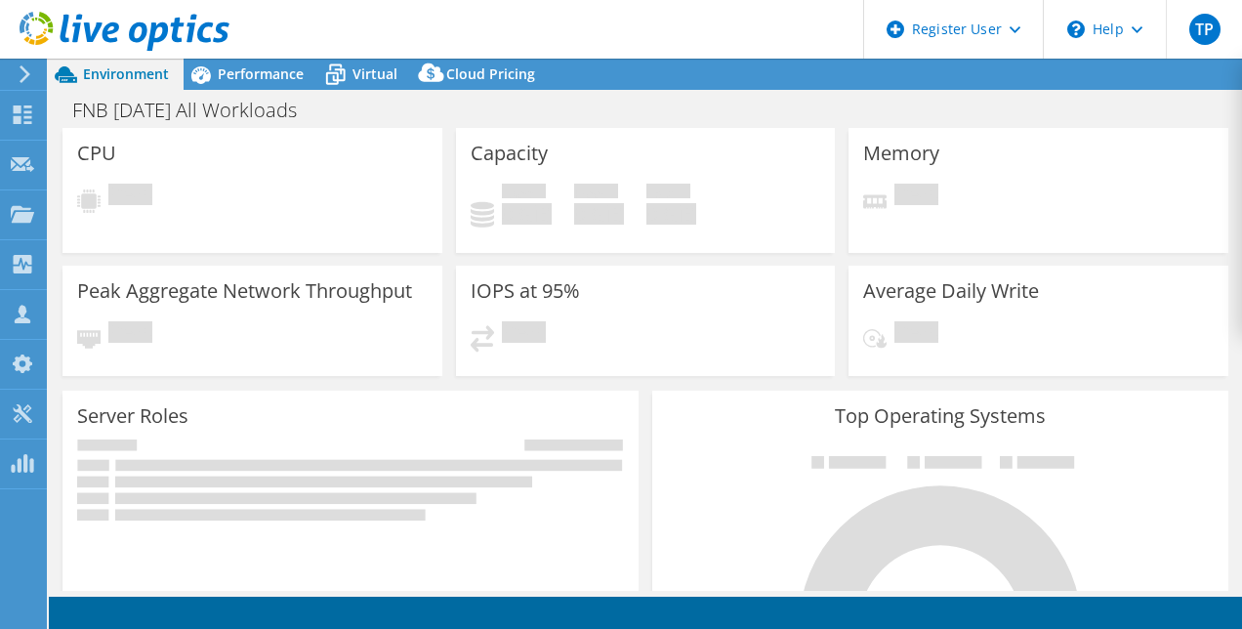
select select "USD"
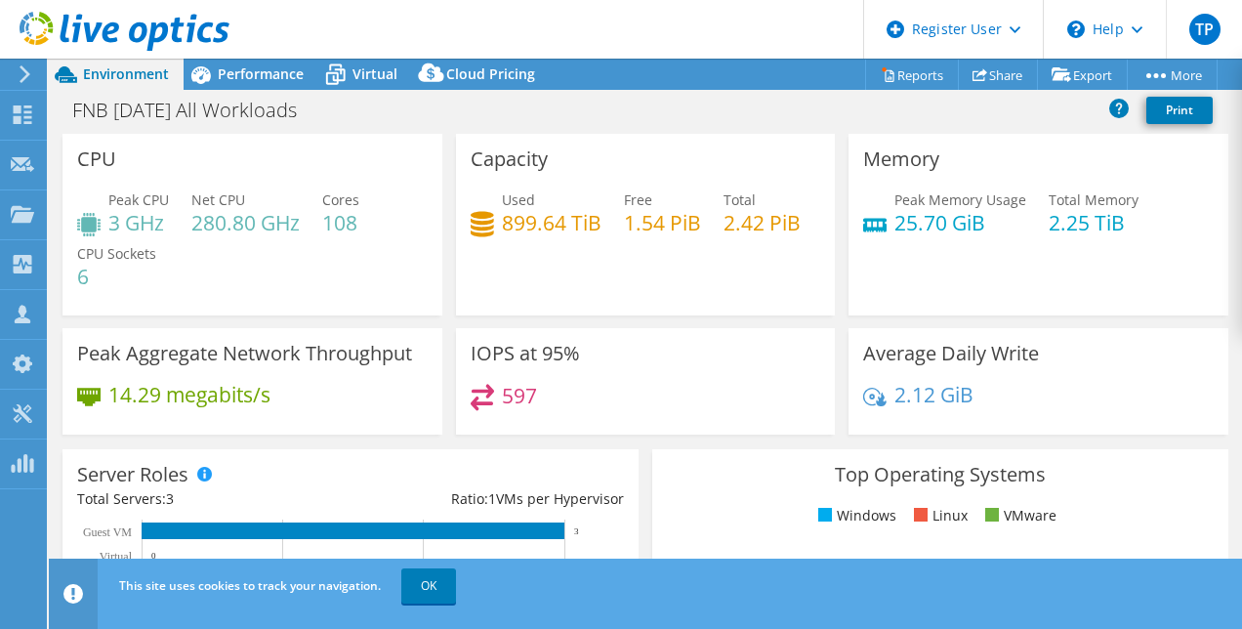
click at [549, 227] on h4 "899.64 TiB" at bounding box center [552, 222] width 100 height 21
drag, startPoint x: 549, startPoint y: 227, endPoint x: 483, endPoint y: 279, distance: 83.4
click at [723, 233] on h4 "2.42 PiB" at bounding box center [761, 222] width 77 height 21
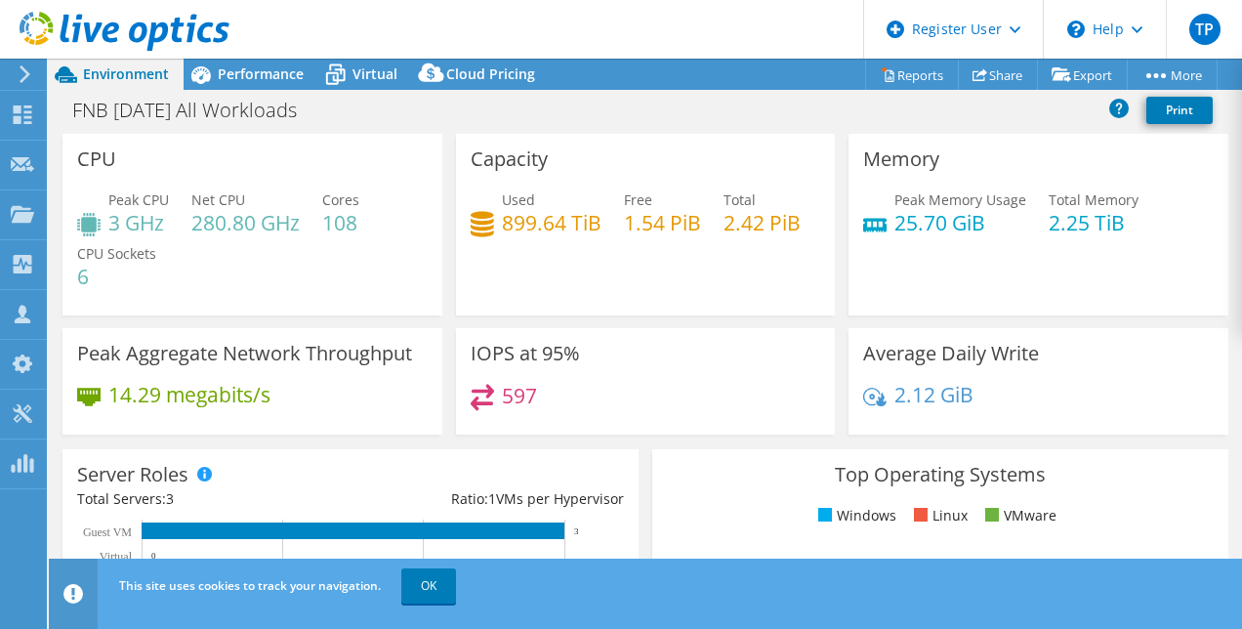
click at [292, 75] on span "Performance" at bounding box center [261, 73] width 86 height 19
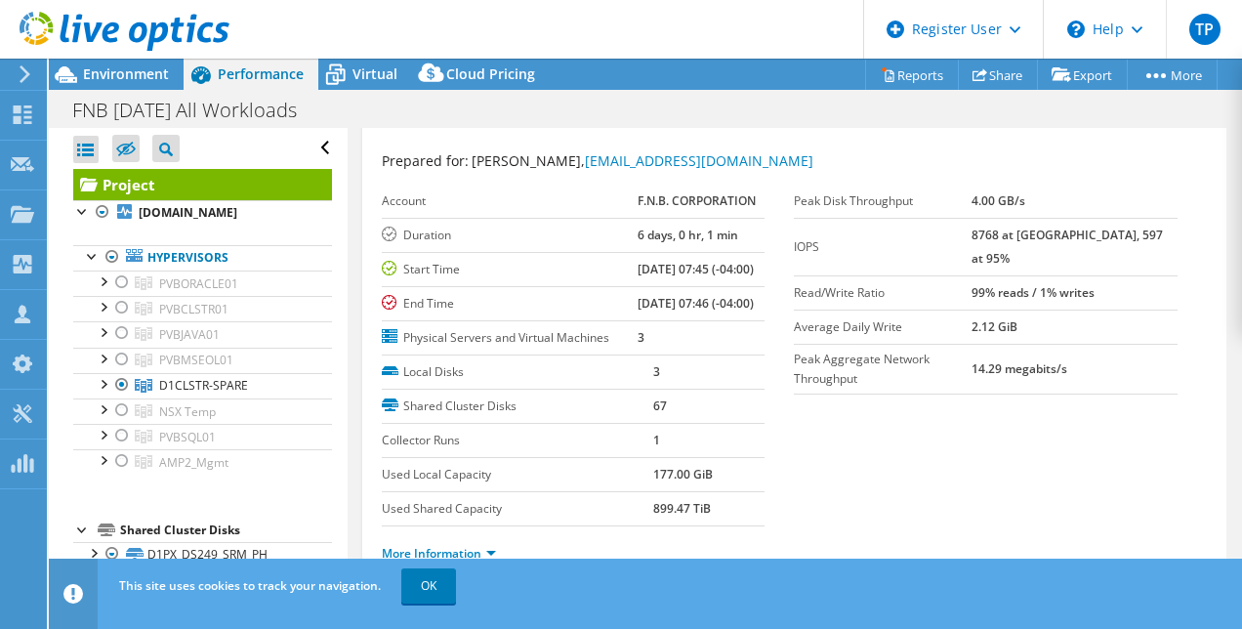
scroll to position [38, 0]
